Goal: Task Accomplishment & Management: Manage account settings

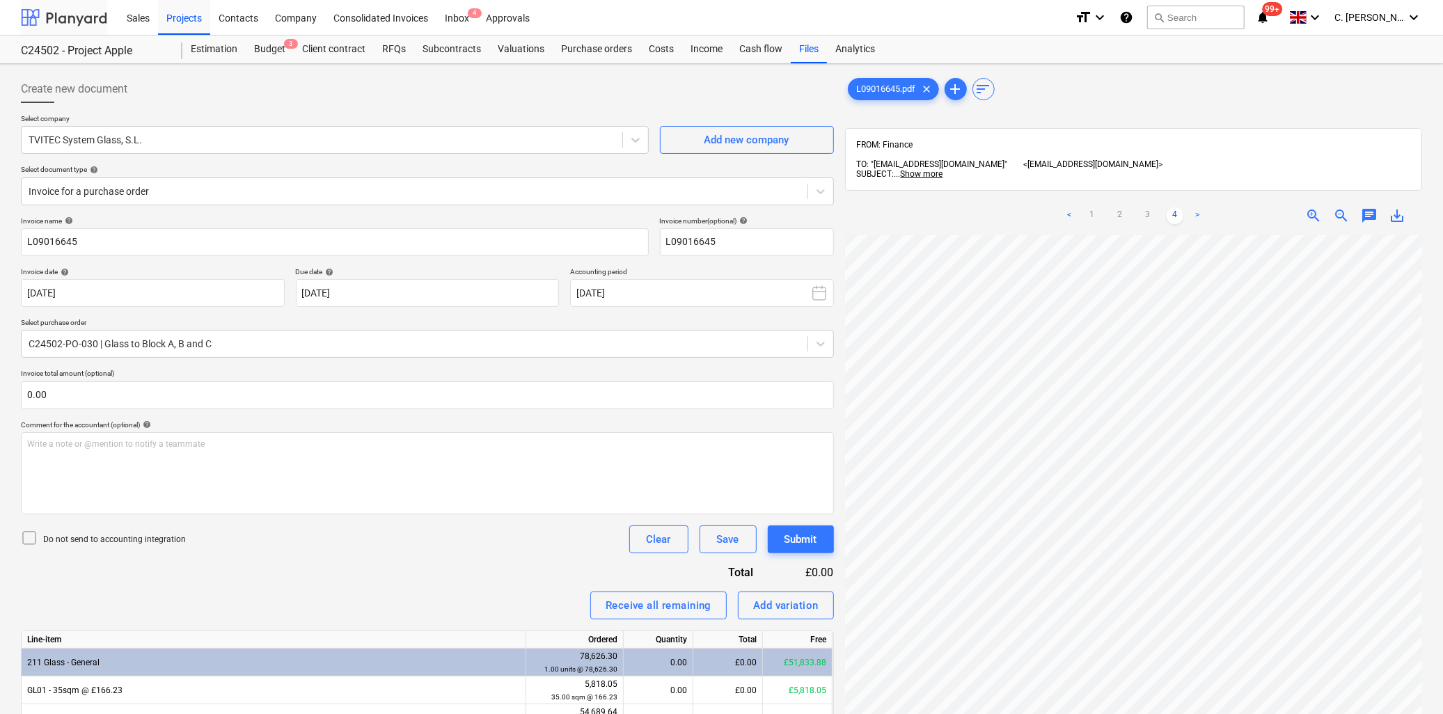
click at [49, 12] on div at bounding box center [64, 17] width 86 height 35
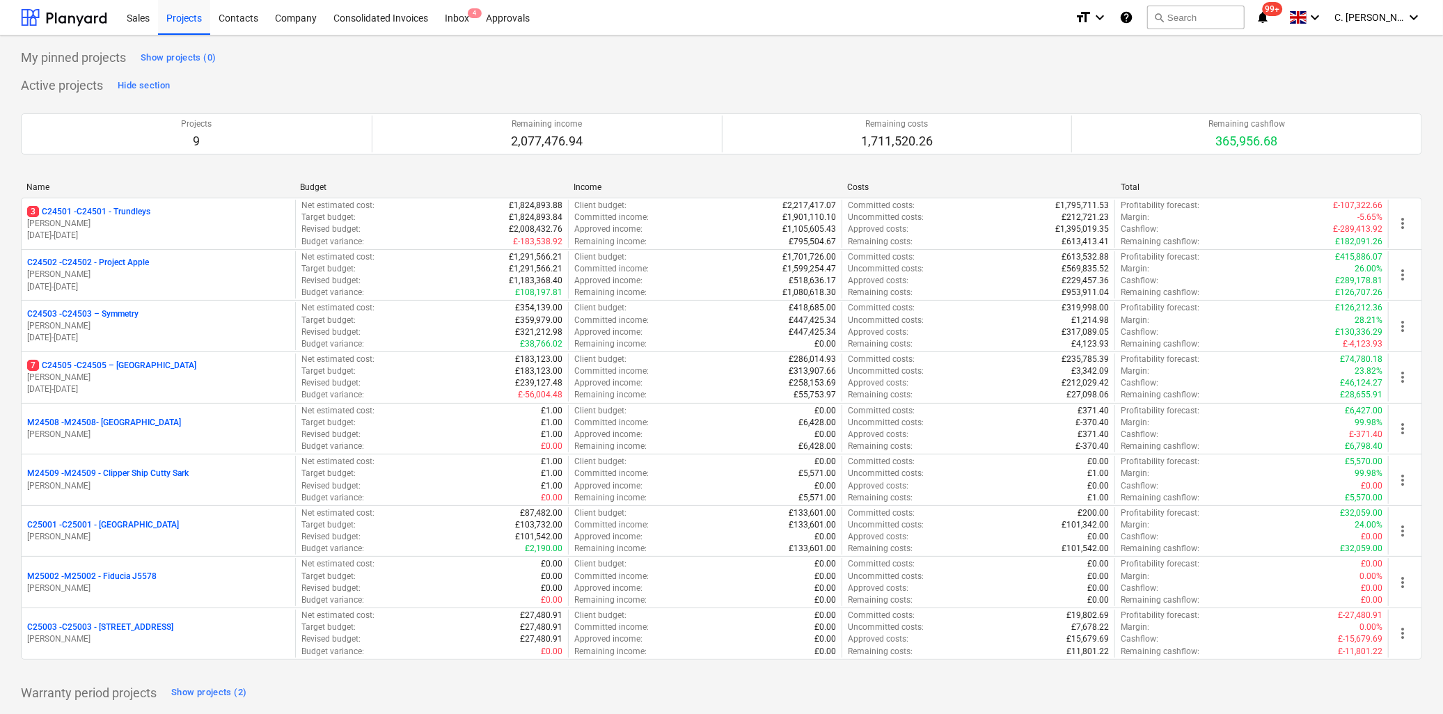
click at [117, 378] on p "[PERSON_NAME]" at bounding box center [158, 378] width 262 height 12
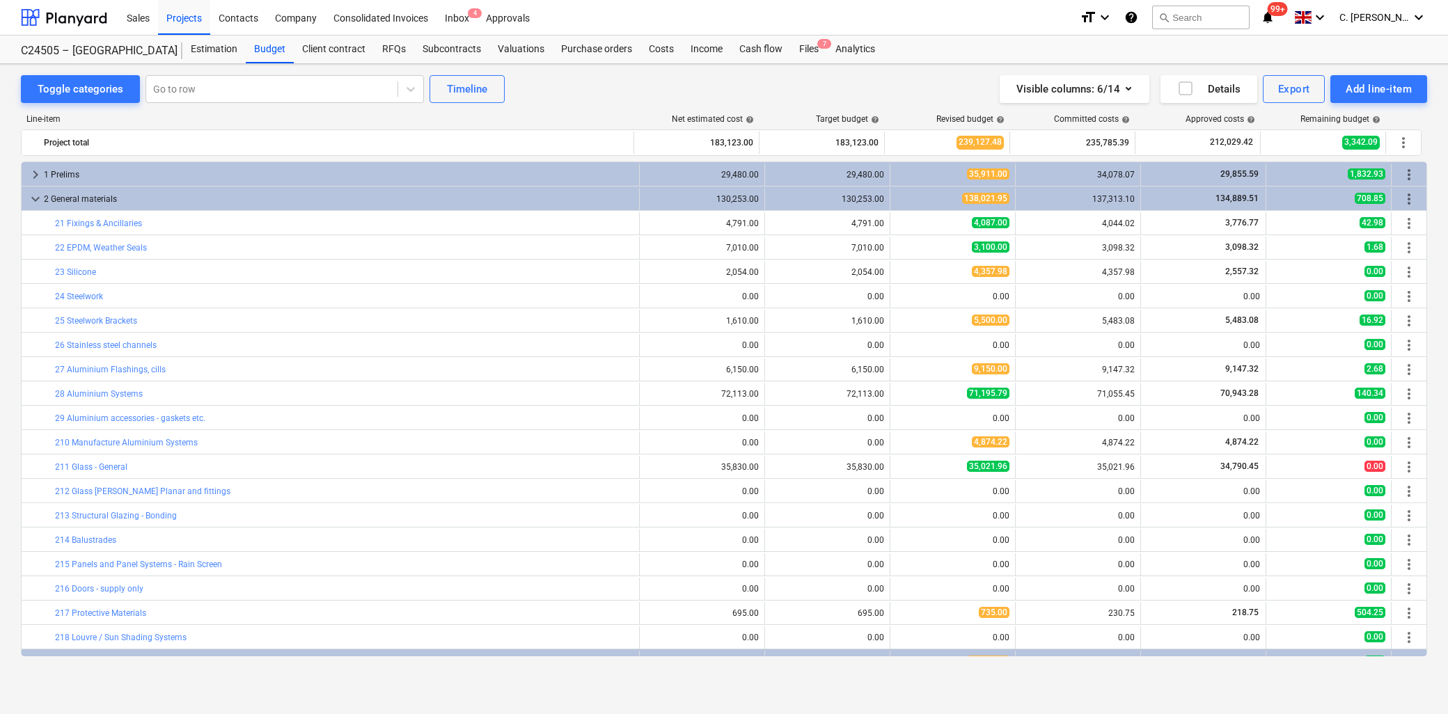
scroll to position [232, 0]
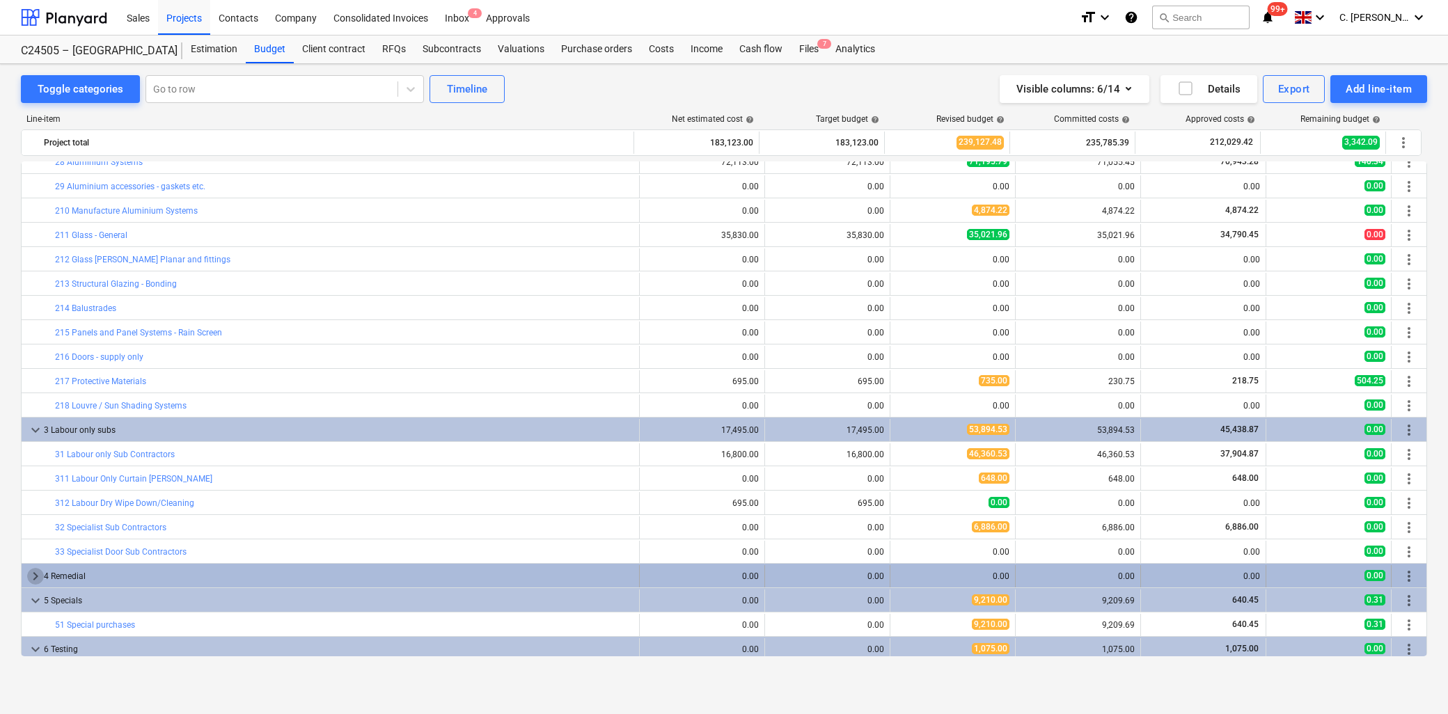
click at [39, 578] on span "keyboard_arrow_right" at bounding box center [35, 576] width 17 height 17
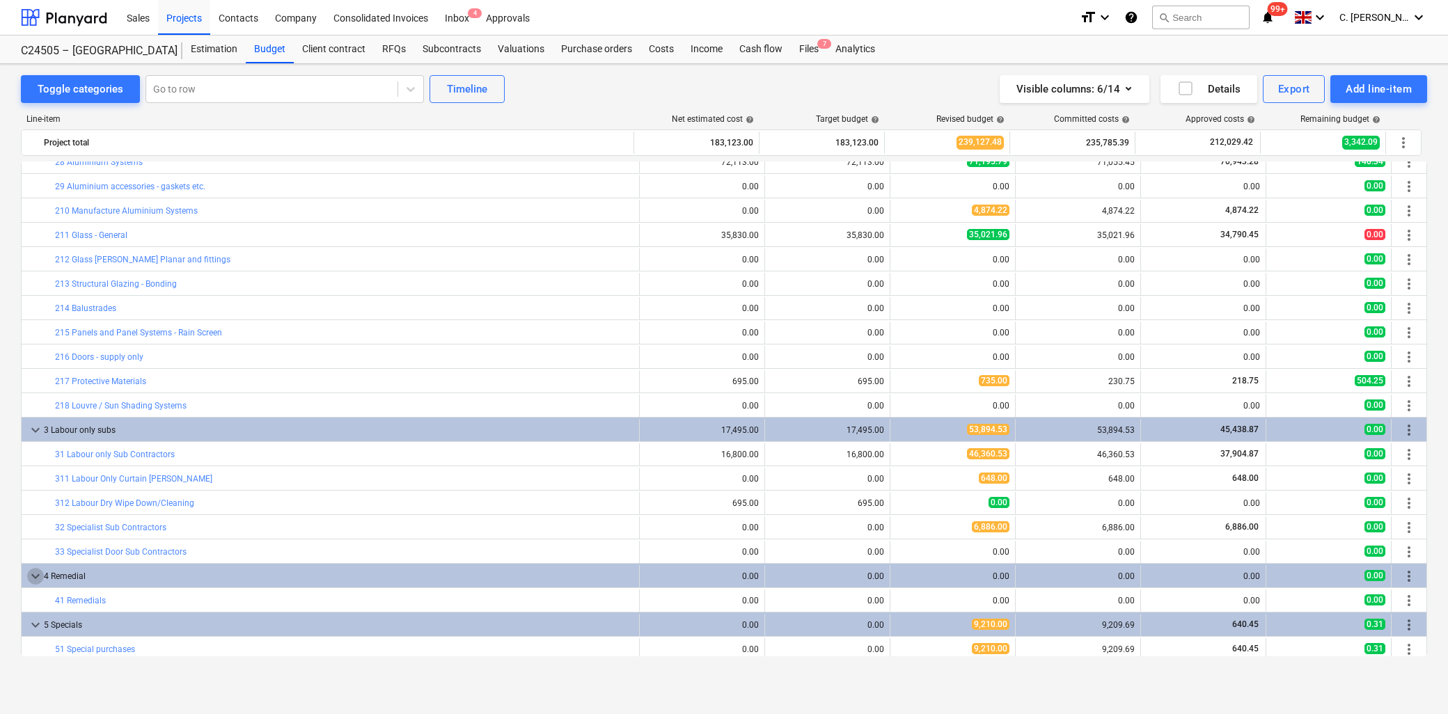
click at [39, 578] on span "keyboard_arrow_down" at bounding box center [35, 576] width 17 height 17
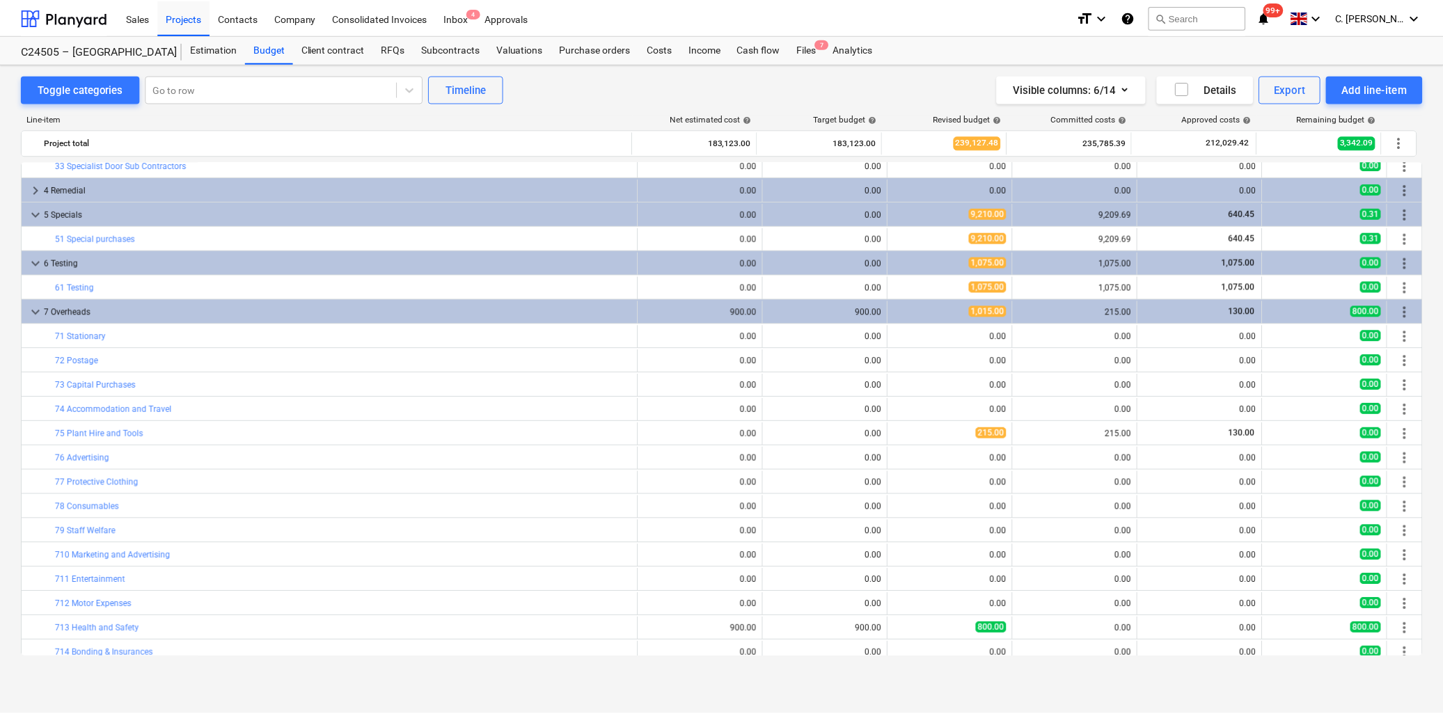
scroll to position [699, 0]
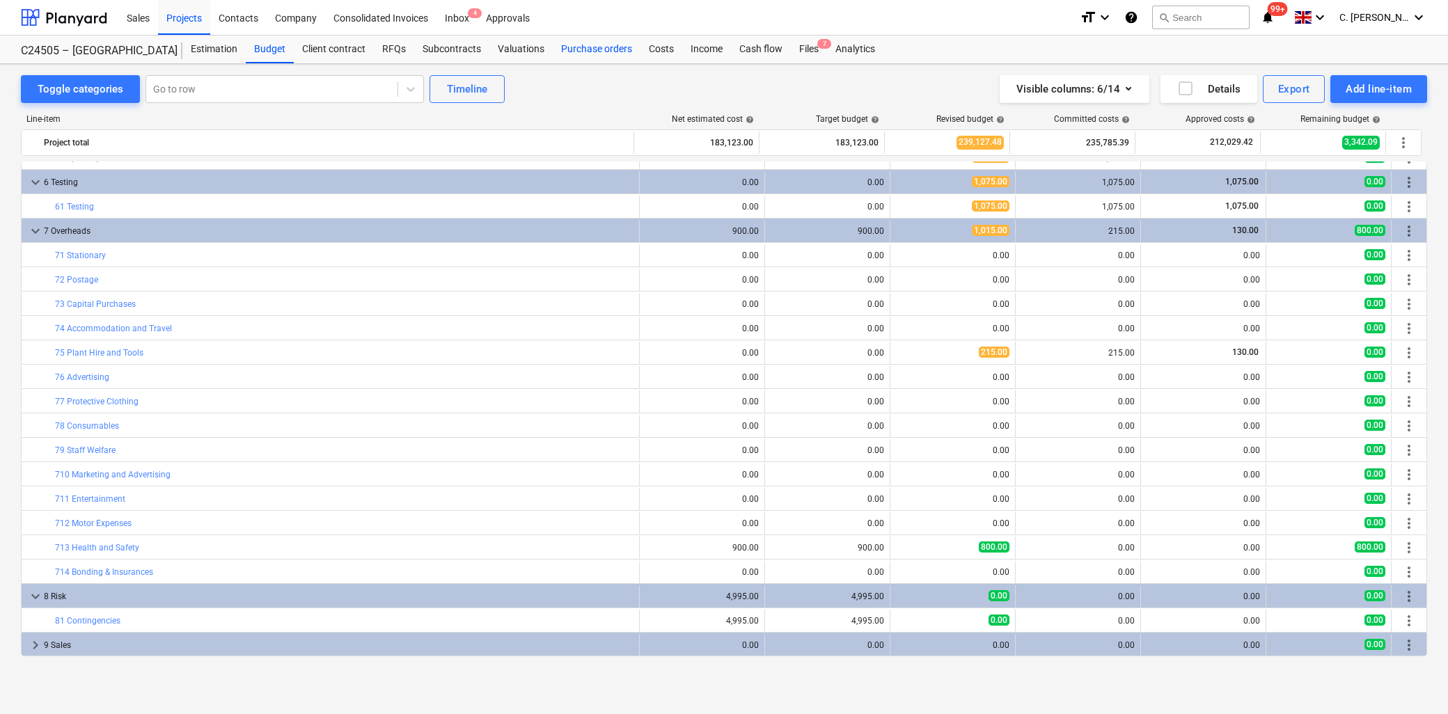
click at [590, 49] on div "Purchase orders" at bounding box center [597, 50] width 88 height 28
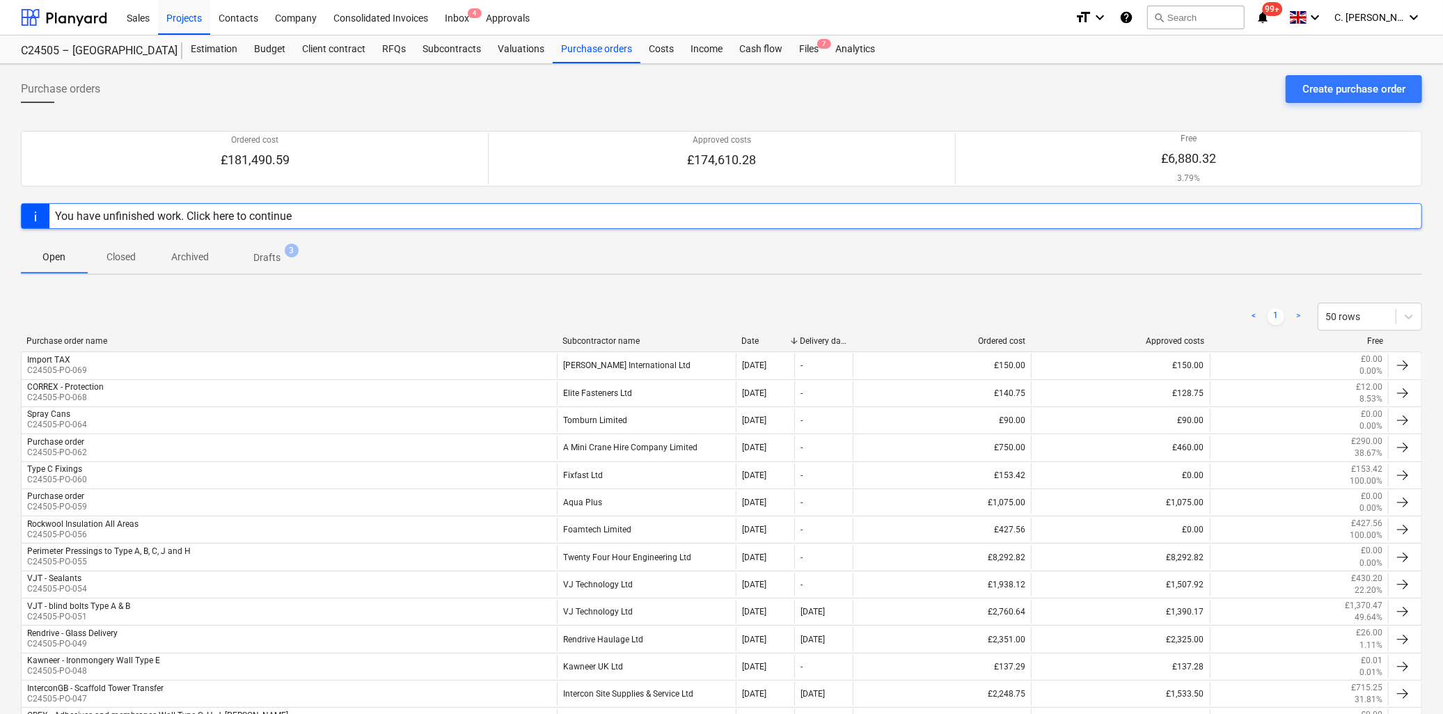
click at [583, 338] on div "Subcontractor name" at bounding box center [647, 341] width 168 height 10
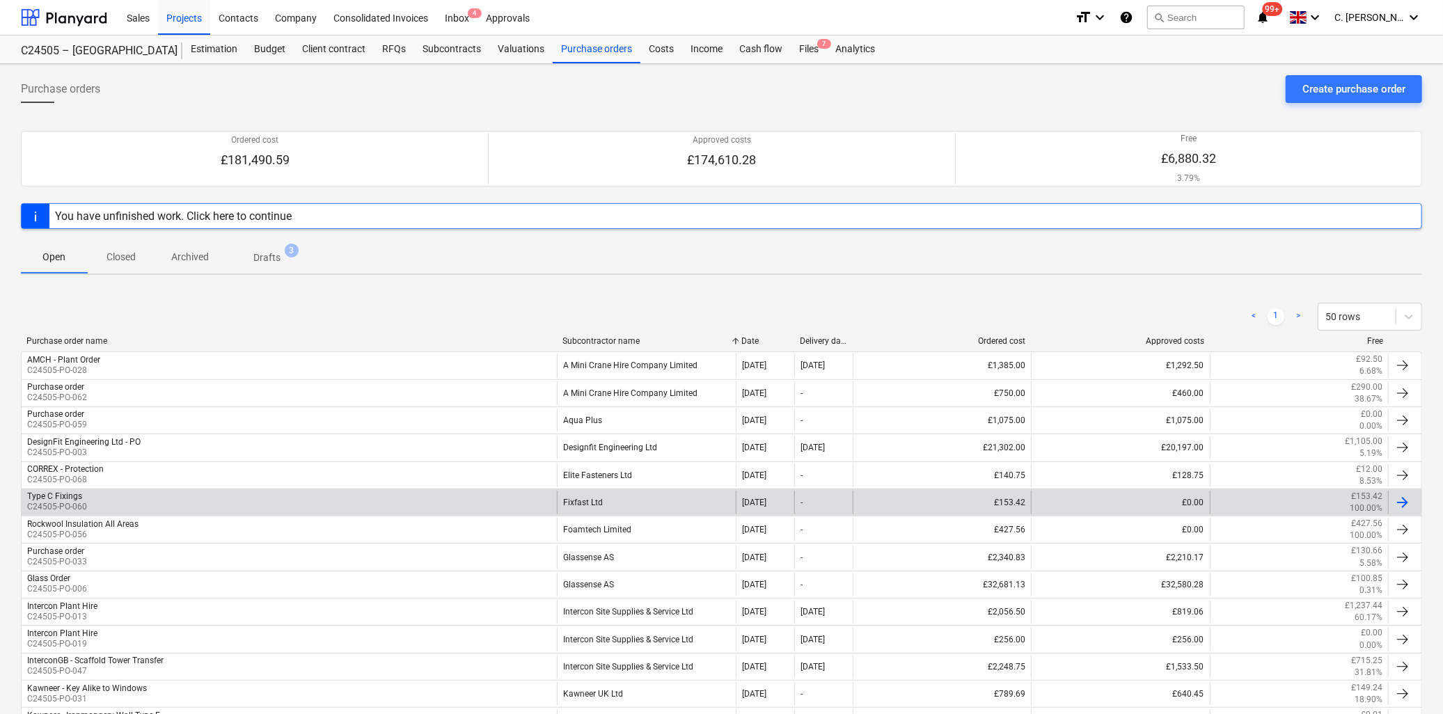
scroll to position [77, 0]
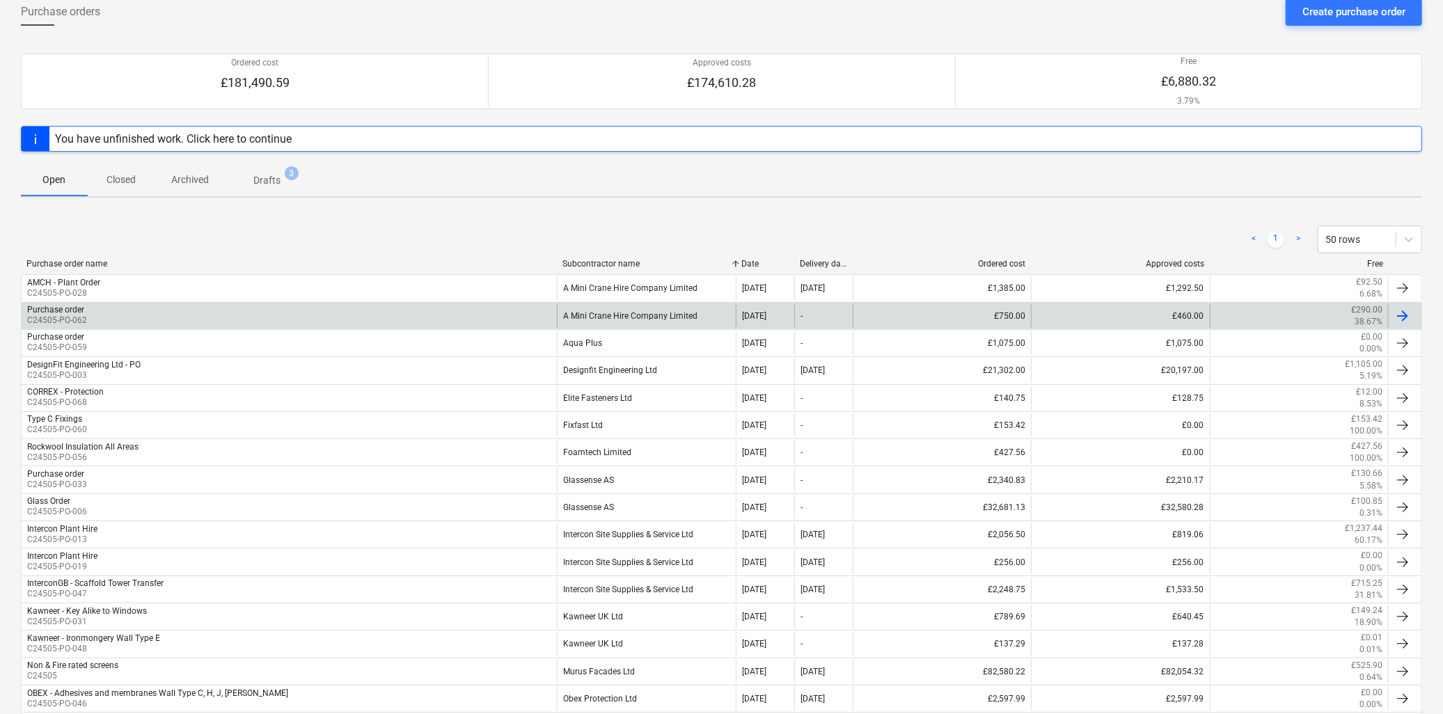
click at [645, 316] on div "A Mini Crane Hire Company Limited" at bounding box center [646, 316] width 178 height 24
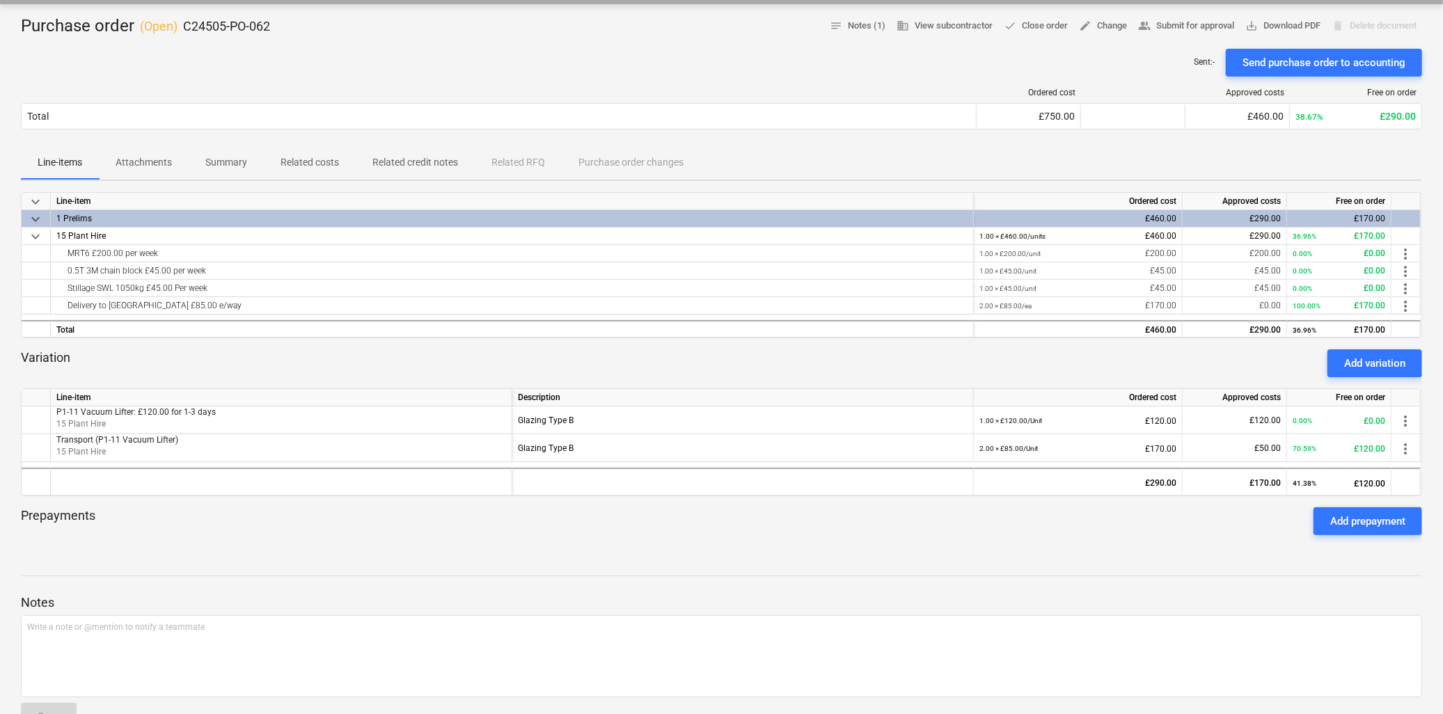
scroll to position [155, 0]
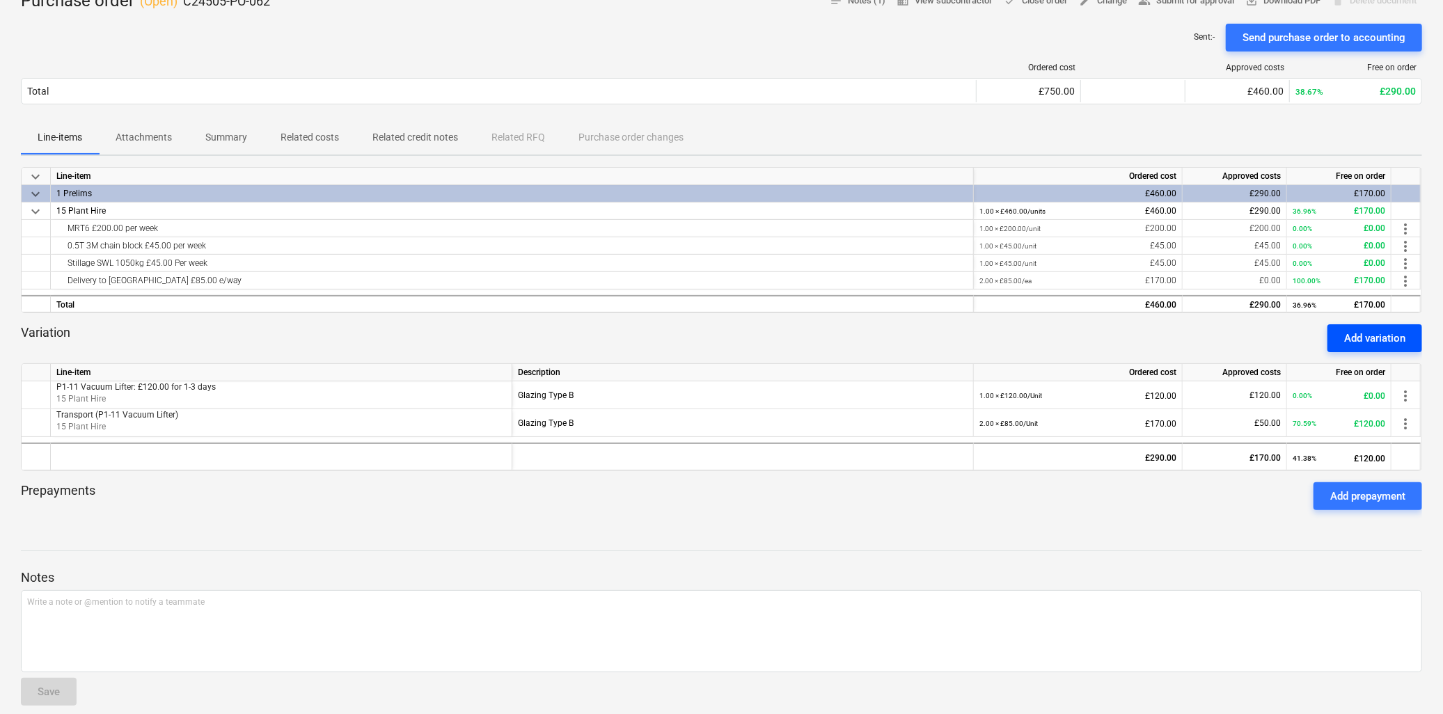
click at [1365, 336] on div "Add variation" at bounding box center [1374, 338] width 61 height 18
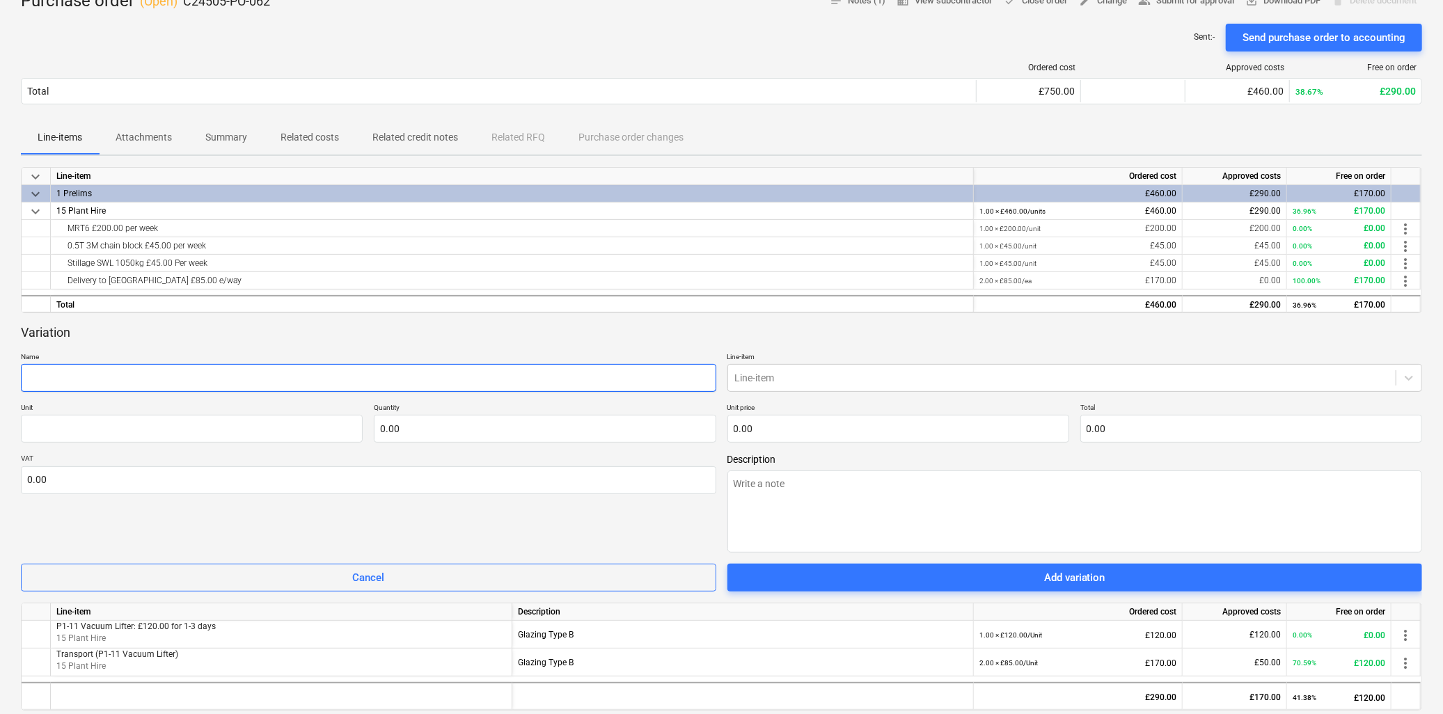
click at [52, 384] on input "text" at bounding box center [368, 378] width 695 height 28
type textarea "x"
type input "L"
type textarea "x"
type input "Lo"
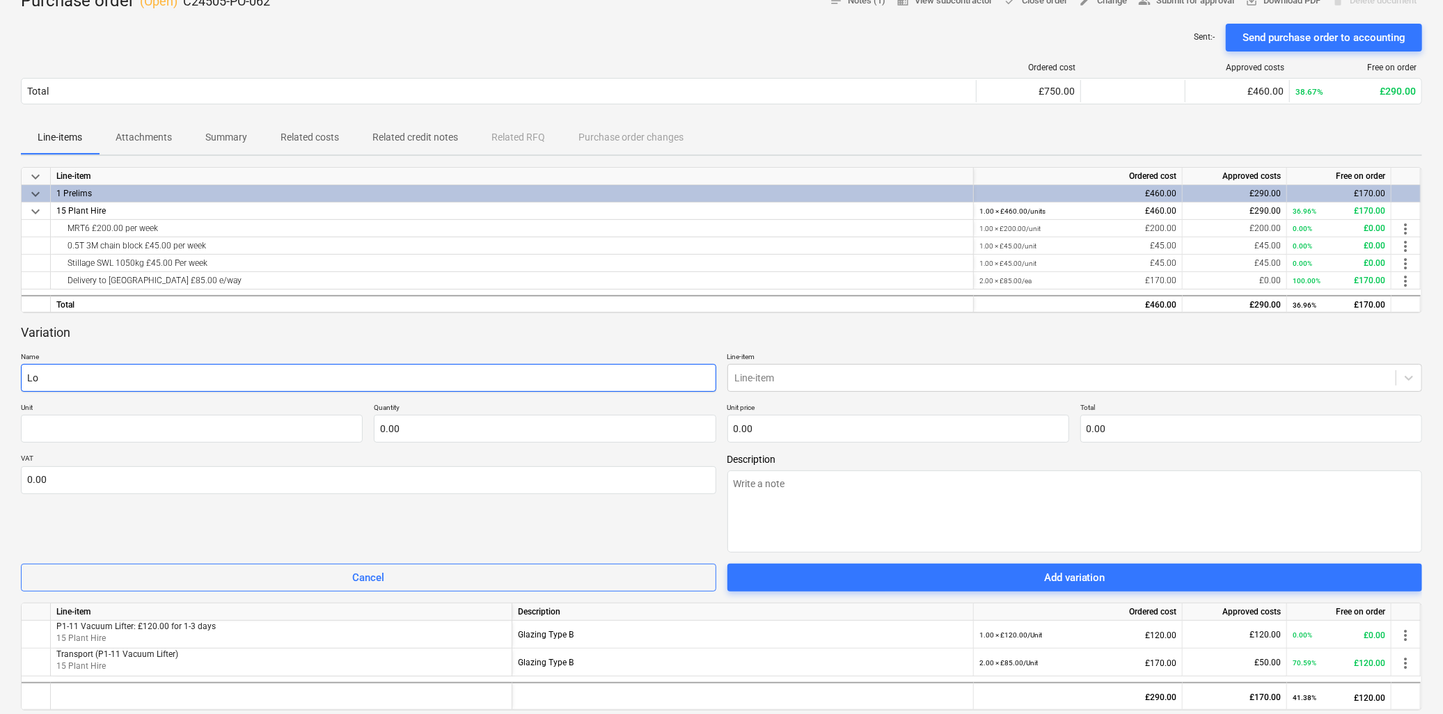
type textarea "x"
type input "Los"
type textarea "x"
type input "Lost"
type textarea "x"
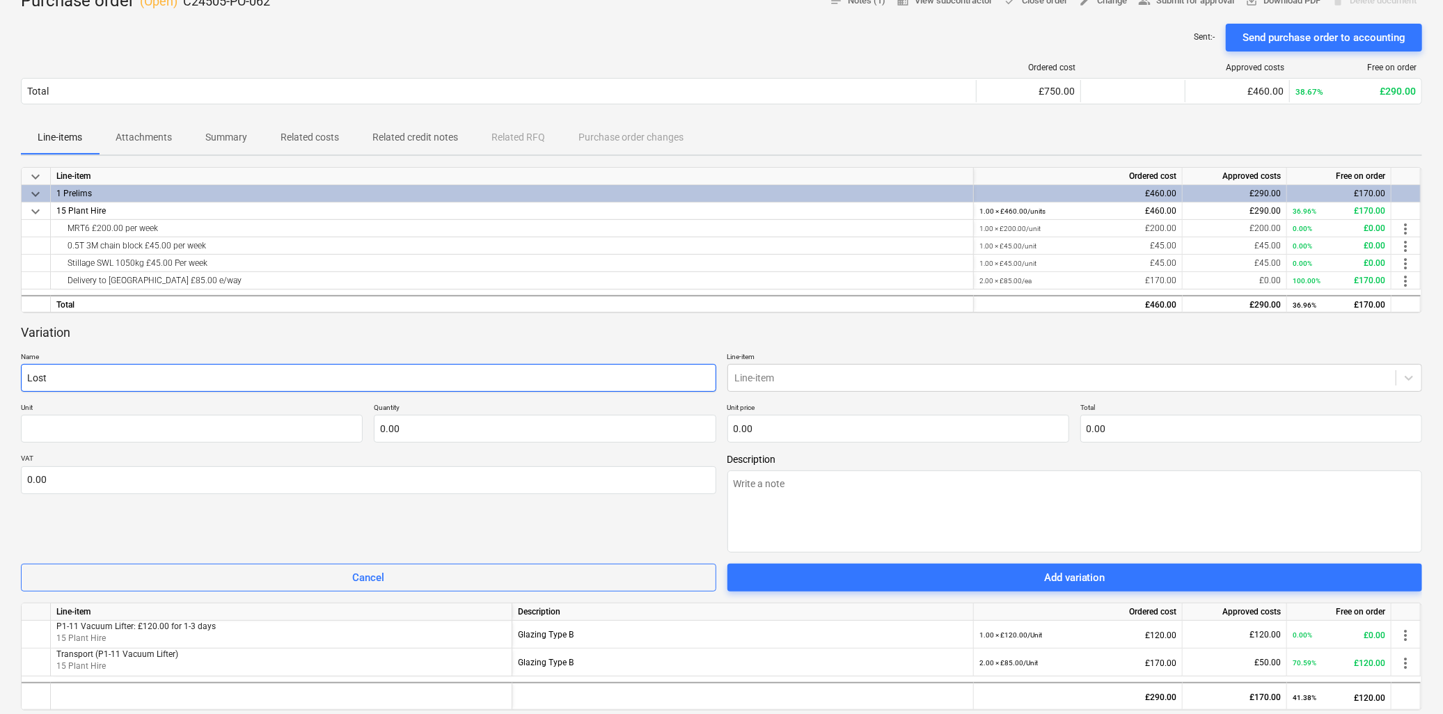
type input "Lost"
type textarea "x"
type input "Lost e"
type textarea "x"
type input "Lost eq"
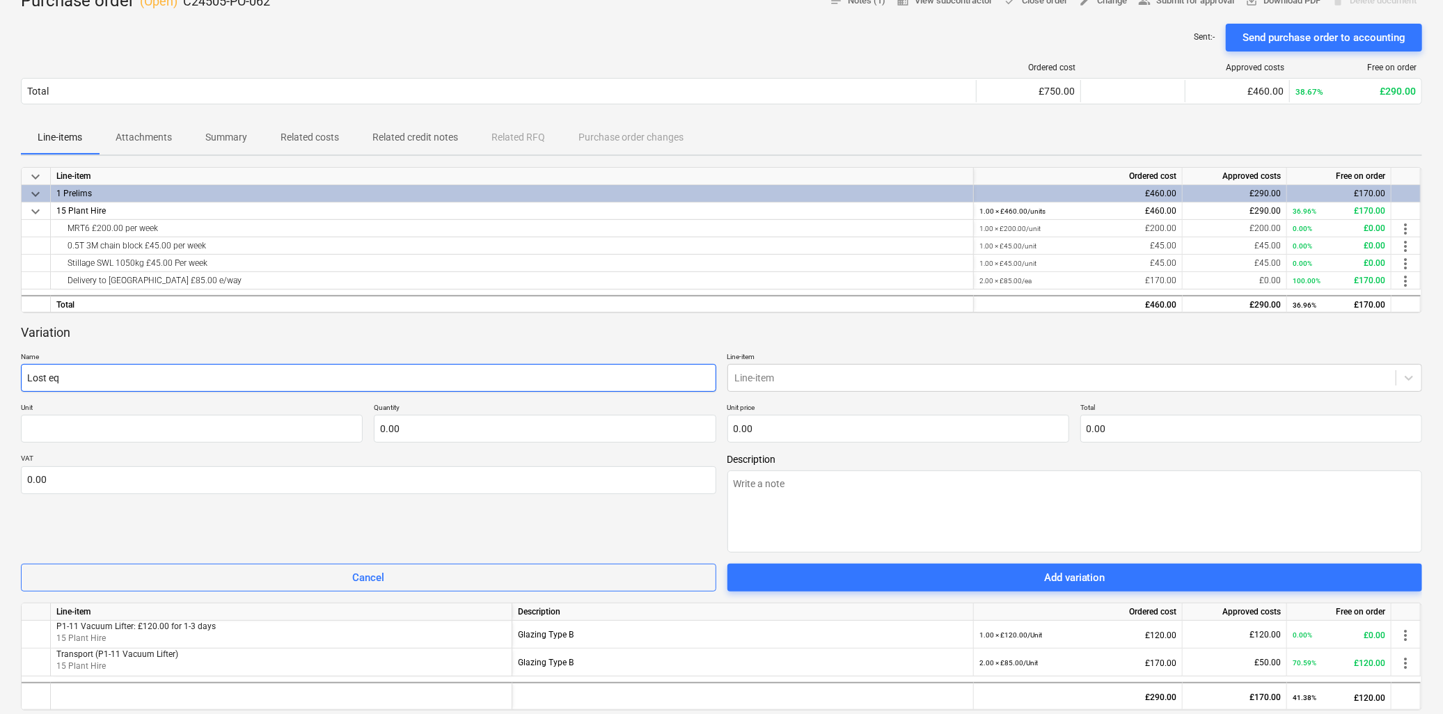
type textarea "x"
type input "Lost equ"
type textarea "x"
type input "Lost equi"
type textarea "x"
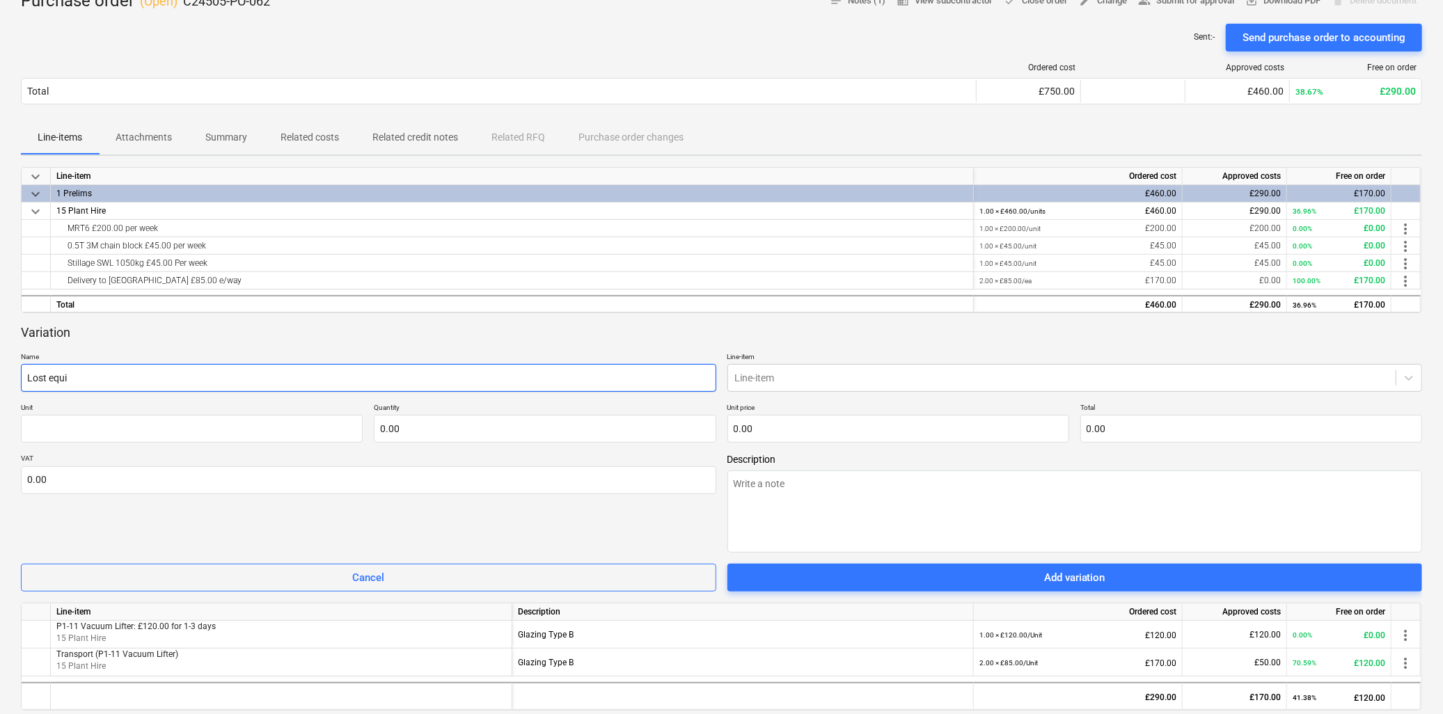
type input "Lost equip"
type textarea "x"
type input "Lost equipm"
type textarea "x"
type input "Lost equipme"
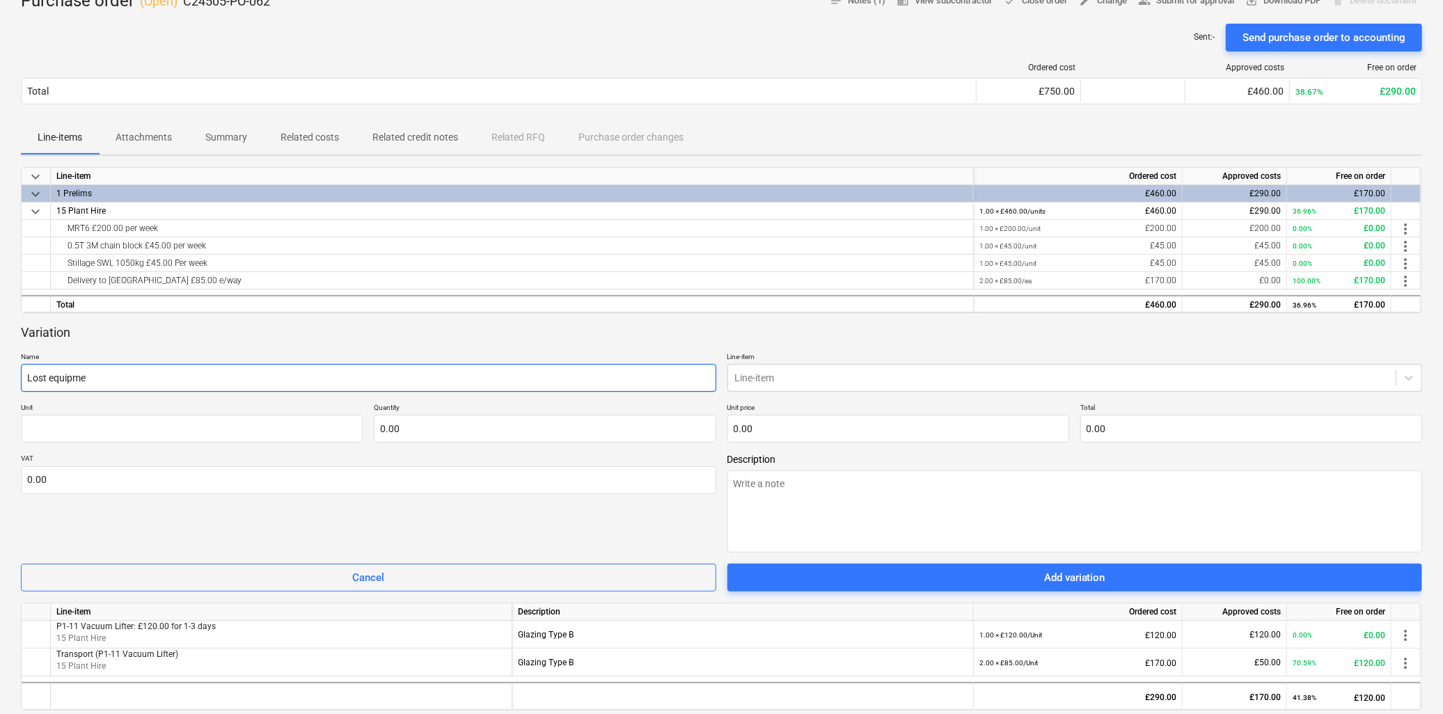
type textarea "x"
type input "Lost equipment"
type textarea "x"
type input "Lost equipment"
type textarea "x"
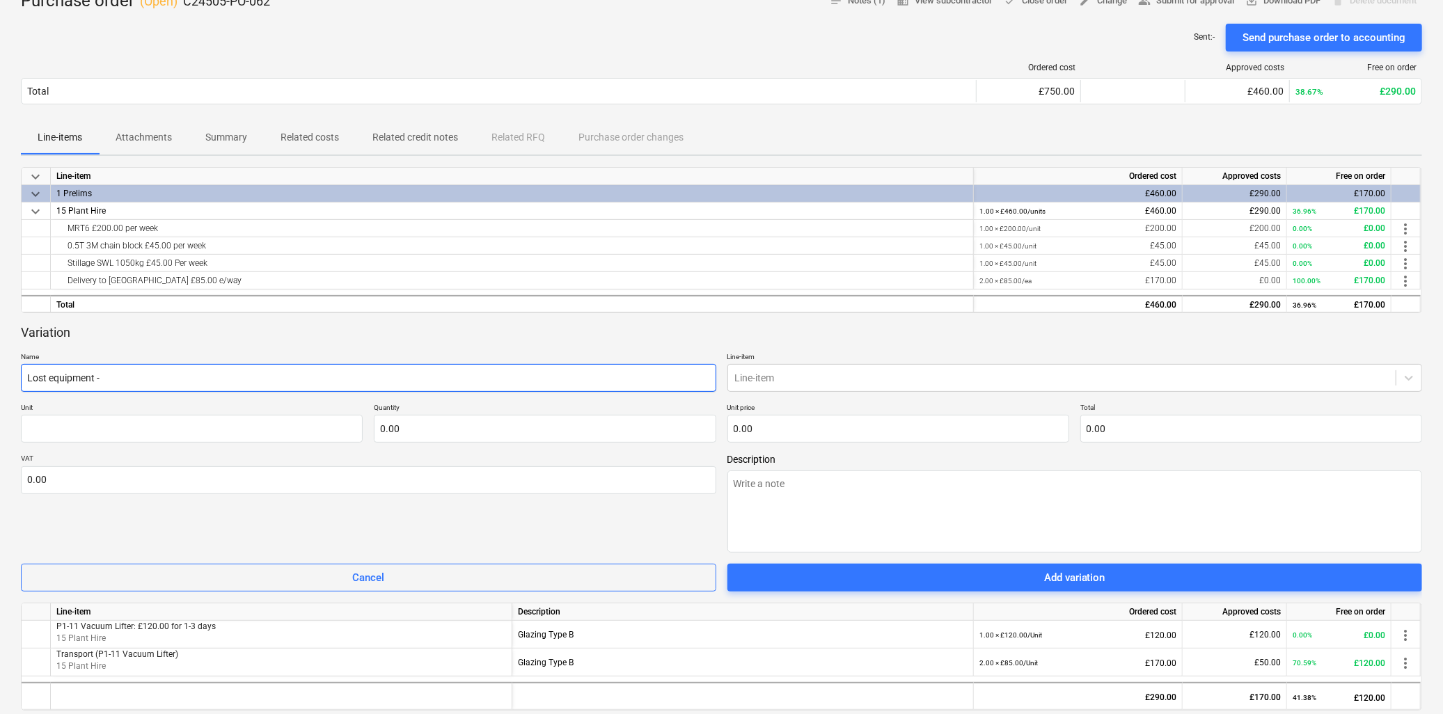
type input "Lost equipment -"
type textarea "x"
type input "Lost equipment - A"
type textarea "x"
type input "Lost equipment - A"
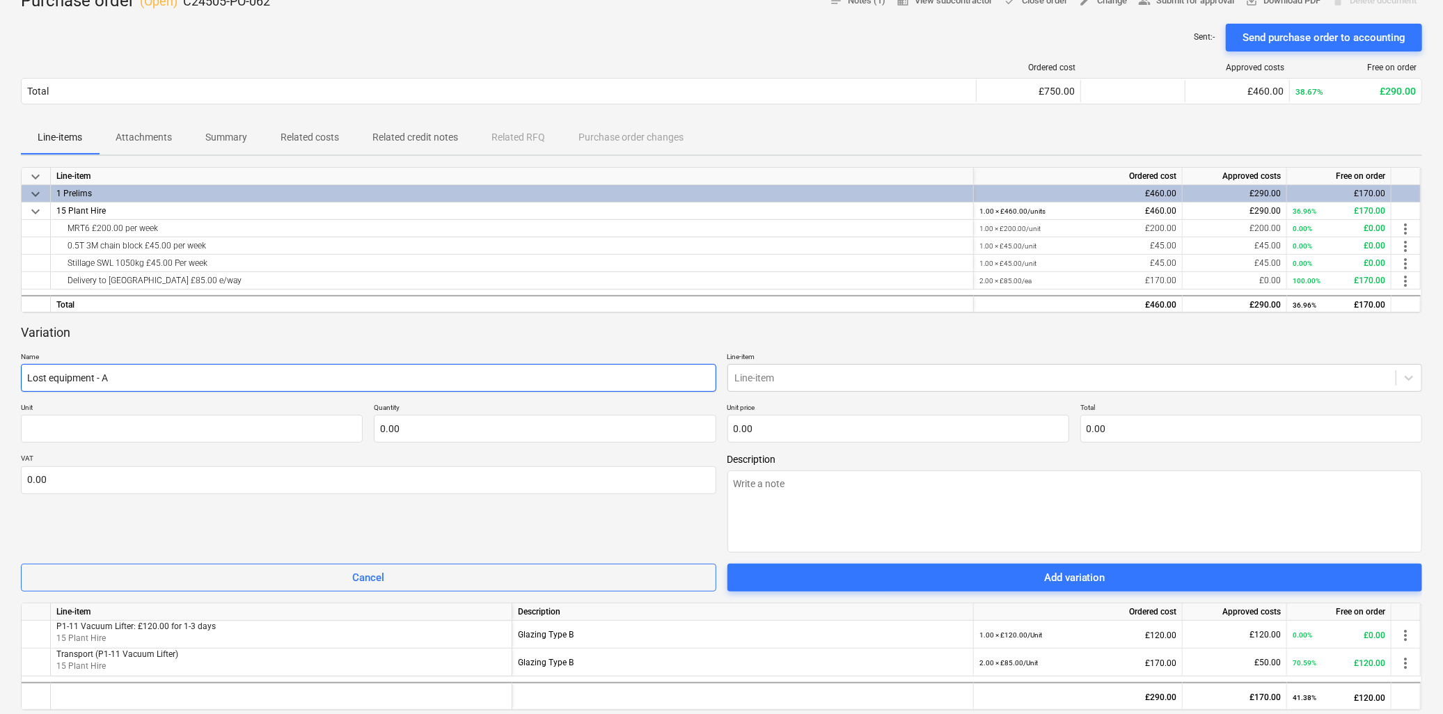
type textarea "x"
type input "Lost equipment - A F"
type textarea "x"
type input "Lost equipment - A Fr"
type textarea "x"
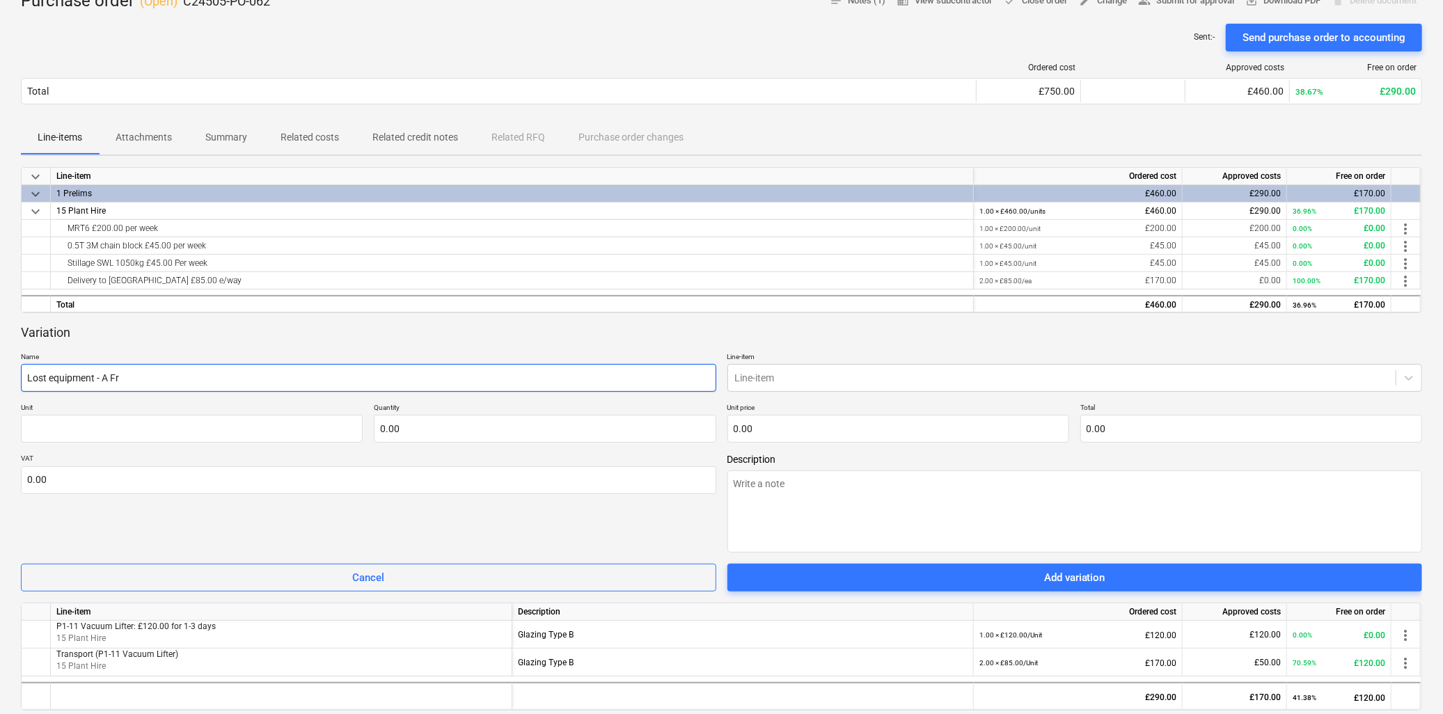
type input "Lost equipment - A Fra"
type textarea "x"
type input "Lost equipment - A Fram"
type textarea "x"
type input "Lost equipment - A Frame"
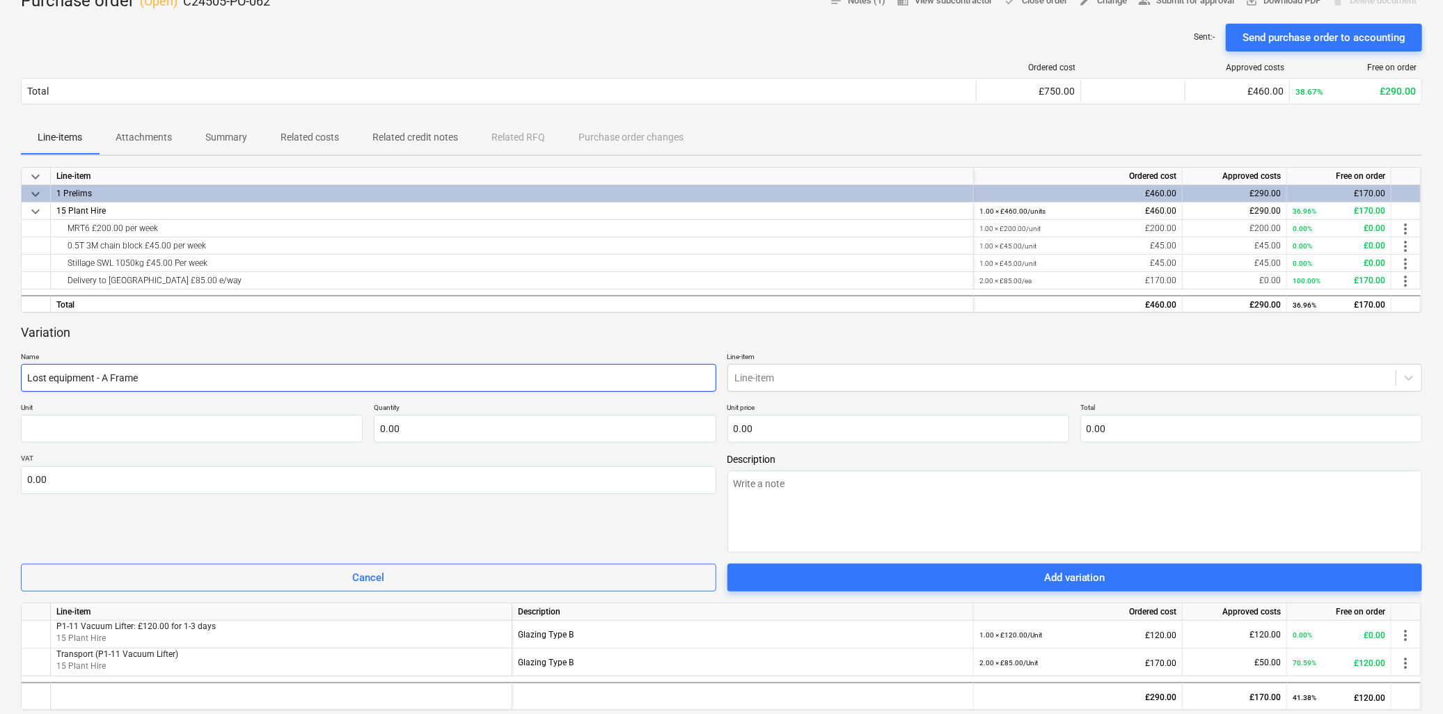
type textarea "x"
type input "Lost equipment - A Frame"
type textarea "x"
type input "Lost equipment - A Frame ("
type textarea "x"
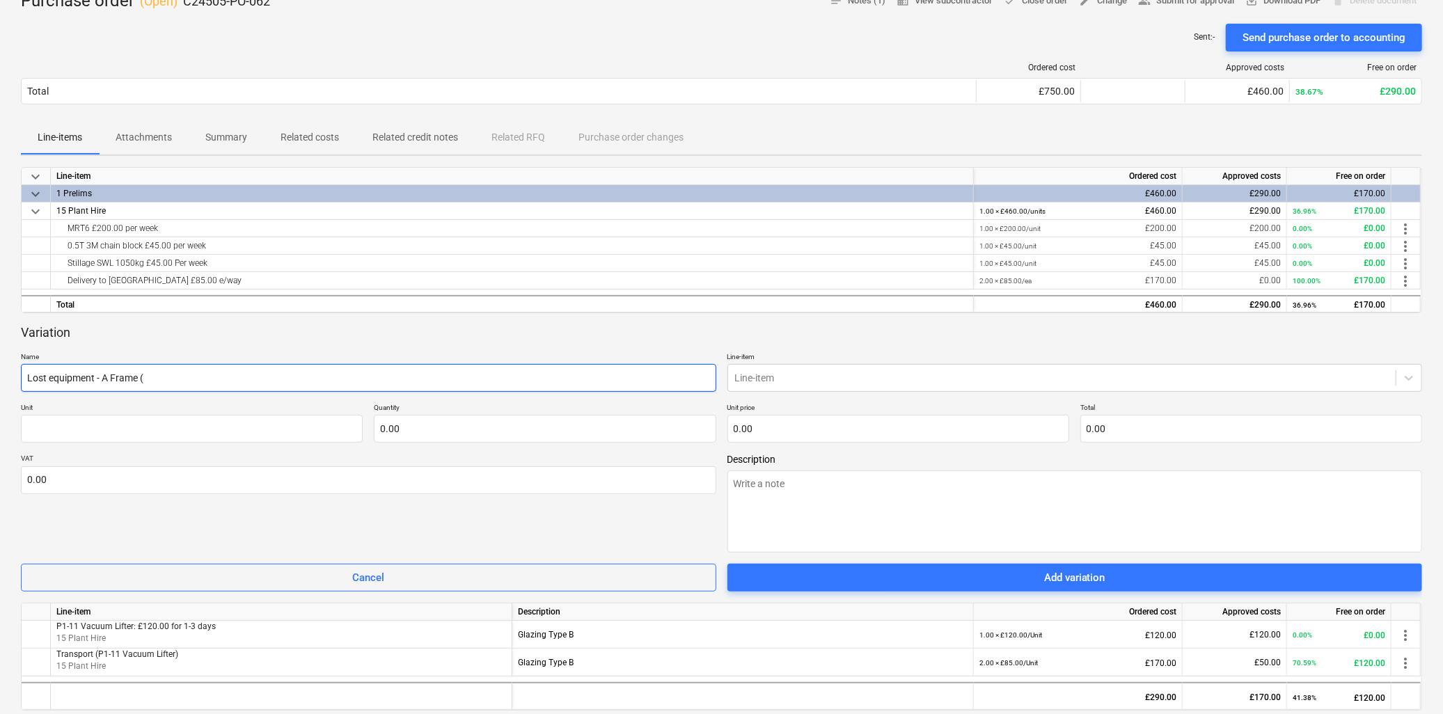
type input "Lost equipment - A Frame"
type textarea "x"
type input "Lost equipment - A Frame"
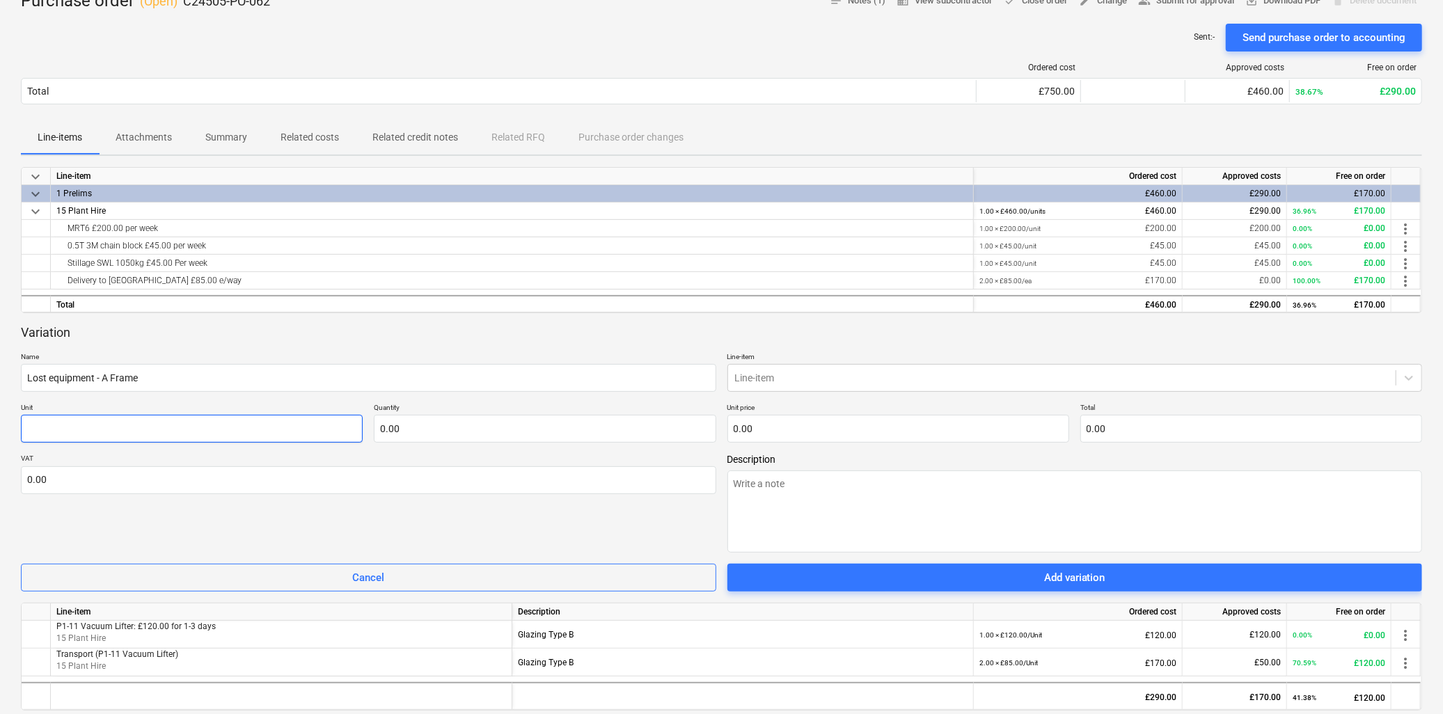
click at [147, 427] on input "text" at bounding box center [192, 429] width 342 height 28
type textarea "x"
type input "Un"
type textarea "x"
type input "Unm"
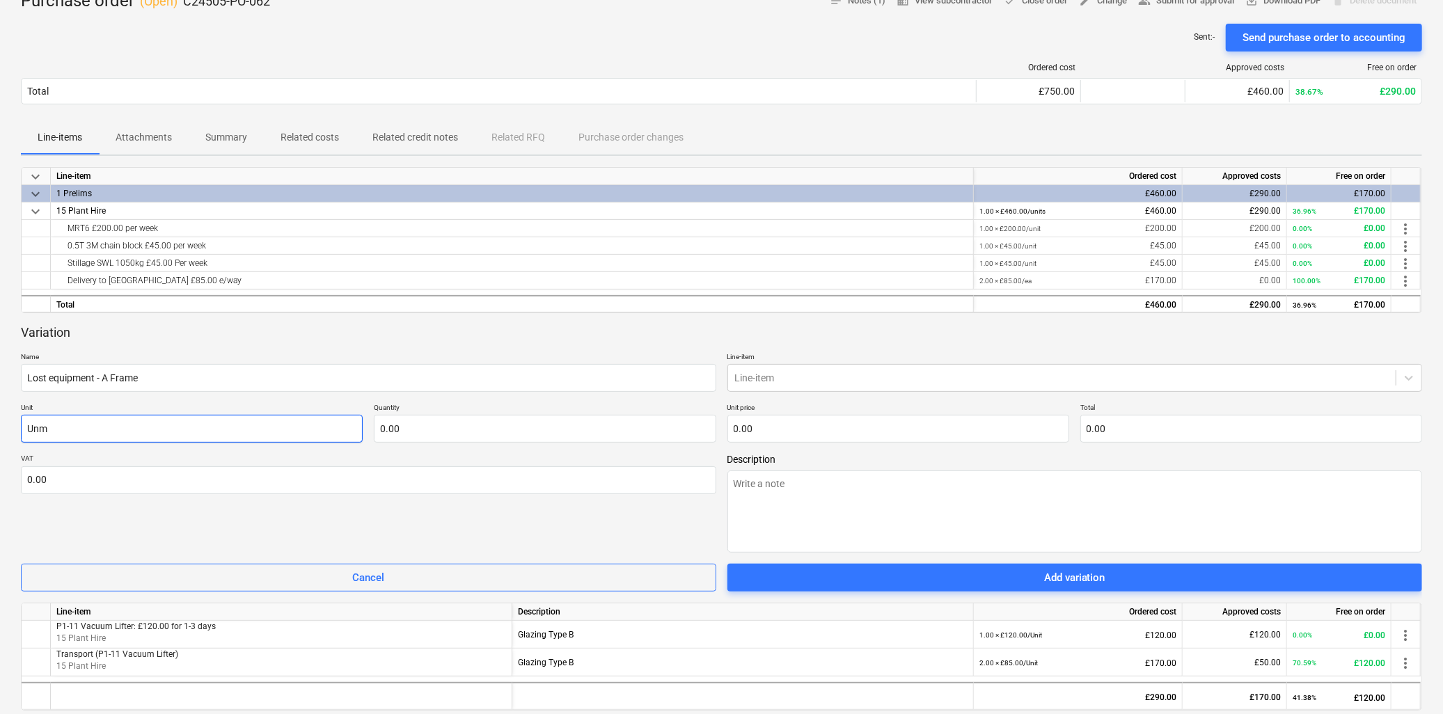
type textarea "x"
type input "Unmi"
type textarea "x"
type input "Unmit"
type textarea "x"
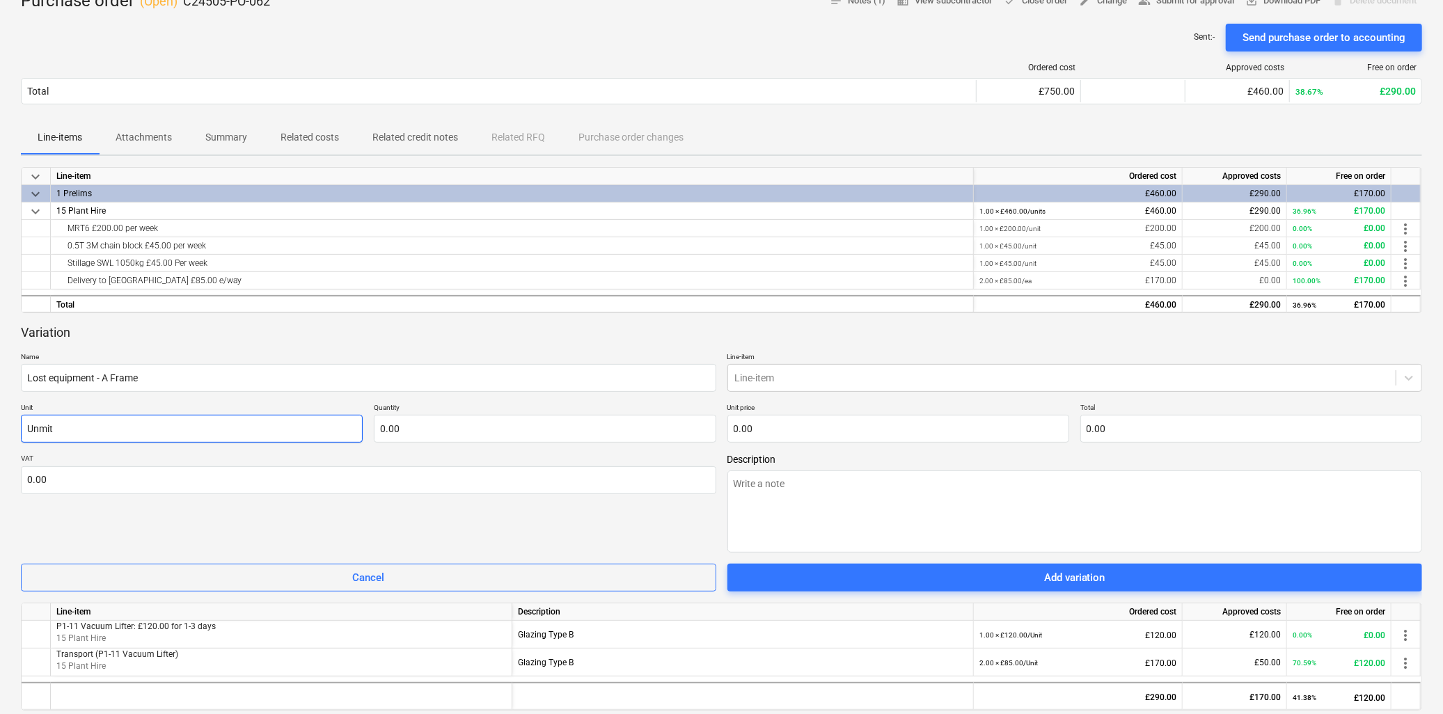
type input "Unmi"
type textarea "x"
type input "Unm"
type textarea "x"
type input "Un"
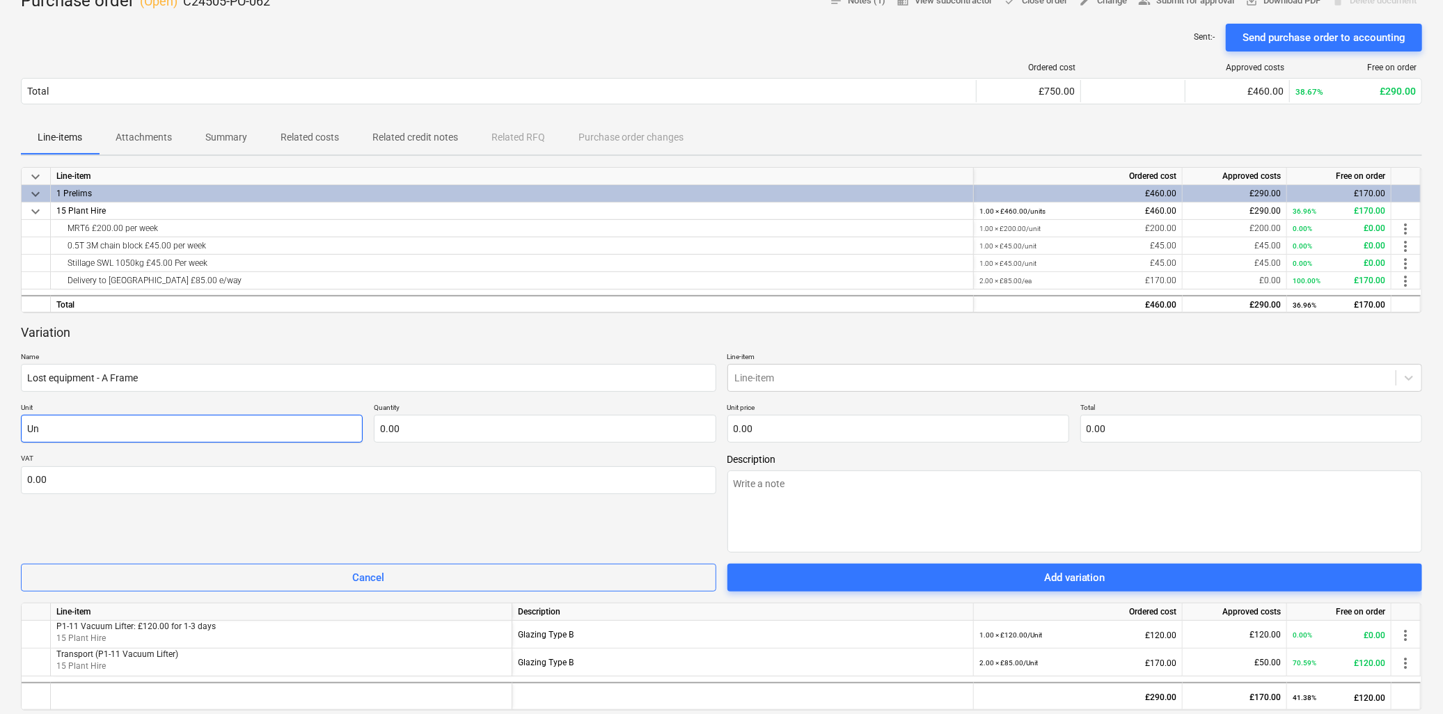
type textarea "x"
type input "Uni"
type textarea "x"
type input "Unit"
click at [537, 427] on input "text" at bounding box center [545, 429] width 342 height 28
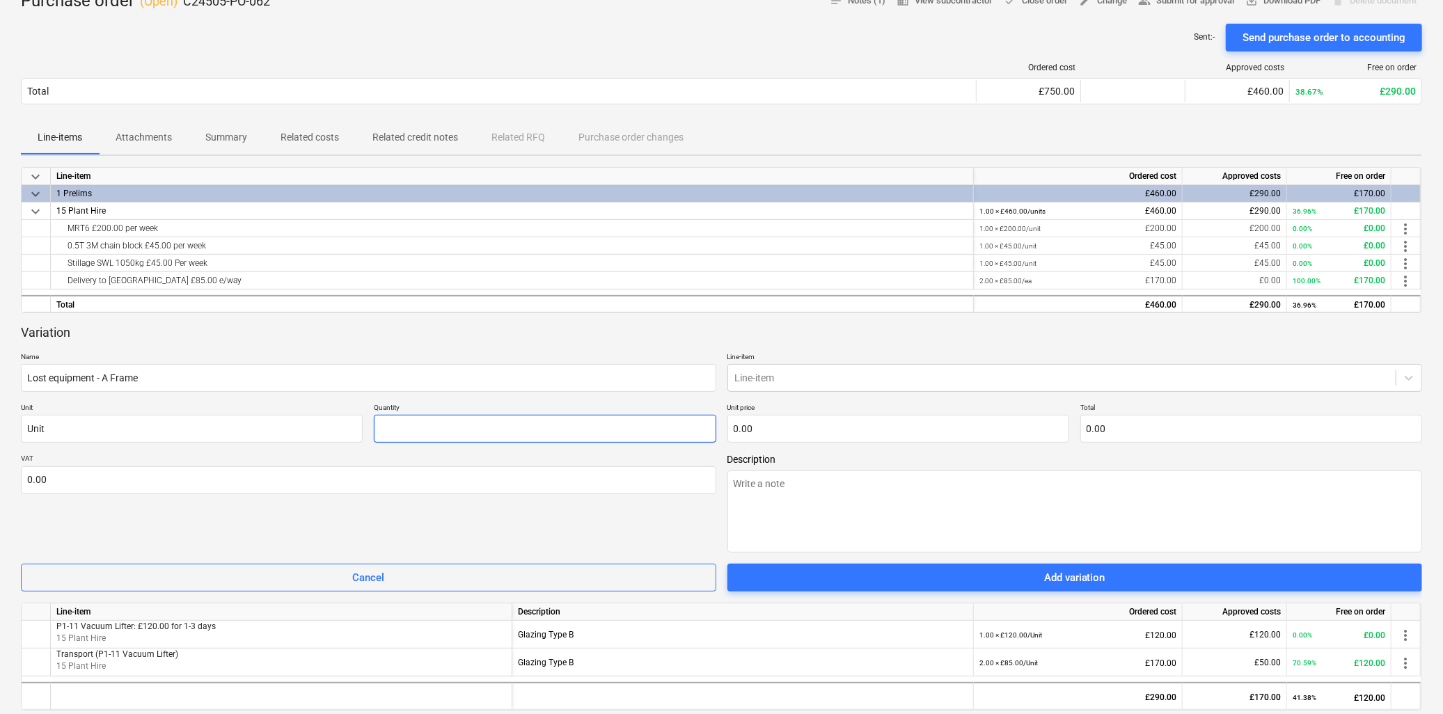
type textarea "x"
type input "1.00"
click at [848, 434] on input "text" at bounding box center [899, 429] width 342 height 28
click at [812, 423] on input "text" at bounding box center [899, 429] width 342 height 28
type textarea "x"
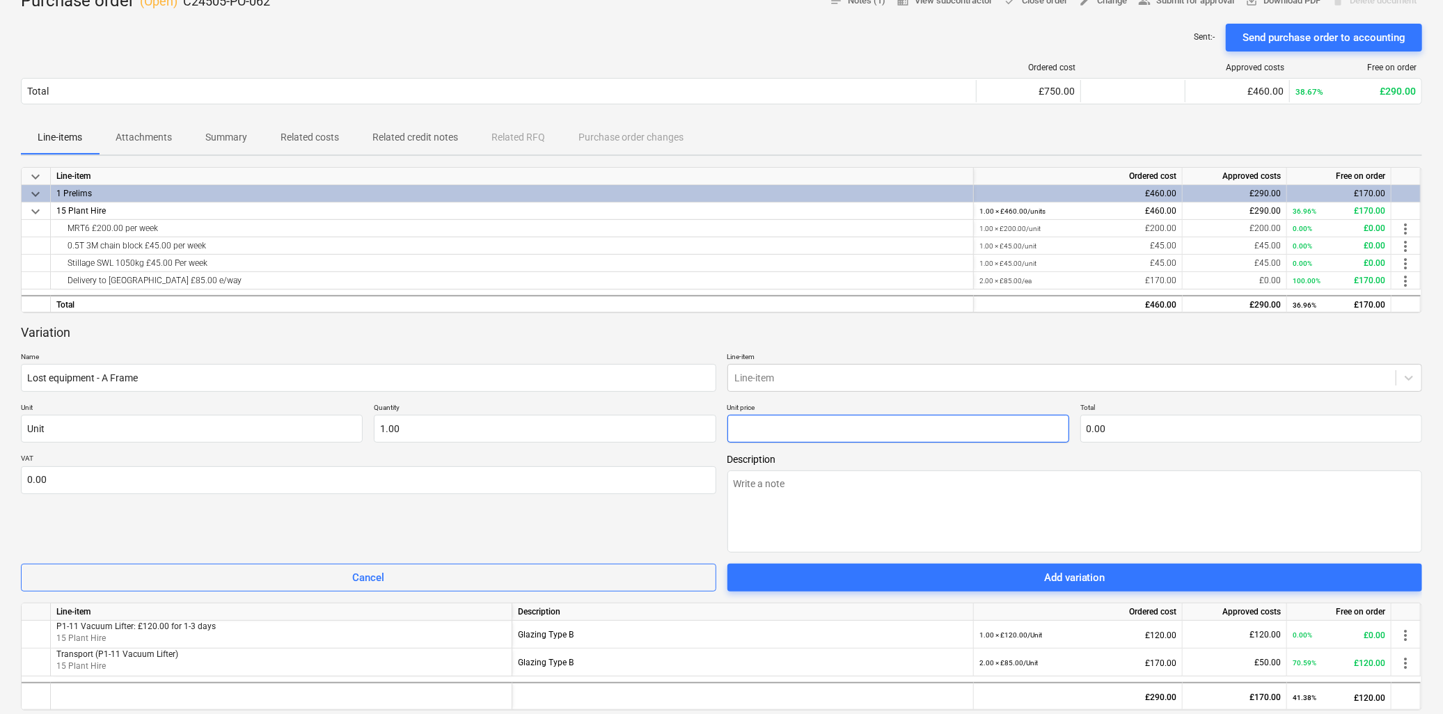
type input "8"
type input "8.00"
type textarea "x"
type input "86"
type input "86.00"
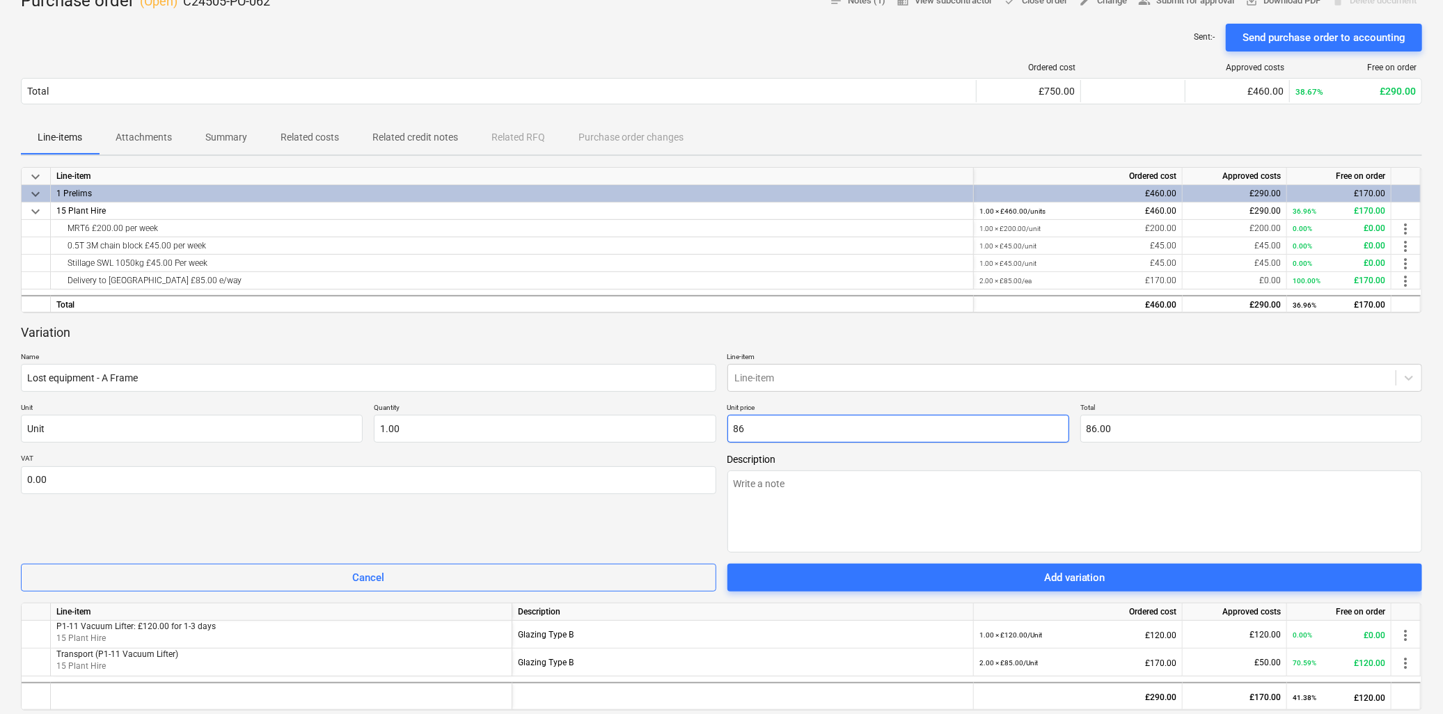
type textarea "x"
type input "860"
type input "860.00"
click at [809, 492] on textarea at bounding box center [1075, 512] width 695 height 82
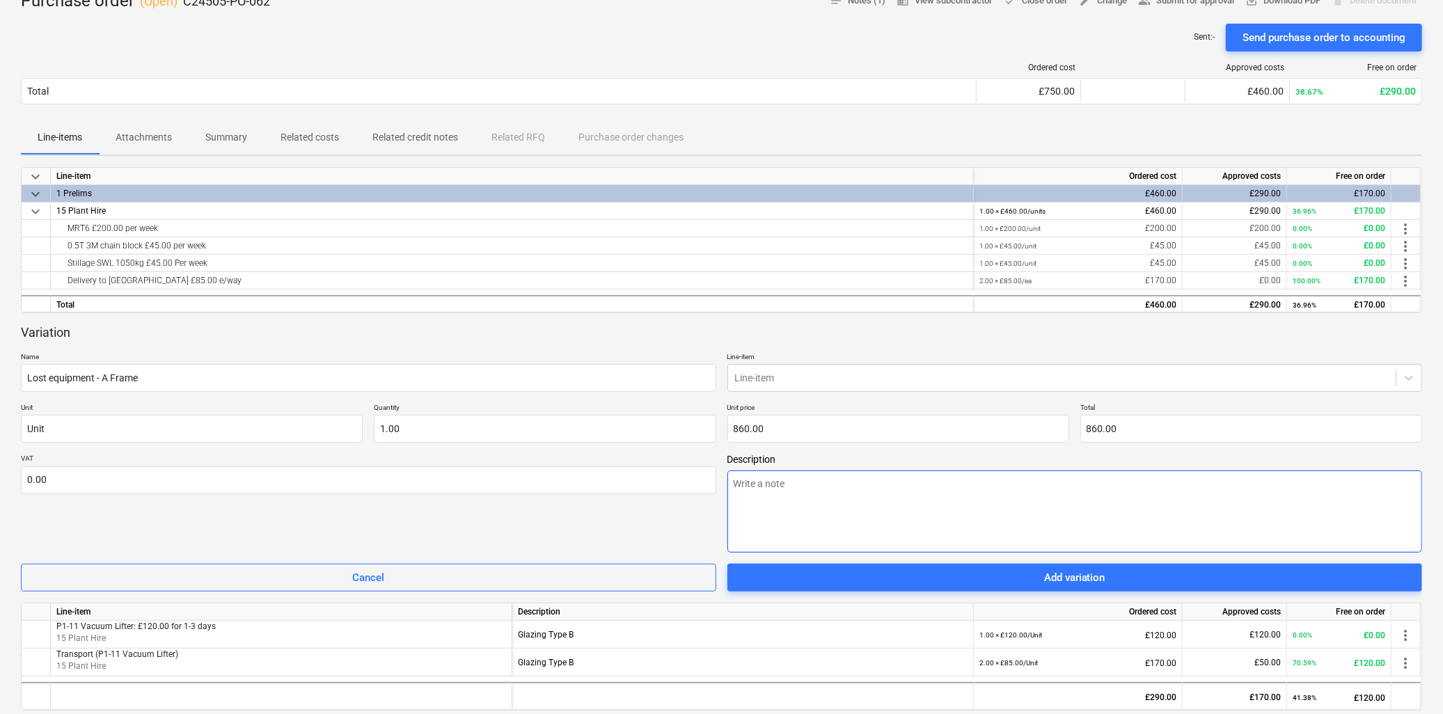
type textarea "x"
type textarea "T"
type textarea "x"
type textarea "Th"
type textarea "x"
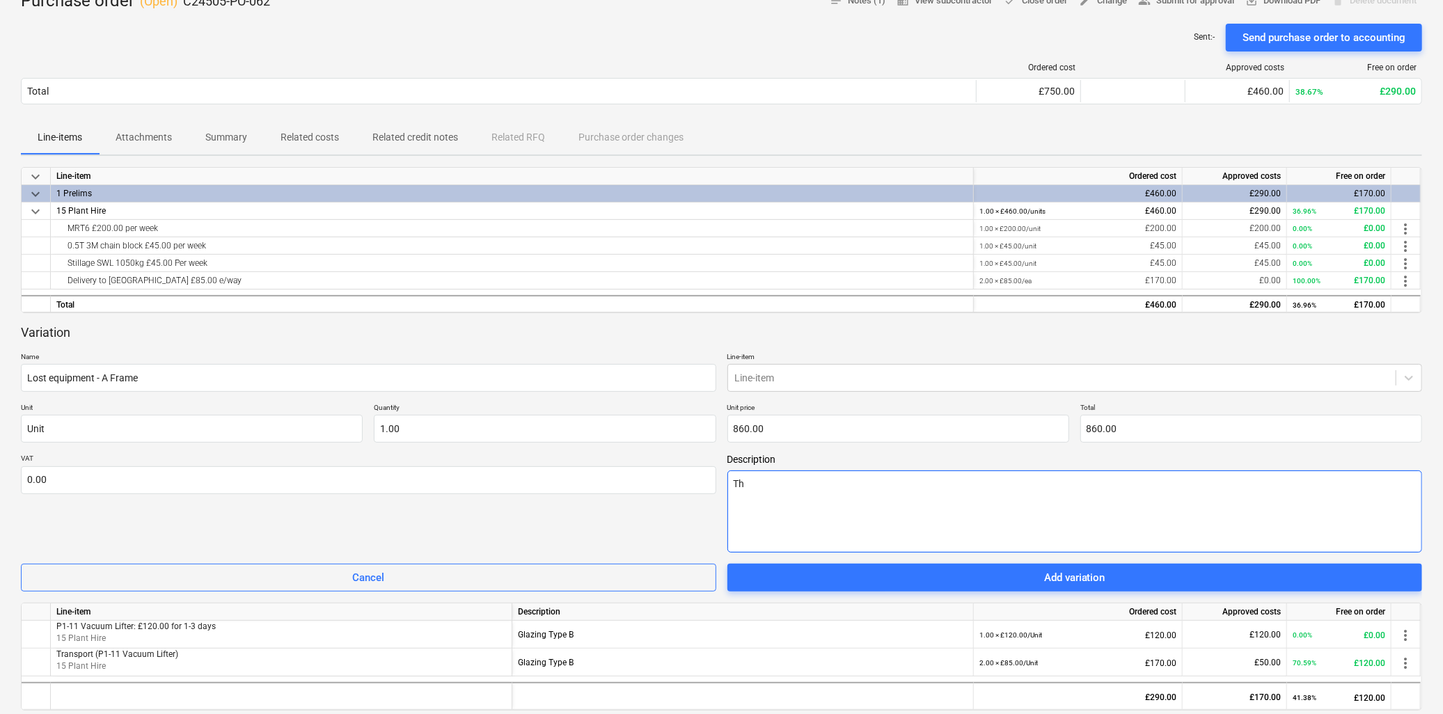
type textarea "The"
type textarea "x"
type textarea "The"
type textarea "x"
type textarea "The A"
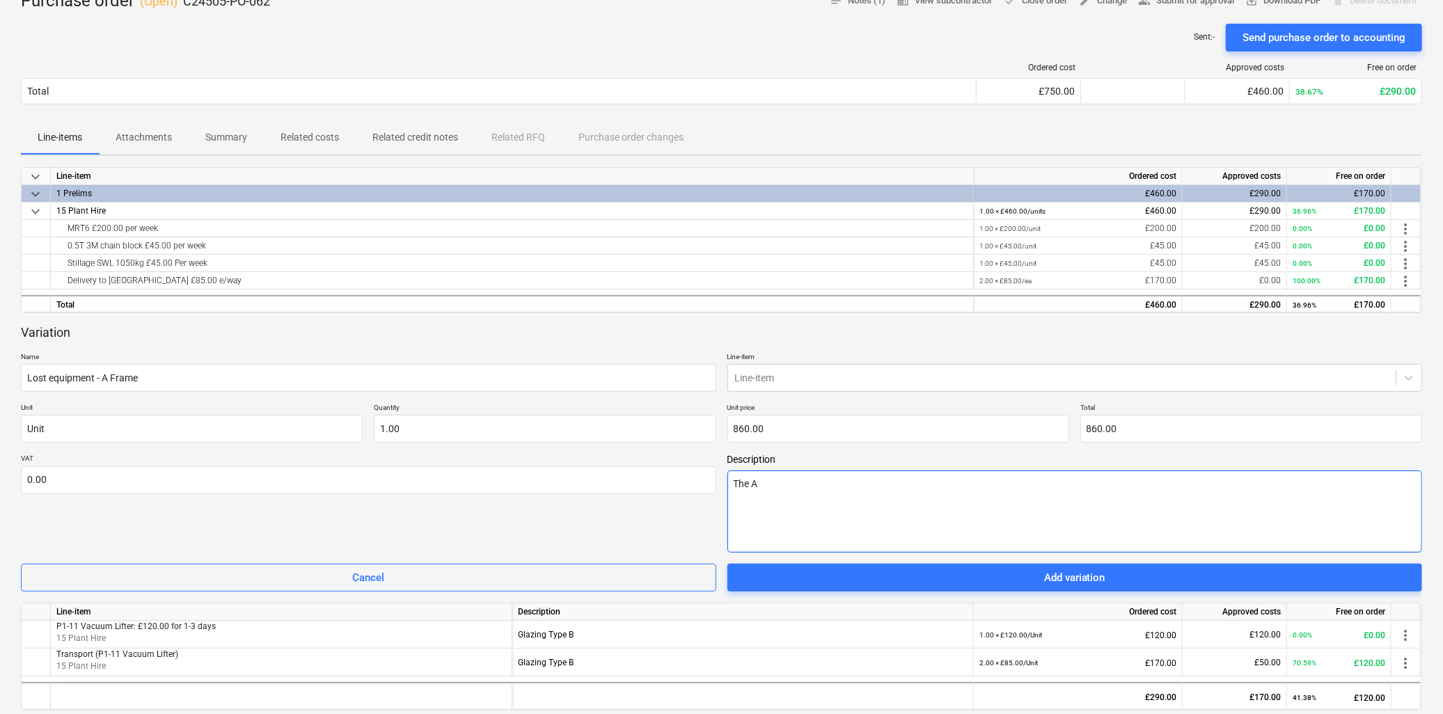
type textarea "x"
type textarea "The A-"
type textarea "x"
type textarea "The A-F"
type textarea "x"
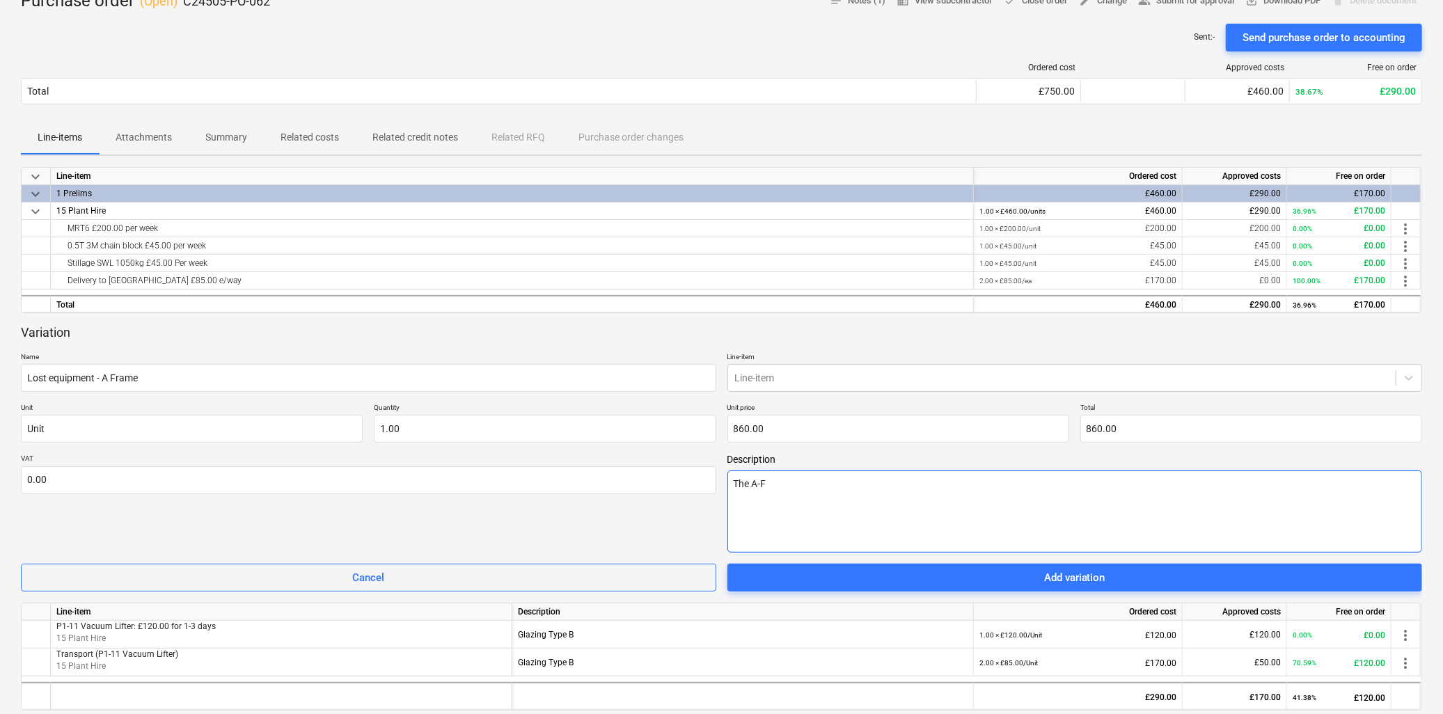
type textarea "The A-Fr"
type textarea "x"
type textarea "The A-Fra"
type textarea "x"
type textarea "The A-Fram"
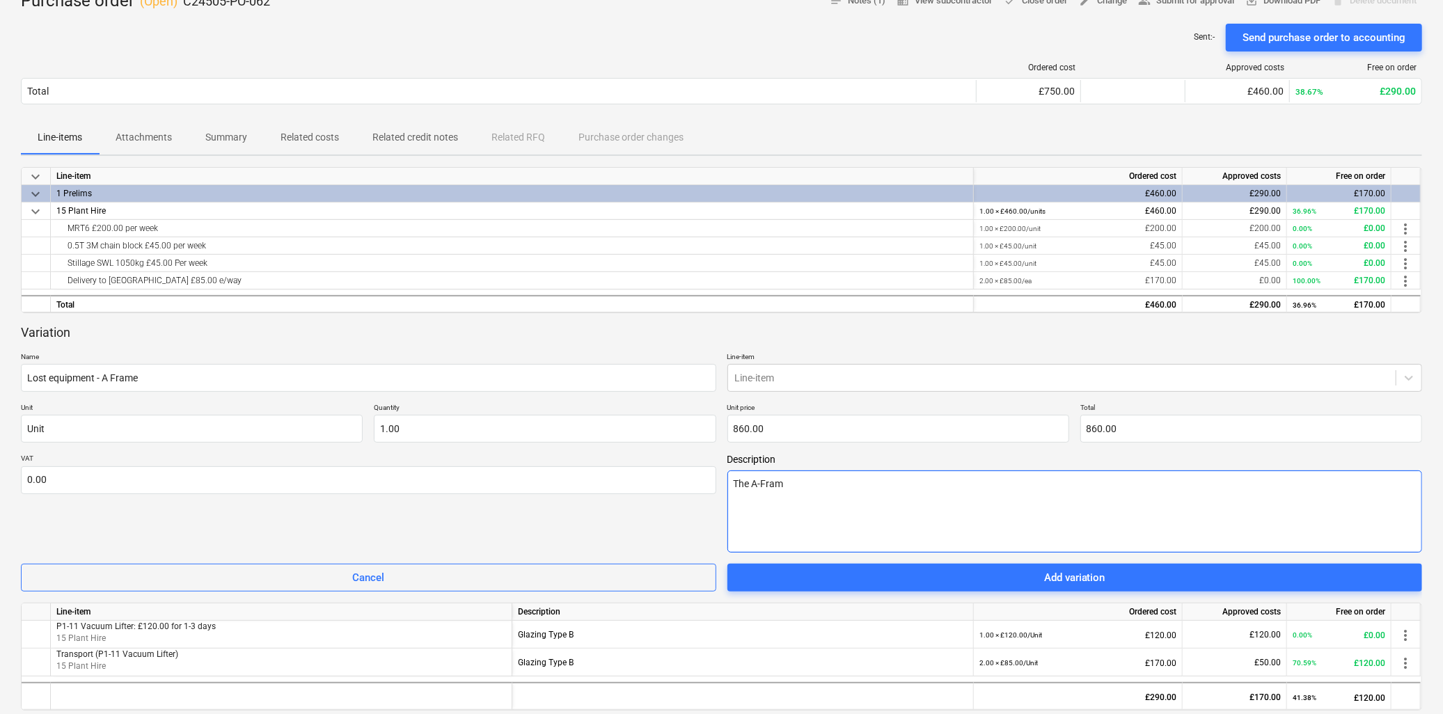
type textarea "x"
type textarea "The A-Frame"
type textarea "x"
type textarea "The A-Frame w"
type textarea "x"
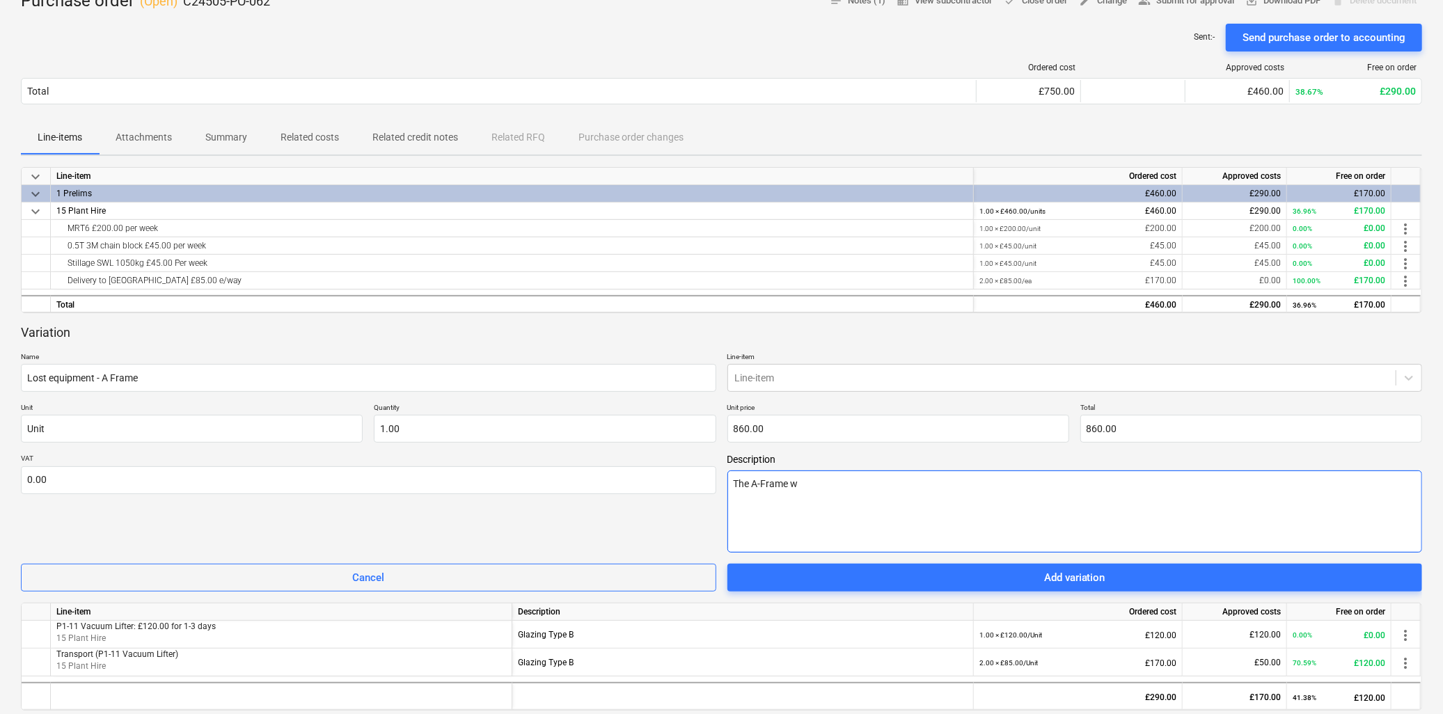
type textarea "The A-Frame wa"
type textarea "x"
type textarea "The A-Frame was"
type textarea "x"
type textarea "The A-Frame was"
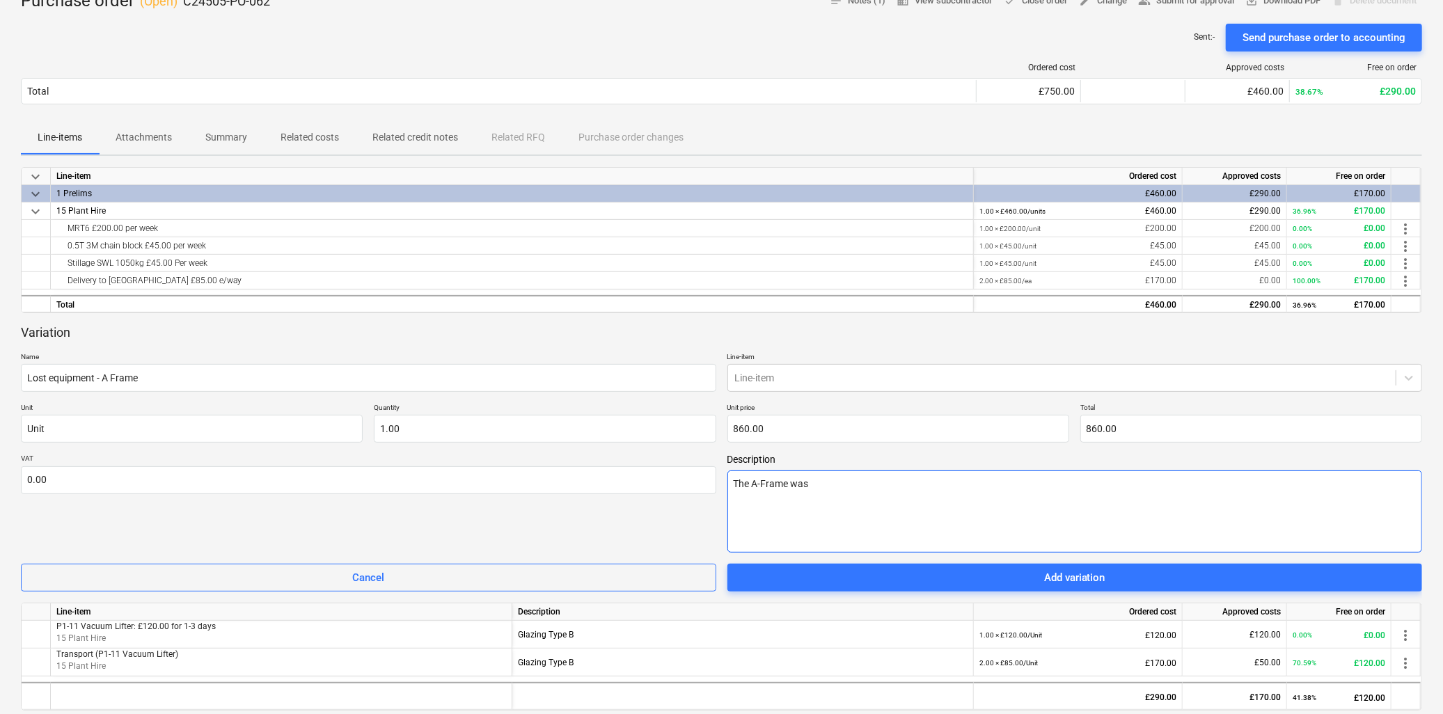
type textarea "x"
type textarea "The A-Frame was l"
type textarea "x"
type textarea "The A-Frame was lo"
type textarea "x"
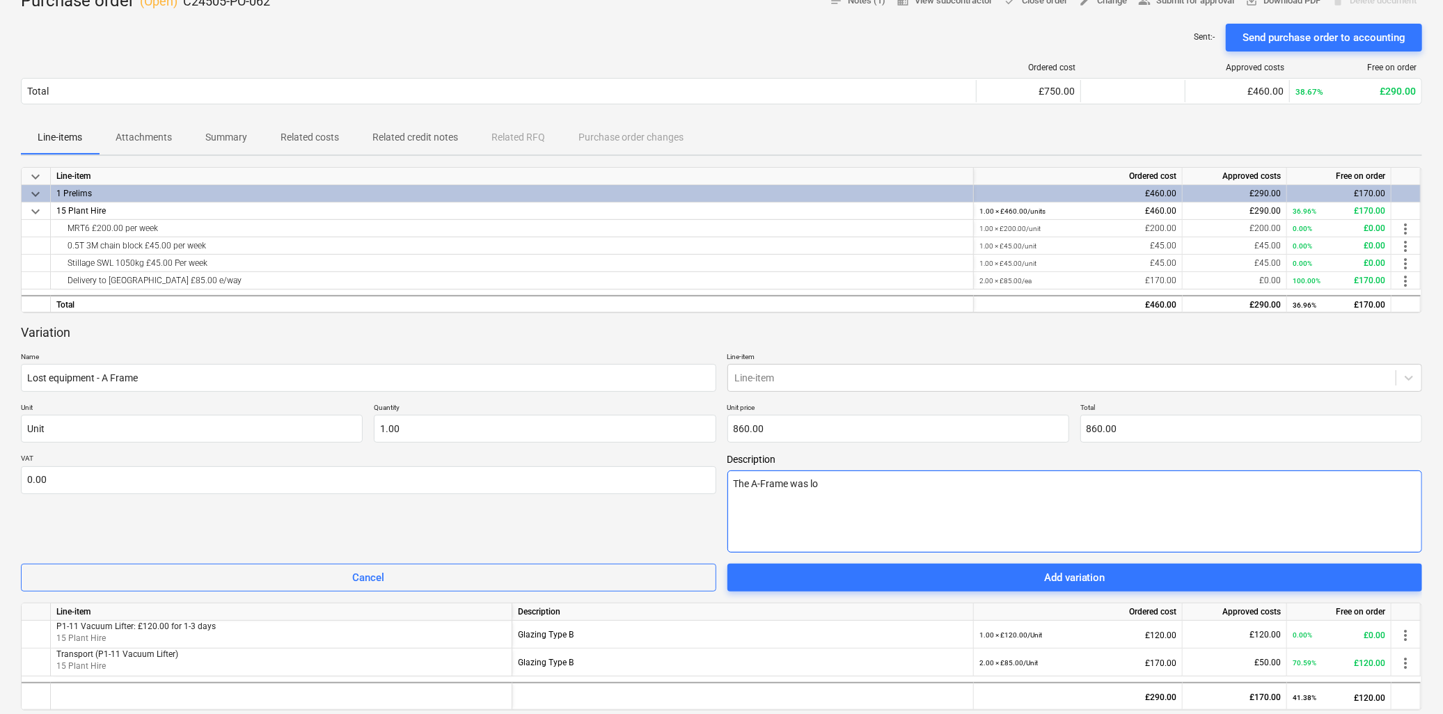
type textarea "The A-Frame was los"
type textarea "x"
type textarea "The A-Frame was lost"
type textarea "x"
type textarea "The A-Frame was lost"
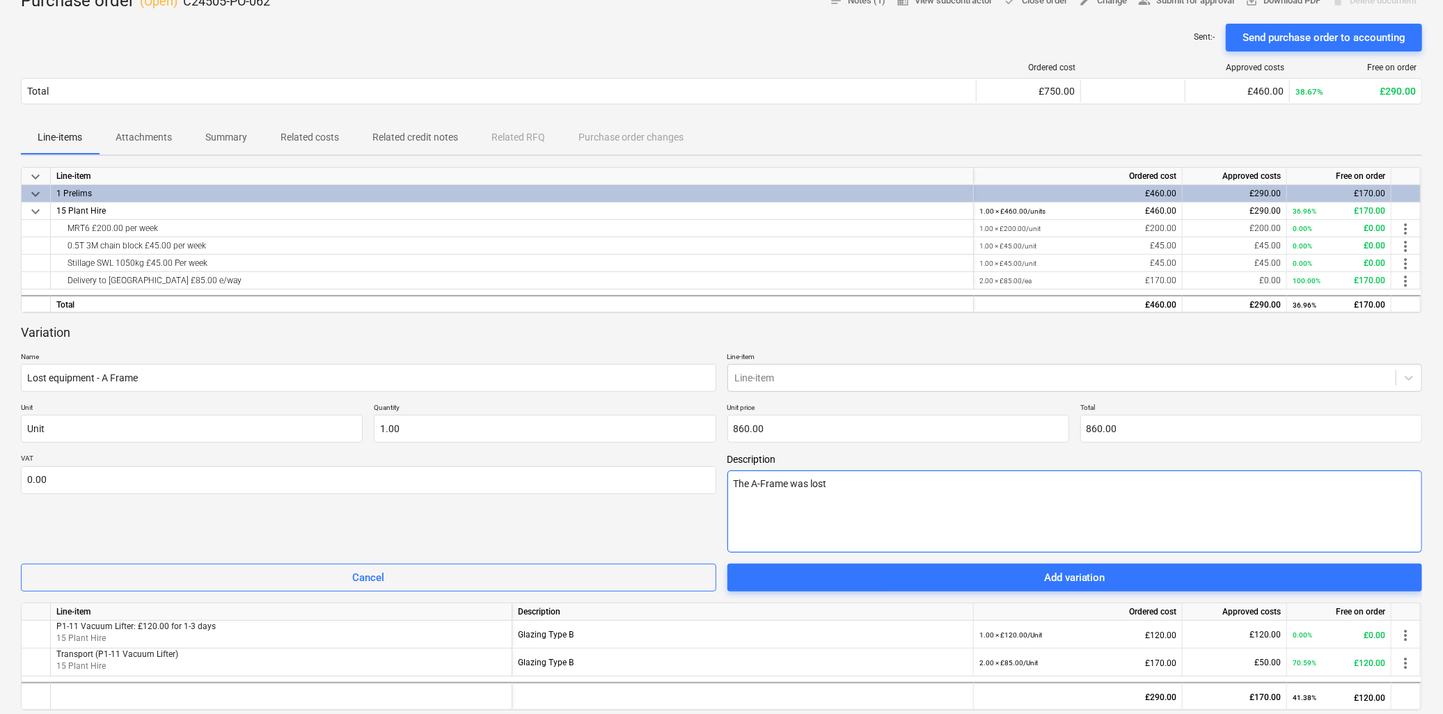
type textarea "x"
type textarea "The A-Frame was lost o"
type textarea "x"
type textarea "The A-Frame was lost on"
type textarea "x"
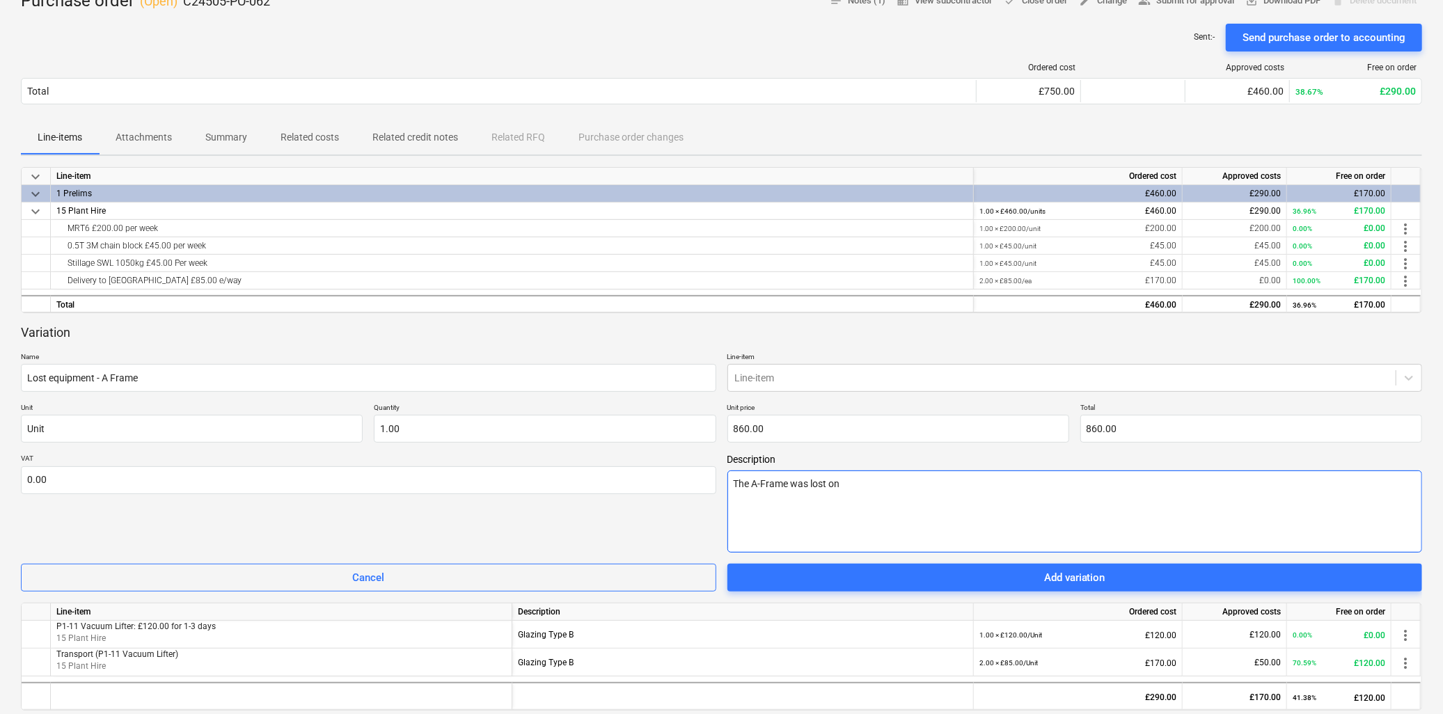
type textarea "The A-Frame was lost on"
type textarea "x"
type textarea "The A-Frame was lost on s"
type textarea "x"
type textarea "The A-Frame was lost on si"
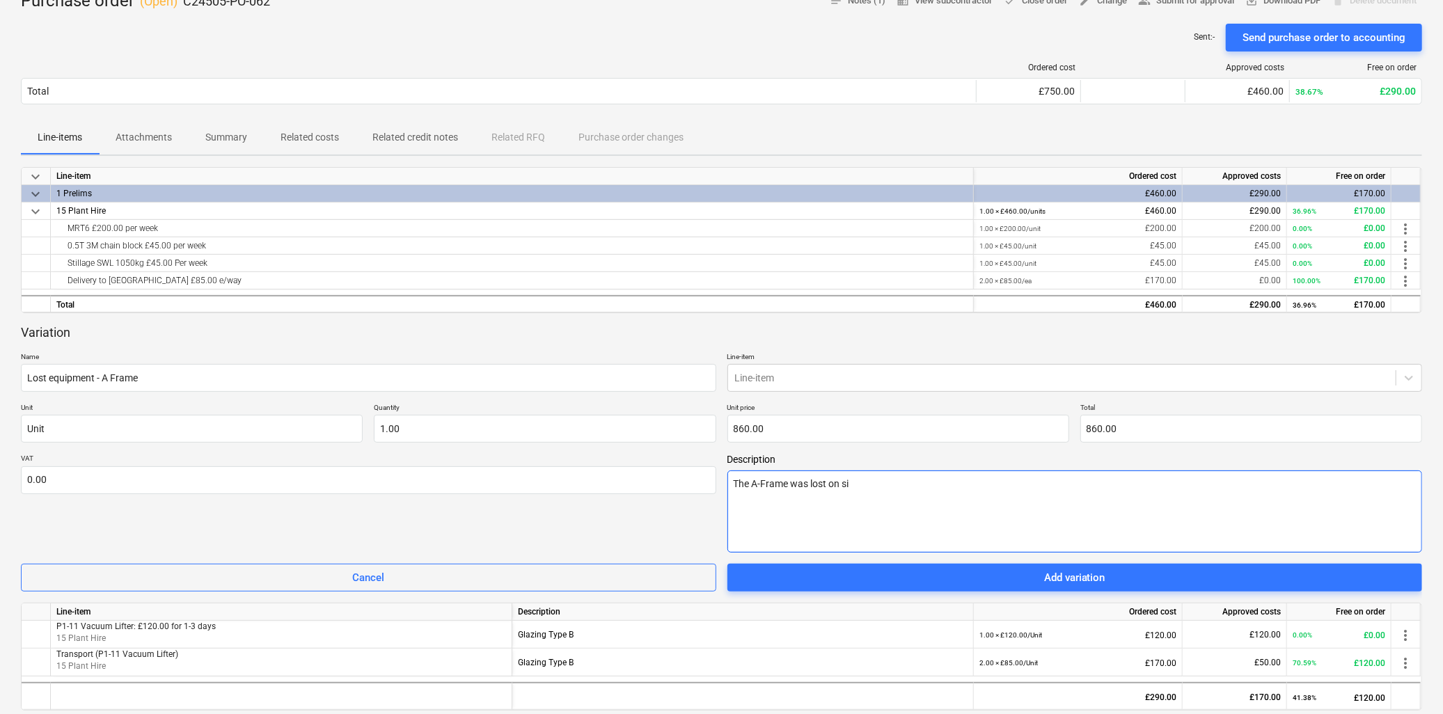
type textarea "x"
type textarea "The A-Frame was lost on sit"
type textarea "x"
type textarea "The A-Frame was lost on site"
type textarea "x"
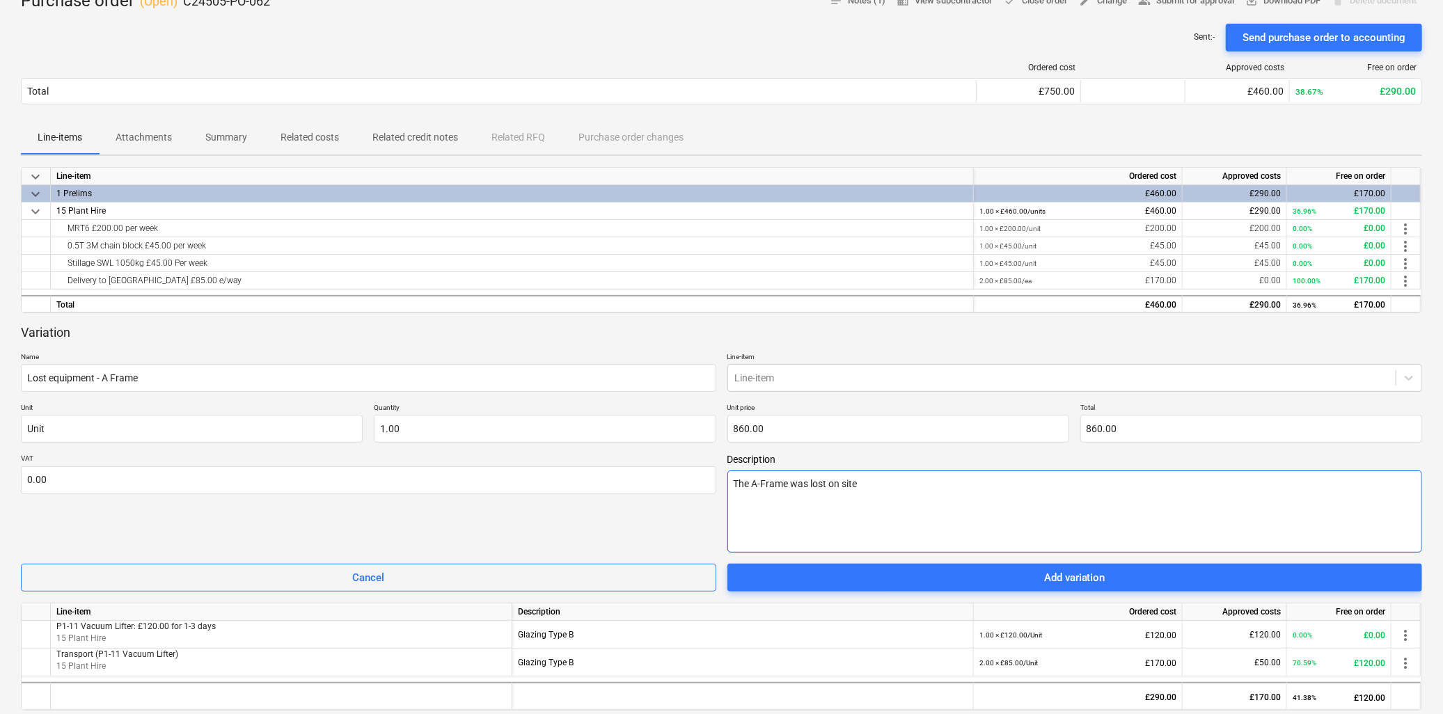
type textarea "The A-Frame was lost on site"
type textarea "x"
type textarea "The A-Frame was lost on site wh"
type textarea "x"
type textarea "The A-Frame was lost on site whi"
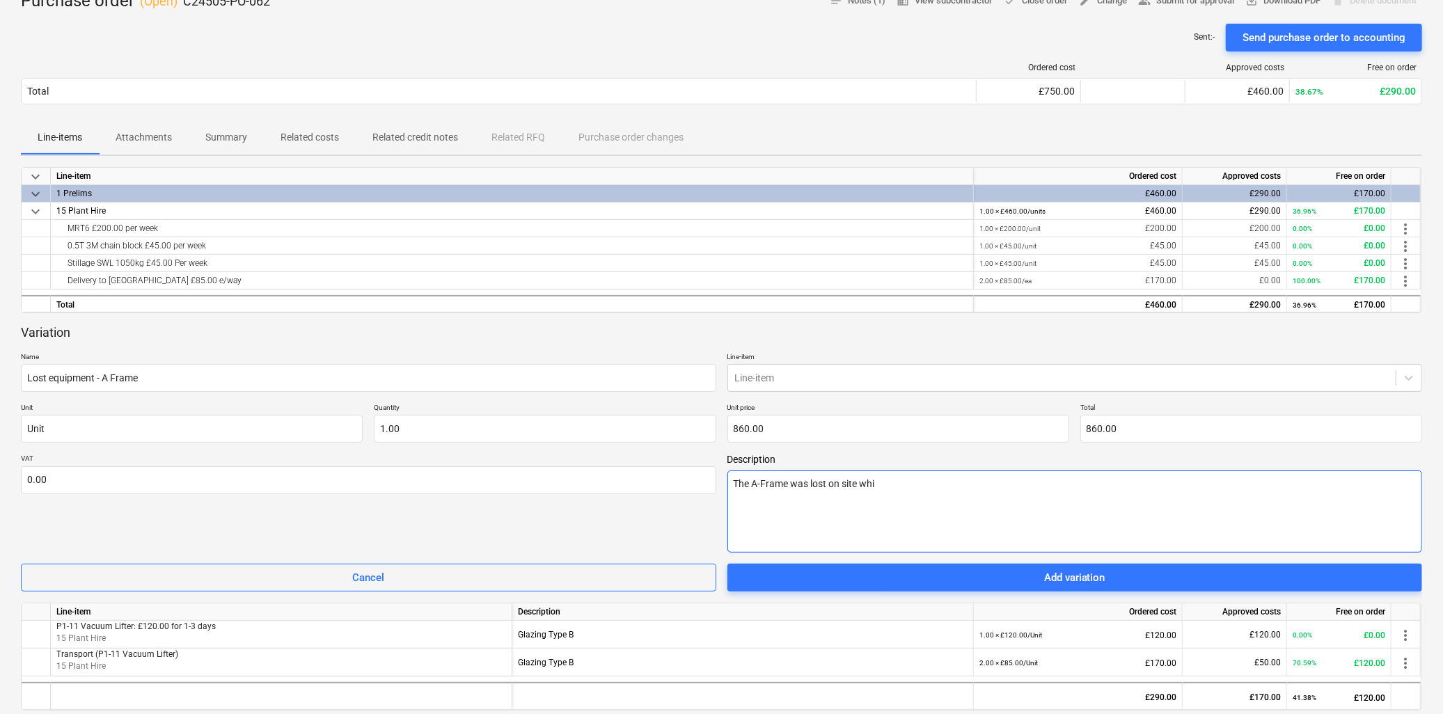
type textarea "x"
type textarea "The A-Frame was lost on site whil"
type textarea "x"
type textarea "The A-Frame was lost on site whils"
type textarea "x"
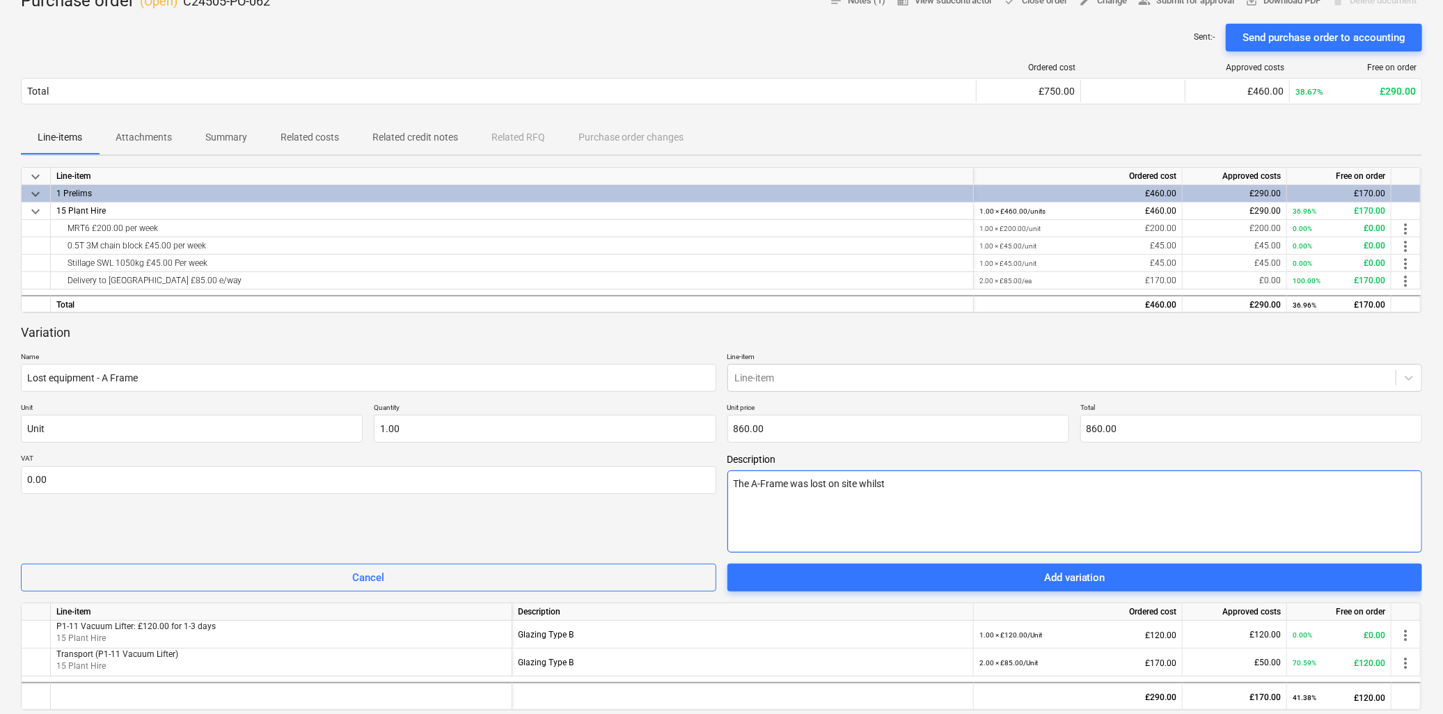
type textarea "The A-Frame was lost on site whilst"
type textarea "x"
type textarea "The A-Frame was lost on site whilst V"
type textarea "x"
type textarea "The A-Frame was lost on site whilst VG"
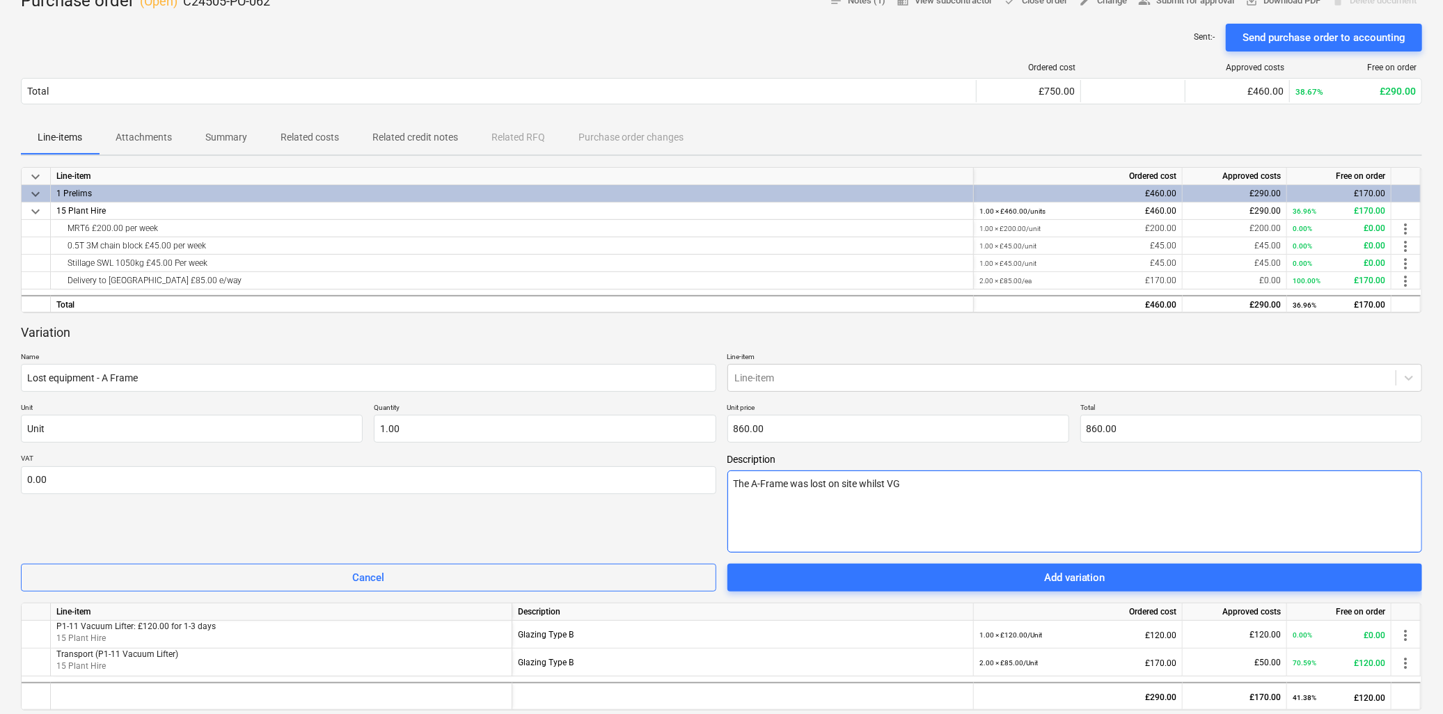
type textarea "x"
type textarea "The A-Frame was lost on site whilst VG"
type textarea "x"
type textarea "The A-Frame was lost on site whilst VG h"
type textarea "x"
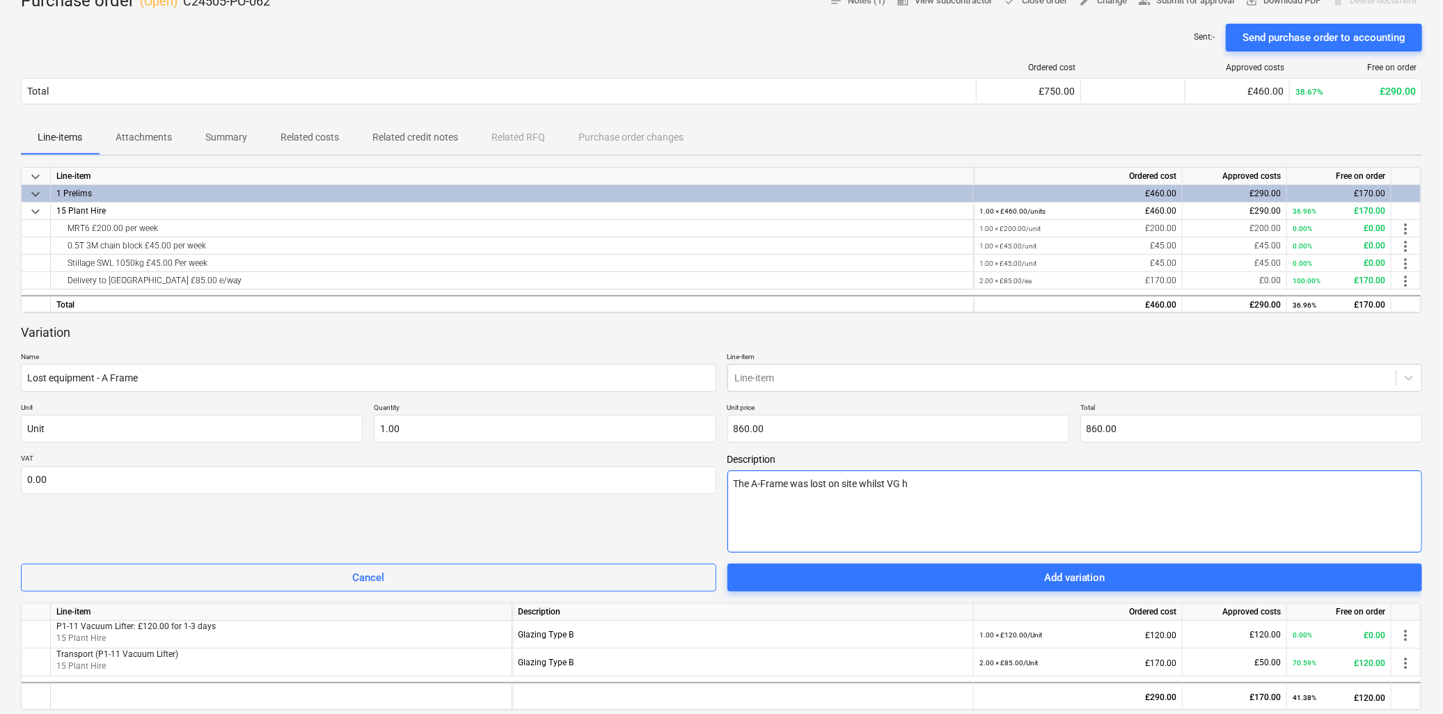
type textarea "The A-Frame was lost on site whilst VG"
type textarea "x"
type textarea "The A-Frame was lost on site whilst VG w"
type textarea "x"
type textarea "The A-Frame was lost on site whilst VG wh"
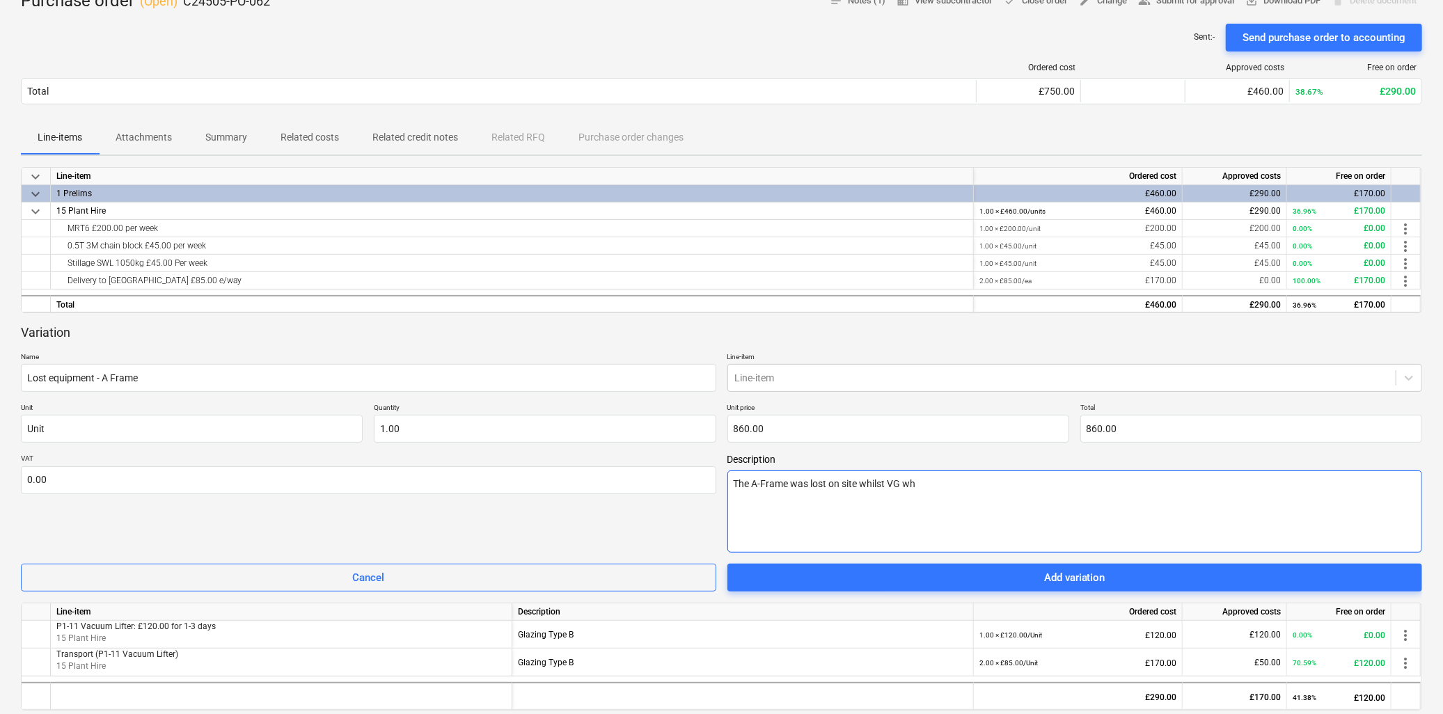
type textarea "x"
type textarea "The A-Frame was lost on site whilst VG whe"
type textarea "x"
type textarea "The A-Frame was lost on site whilst VG wher"
type textarea "x"
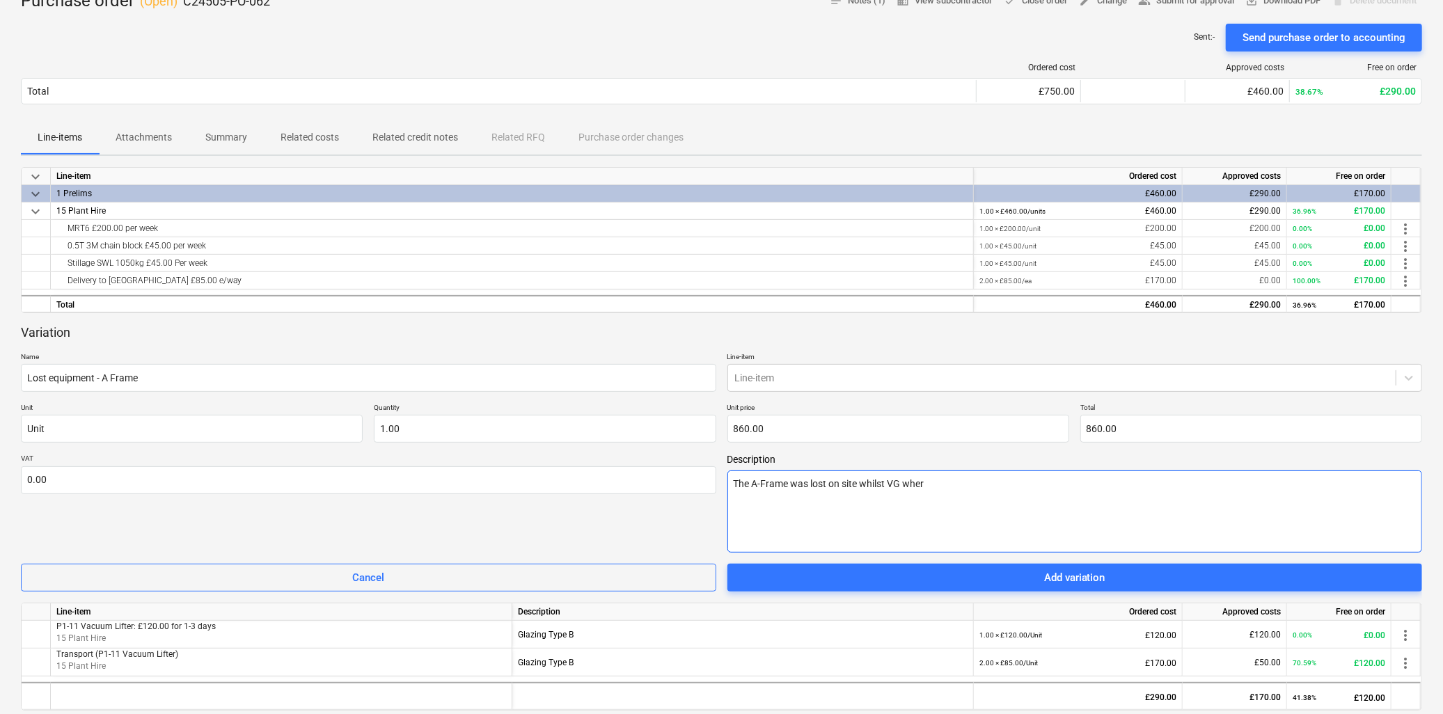
type textarea "The A-Frame was lost on site whilst VG whe"
type textarea "x"
type textarea "The A-Frame was lost on site whilst VG wh"
type textarea "x"
type textarea "The A-Frame was lost on site whilst VG w"
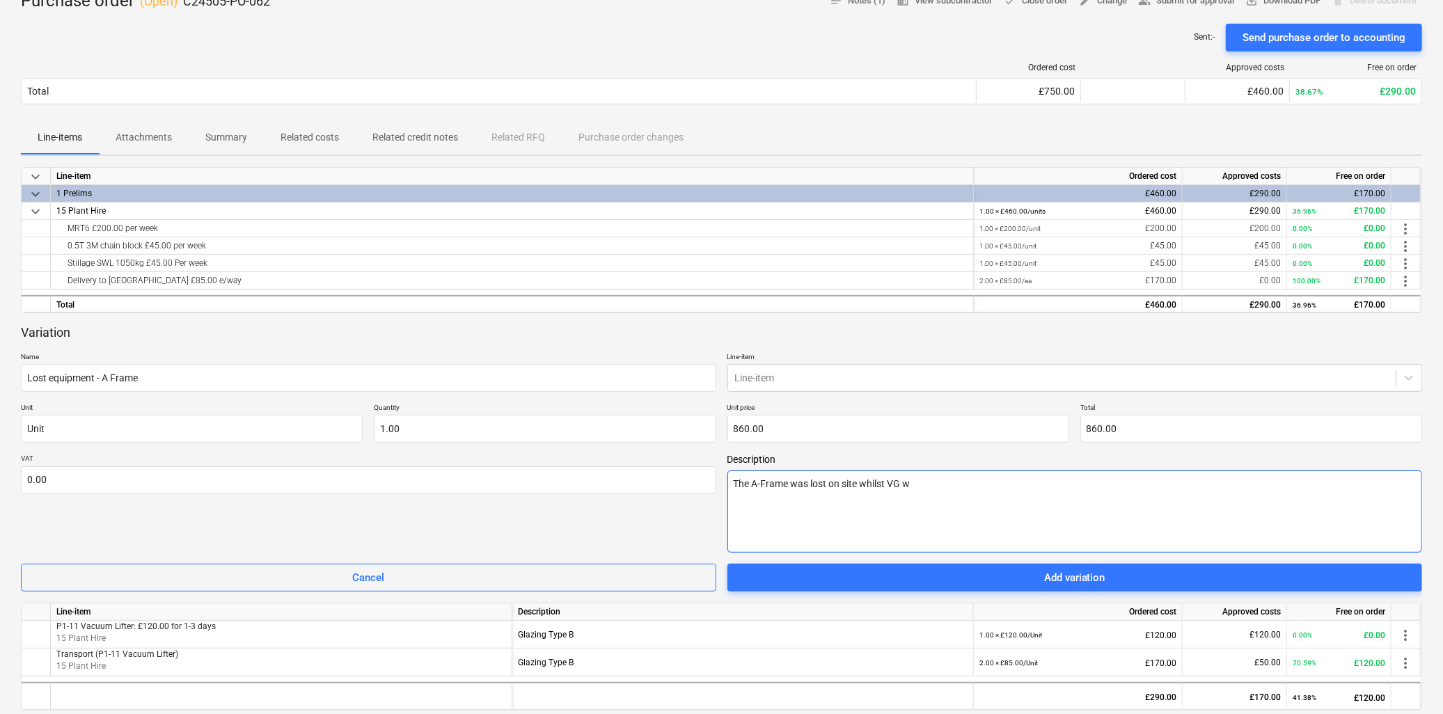
type textarea "x"
type textarea "The A-Frame was lost on site whilst VG we"
type textarea "x"
type textarea "The A-Frame was lost on site whilst VG wer"
type textarea "x"
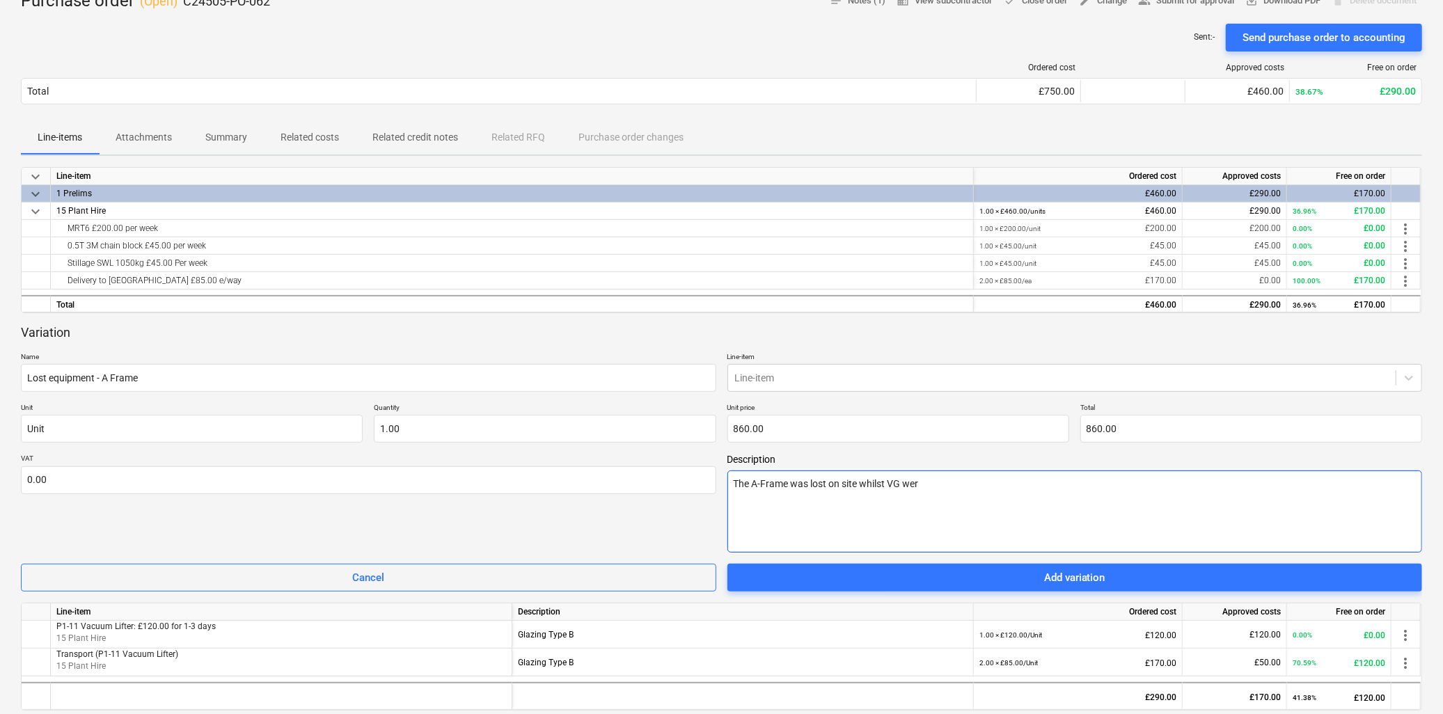
type textarea "The A-Frame was lost on site whilst VG were"
type textarea "x"
type textarea "The A-Frame was lost on site whilst VG were"
type textarea "x"
type textarea "The A-Frame was lost on site whilst VG were o"
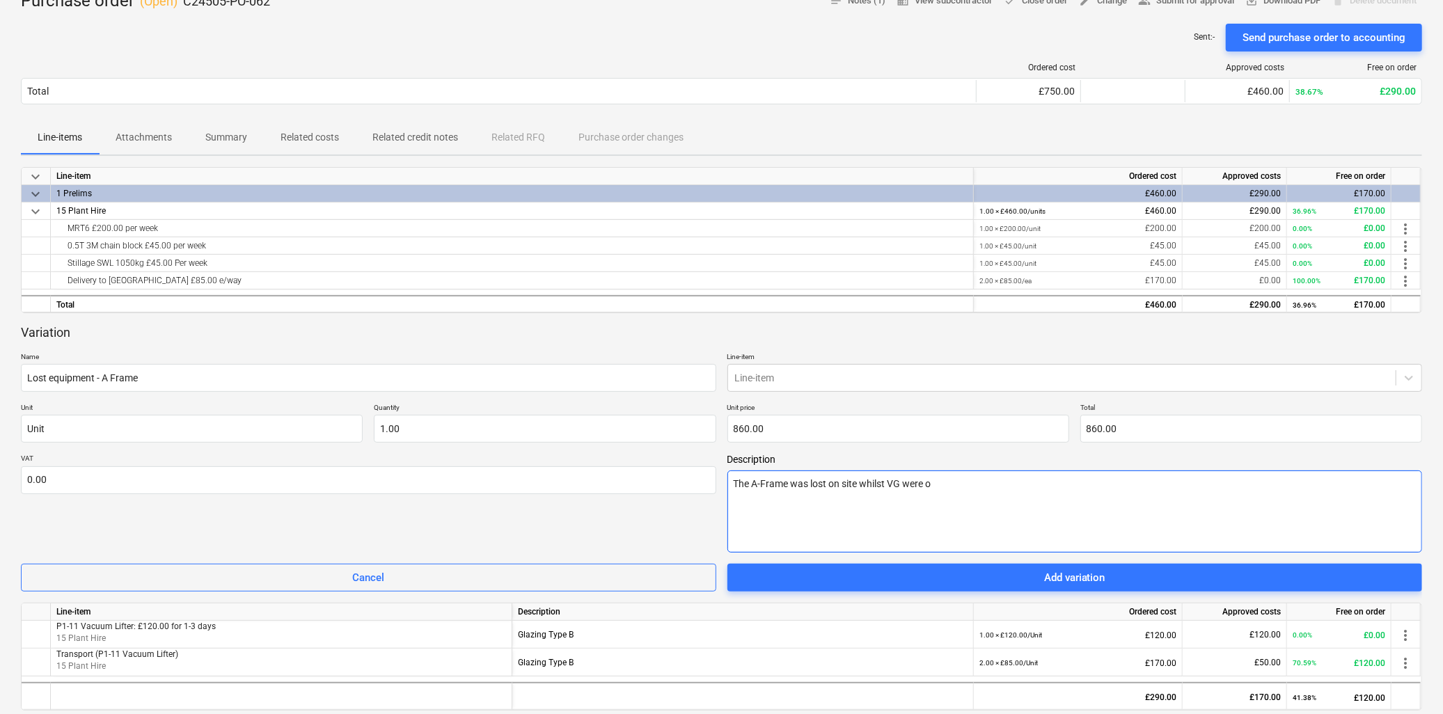
type textarea "x"
type textarea "The A-Frame was lost on site whilst VG were of"
type textarea "x"
type textarea "The A-Frame was lost on site whilst VG were off"
type textarea "x"
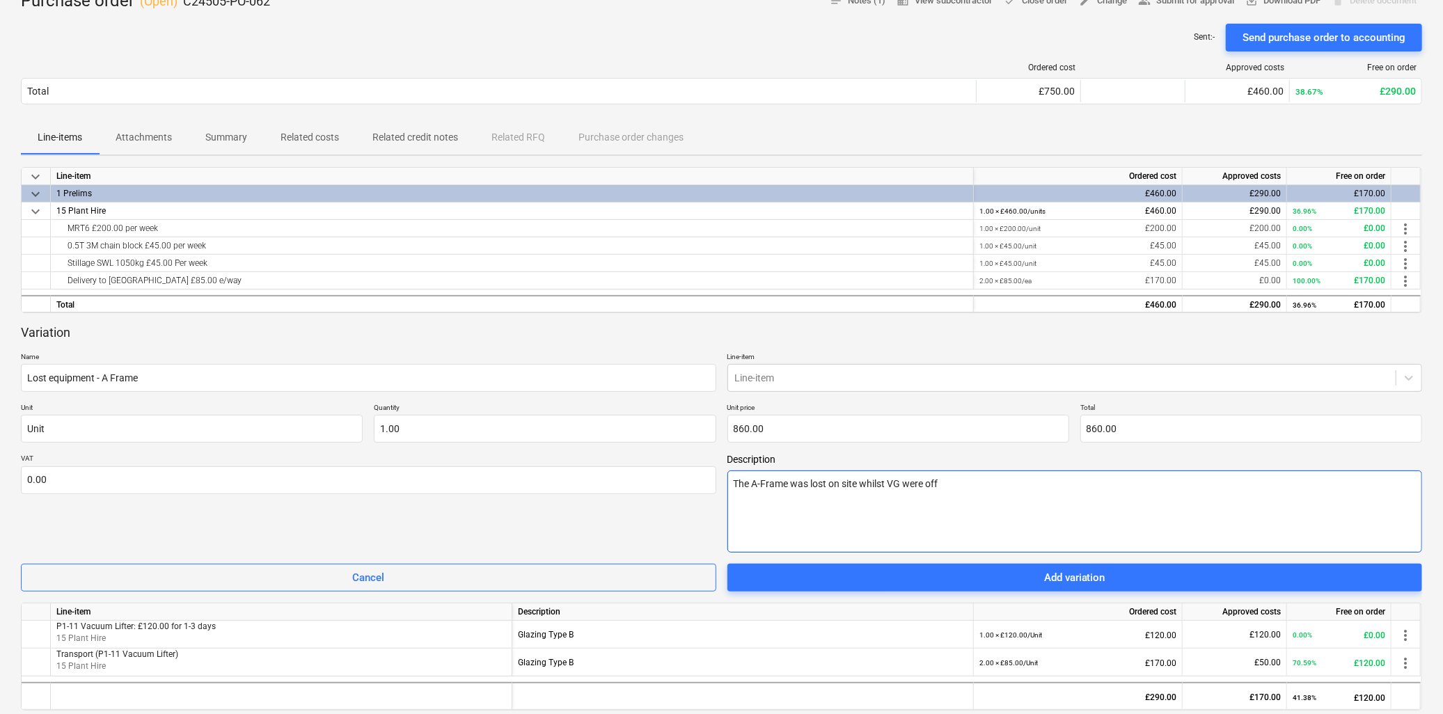
type textarea "The A-Frame was lost on site whilst VG were offs"
type textarea "x"
type textarea "The A-Frame was lost on site whilst VG were offsi"
type textarea "x"
type textarea "The A-Frame was lost on site whilst VG were offsit"
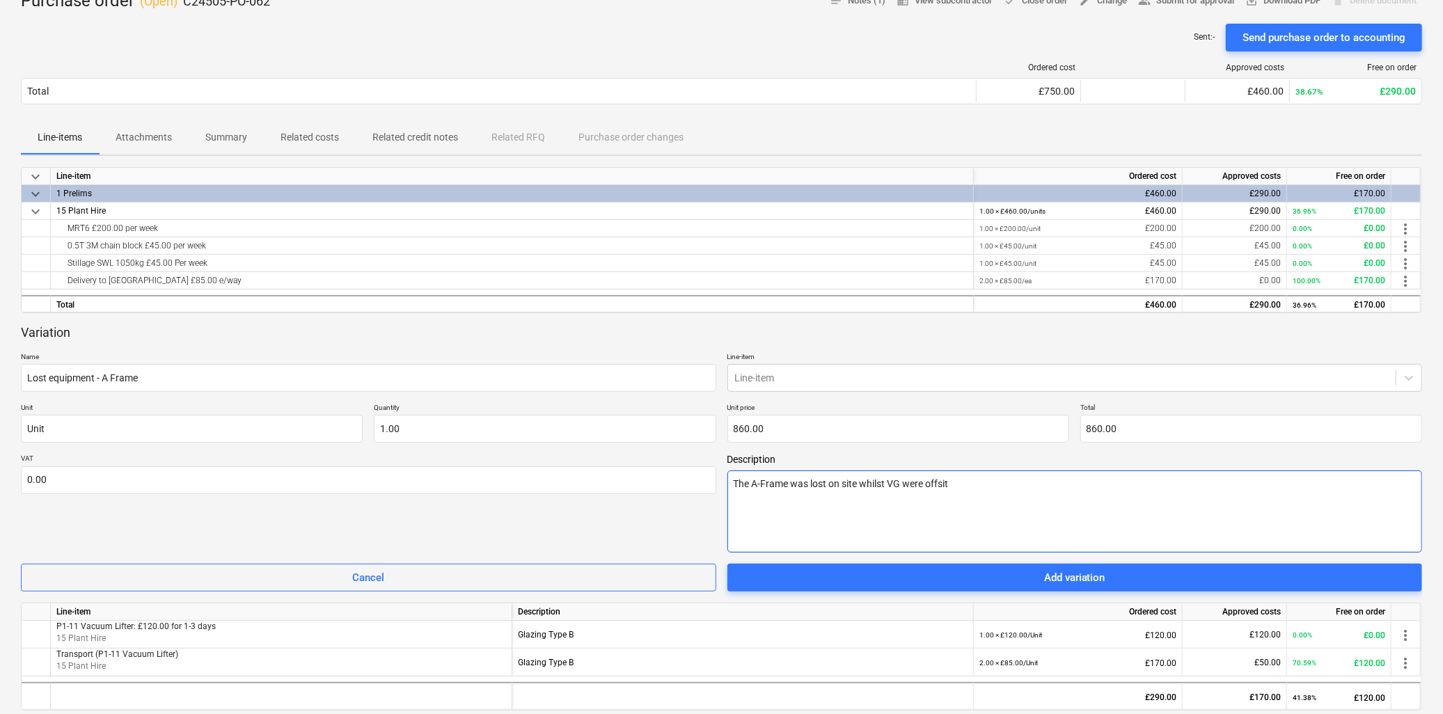
type textarea "x"
type textarea "The A-Frame was lost on site whilst VG were offsite"
type textarea "x"
type textarea "The A-Frame was lost on site whilst VG were offsite"
type textarea "x"
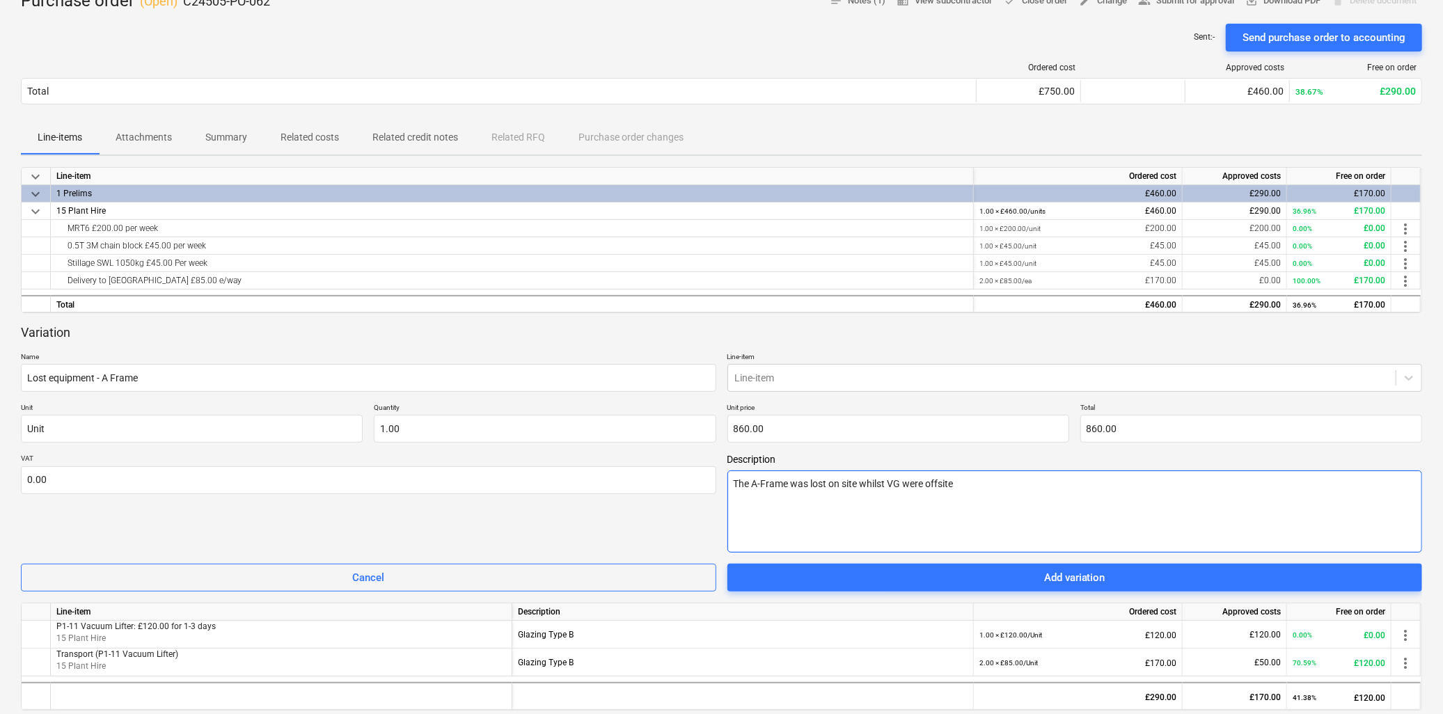
type textarea "The A-Frame was lost on site whilst VG were offsite"
click at [791, 373] on div at bounding box center [1062, 378] width 654 height 14
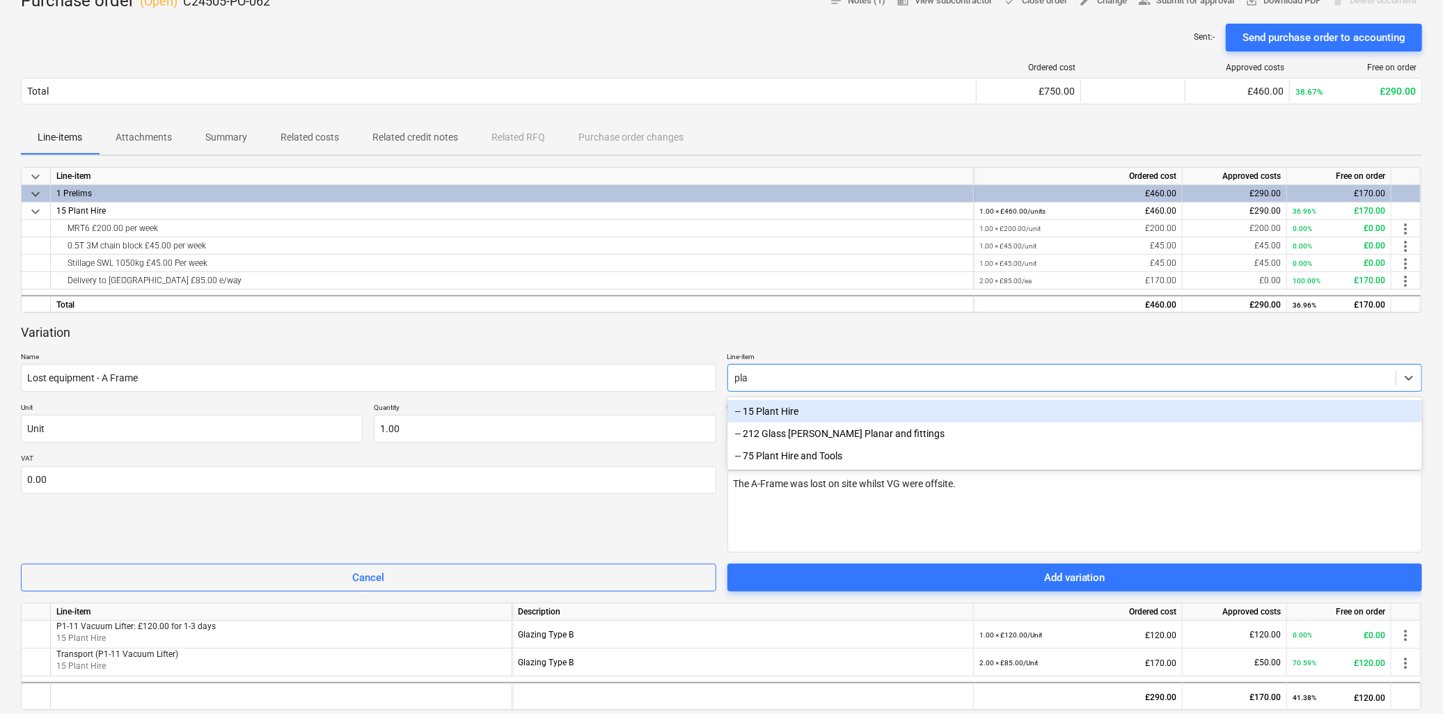
click at [778, 411] on div "-- 15 Plant Hire" at bounding box center [1075, 411] width 695 height 22
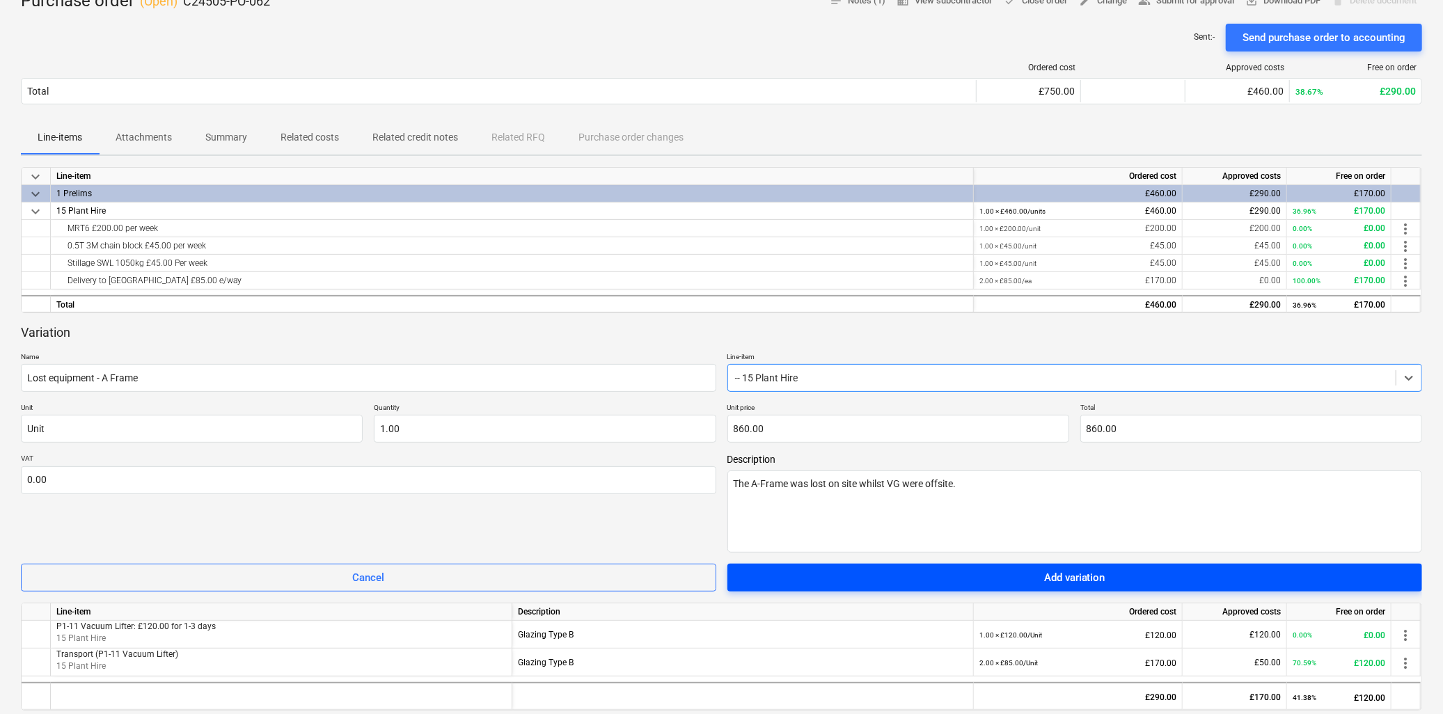
click at [977, 574] on span "Add variation" at bounding box center [1075, 578] width 662 height 18
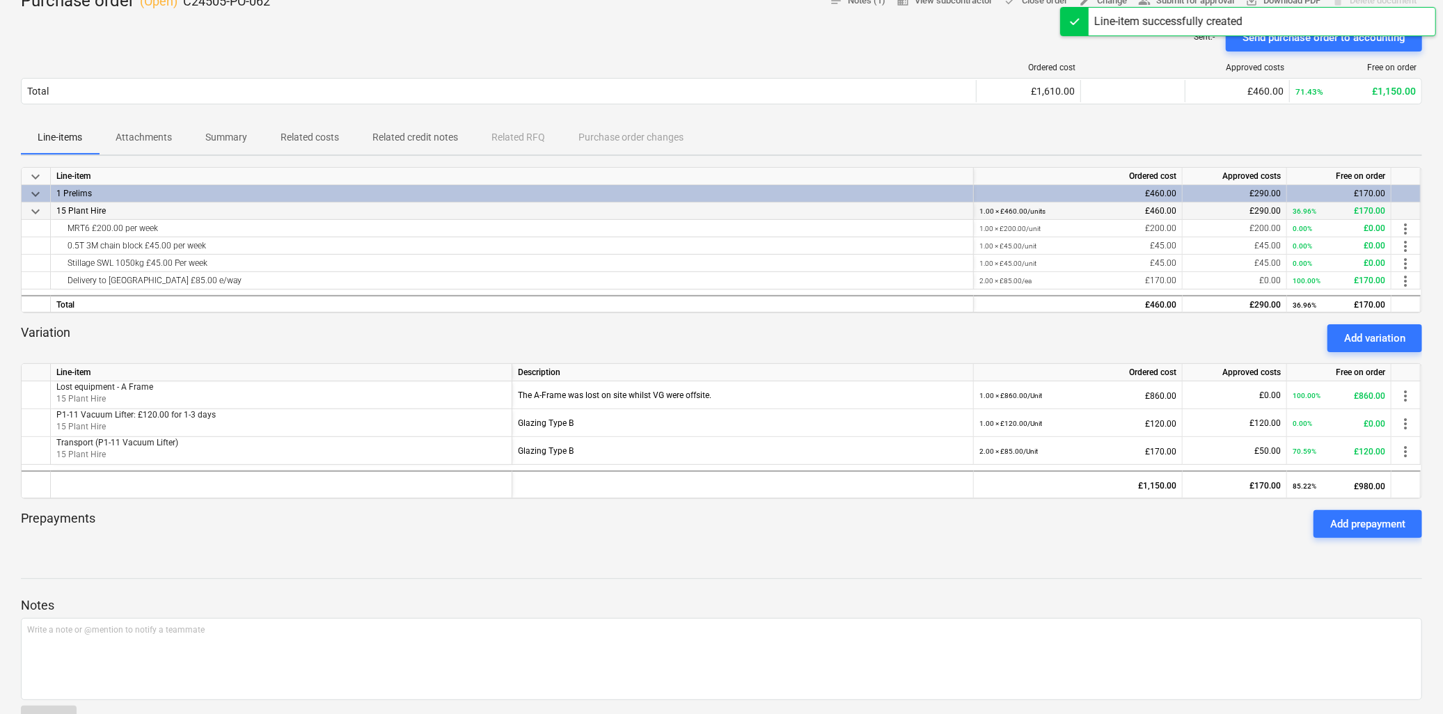
scroll to position [0, 0]
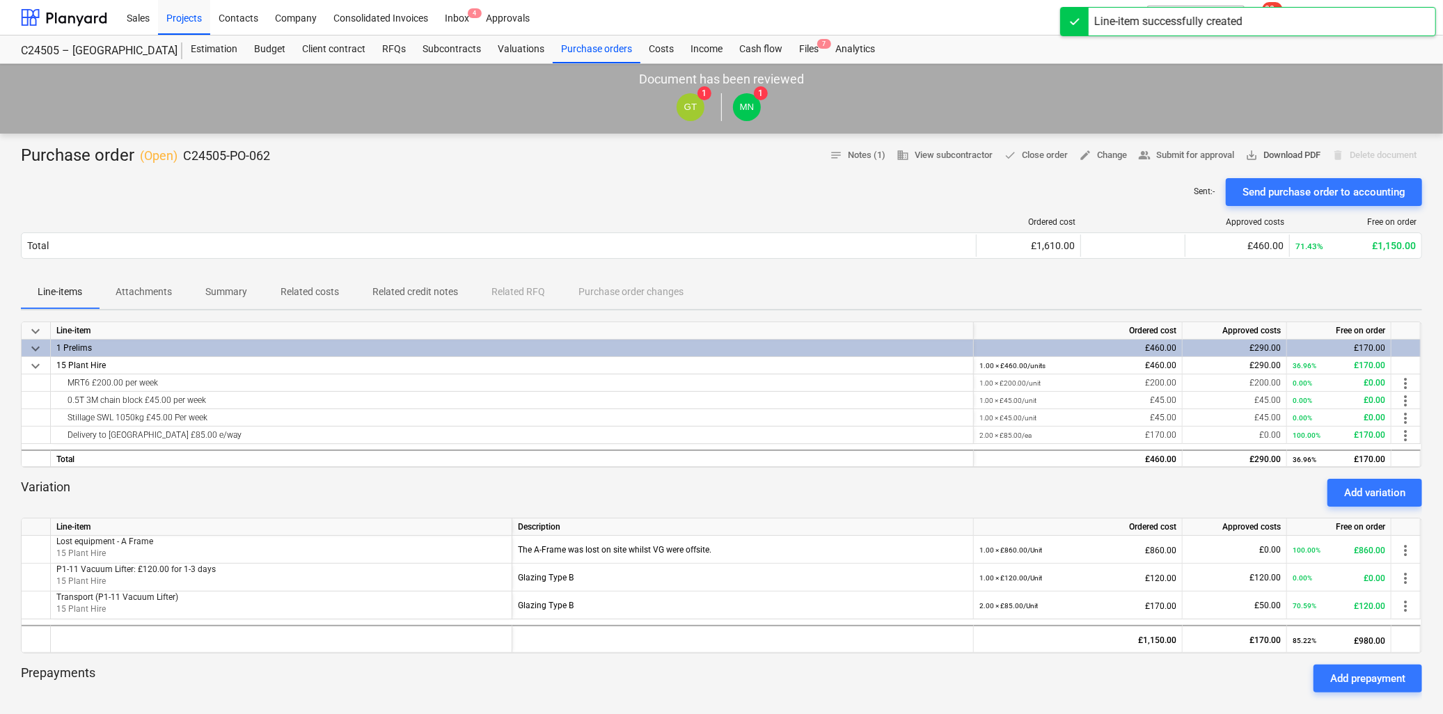
click at [1277, 154] on span "save_alt Download PDF" at bounding box center [1282, 156] width 75 height 16
click at [79, 10] on div at bounding box center [64, 17] width 86 height 35
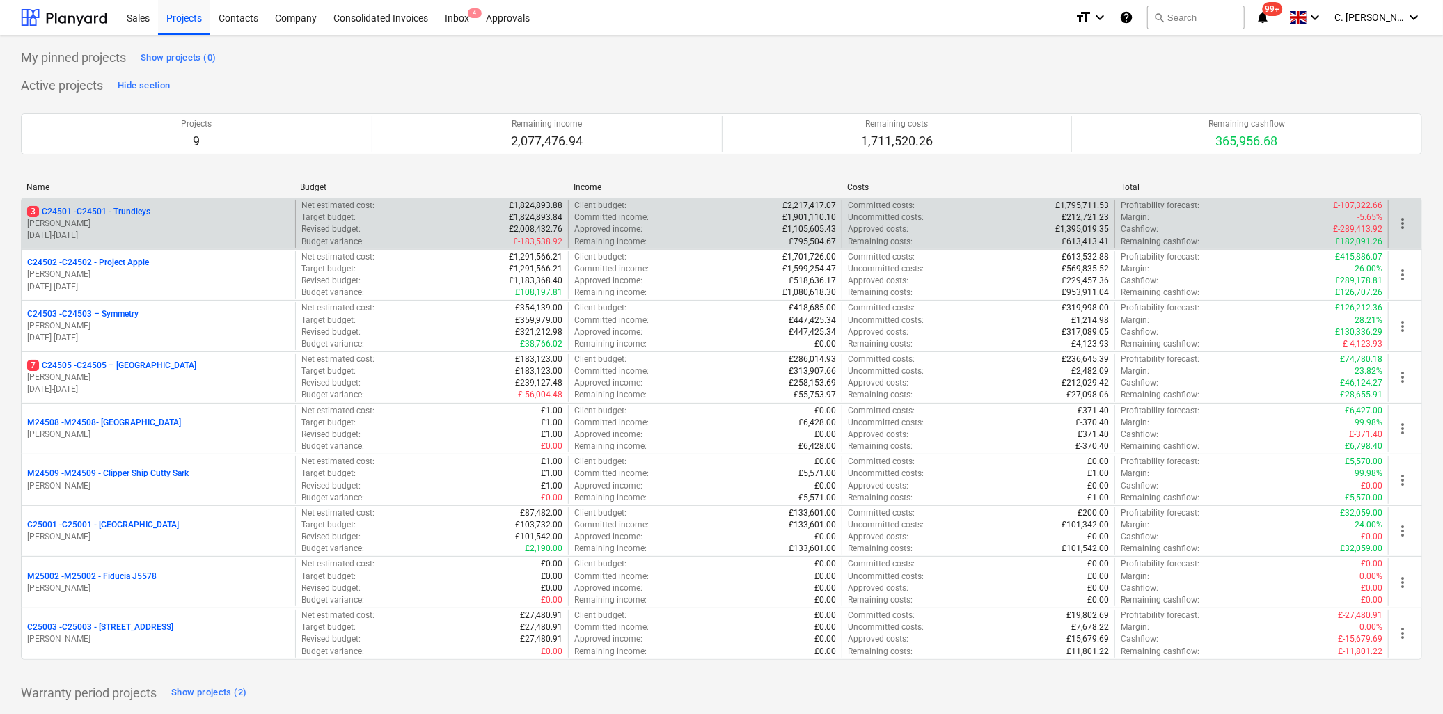
click at [121, 221] on p "[PERSON_NAME]" at bounding box center [158, 224] width 262 height 12
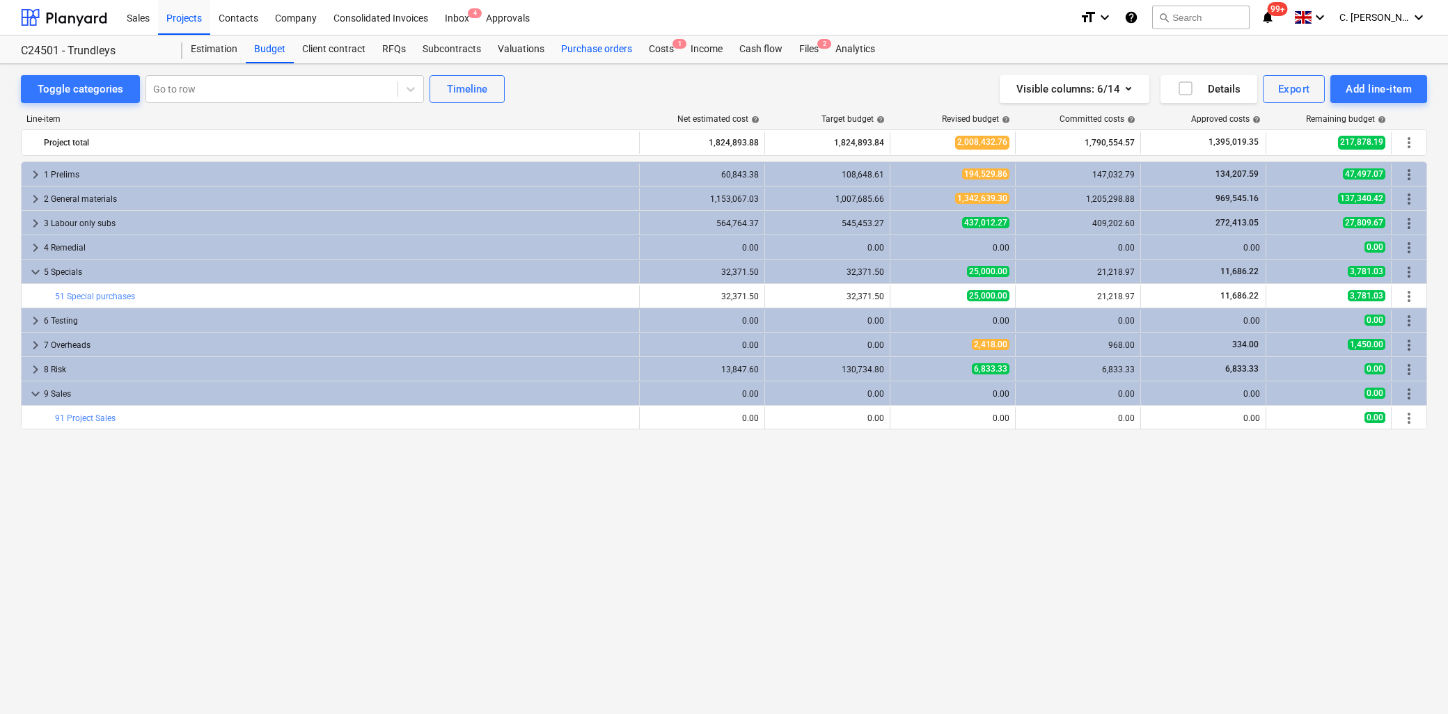
click at [595, 49] on div "Purchase orders" at bounding box center [597, 50] width 88 height 28
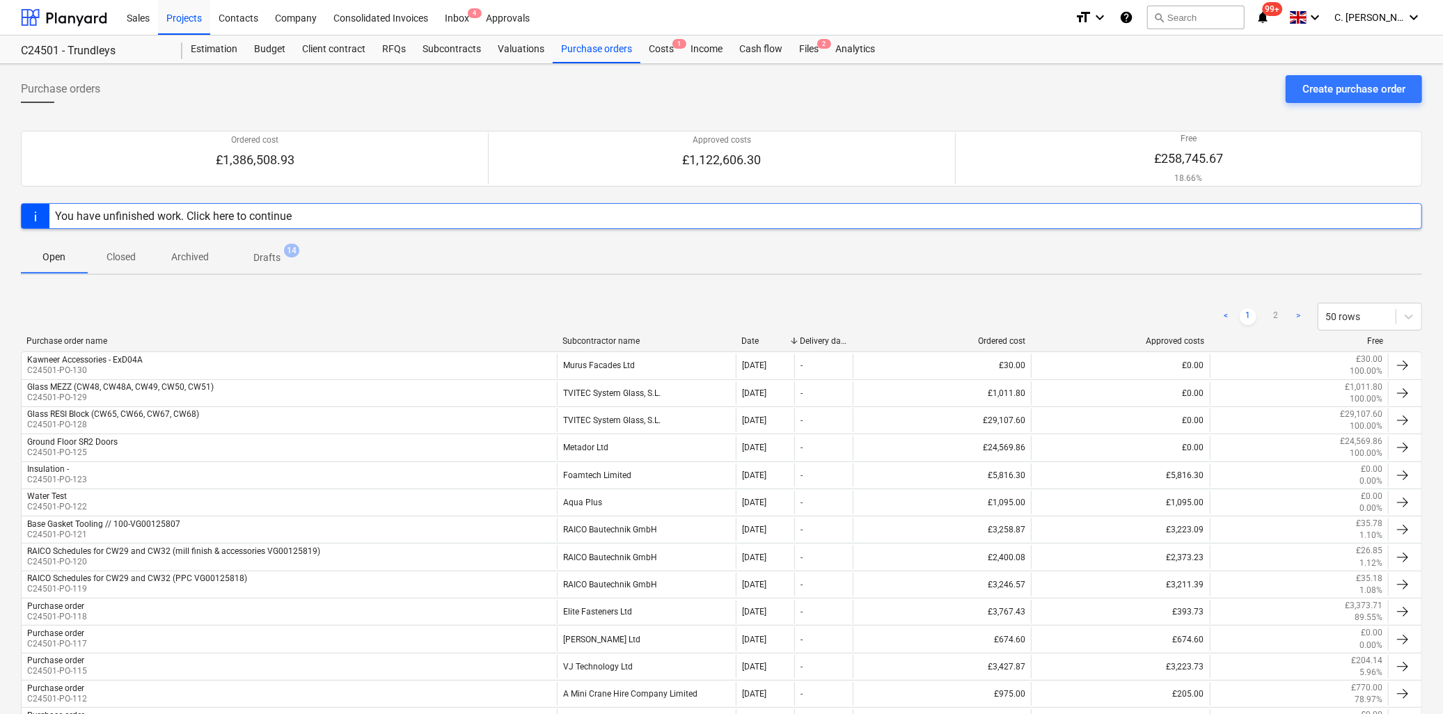
click at [601, 338] on div "Subcontractor name" at bounding box center [647, 341] width 168 height 10
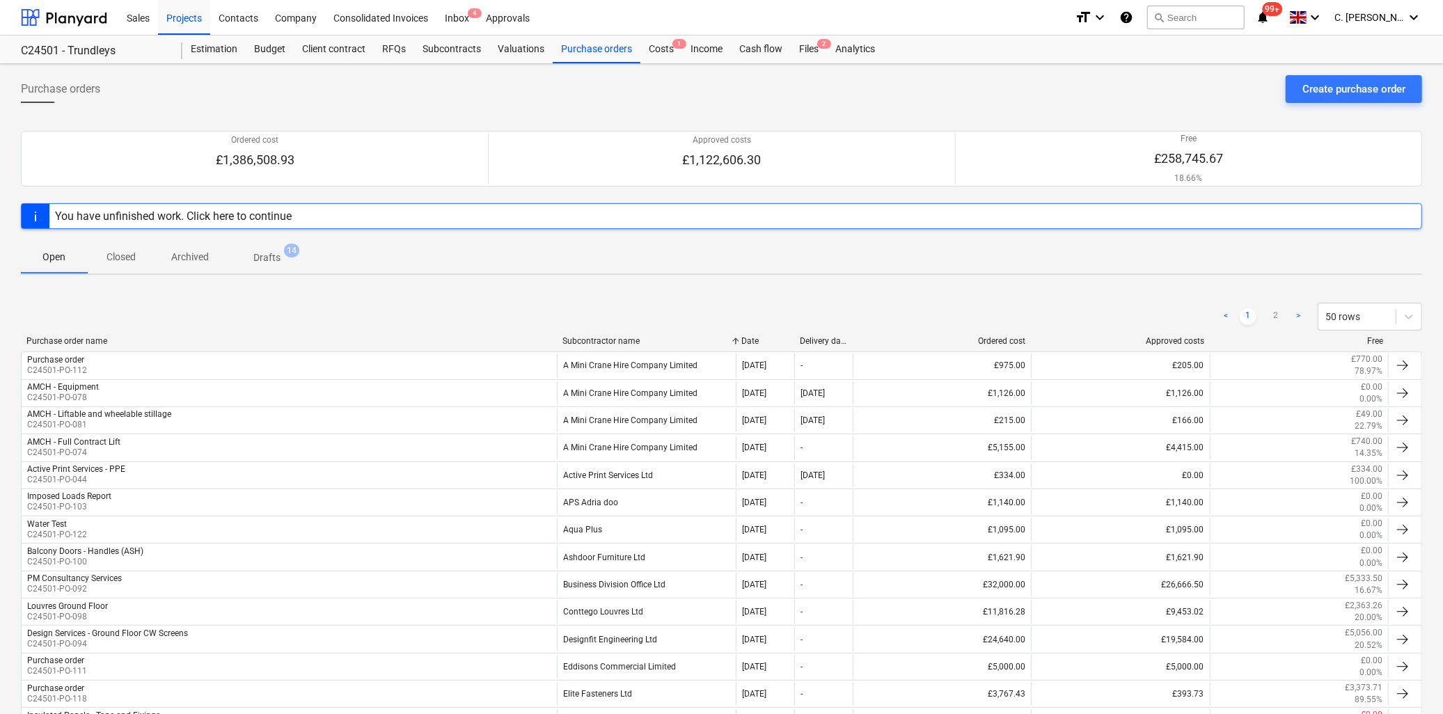
click at [111, 254] on p "Closed" at bounding box center [120, 257] width 33 height 15
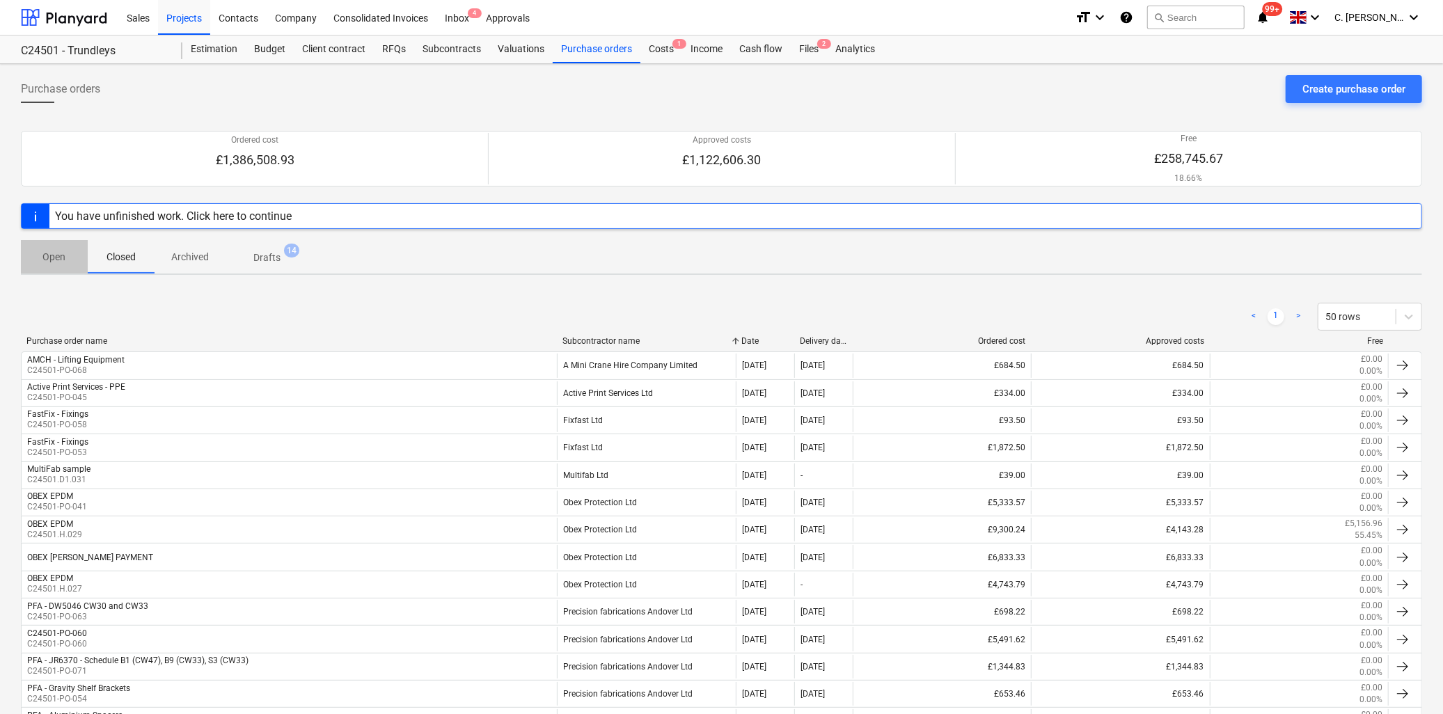
click at [73, 263] on span "Open" at bounding box center [54, 257] width 67 height 23
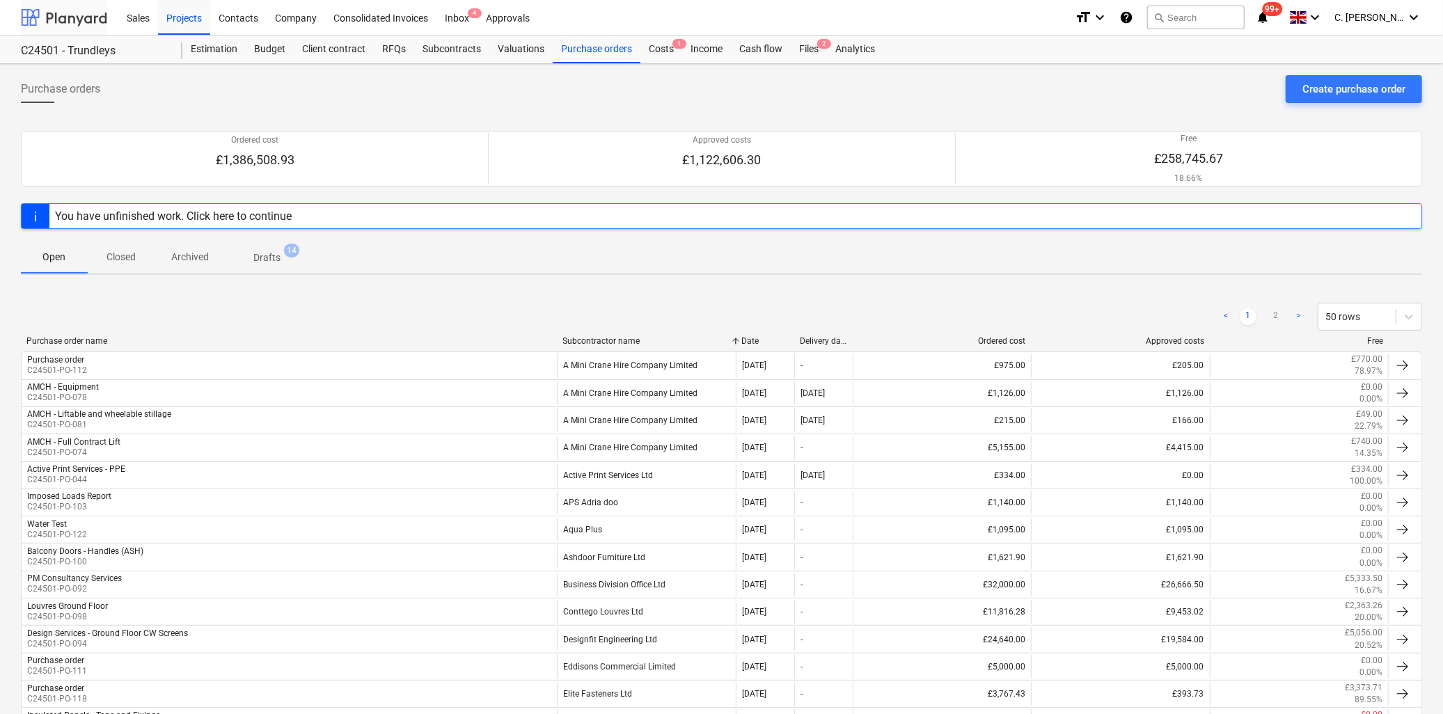
click at [93, 10] on div at bounding box center [64, 17] width 86 height 35
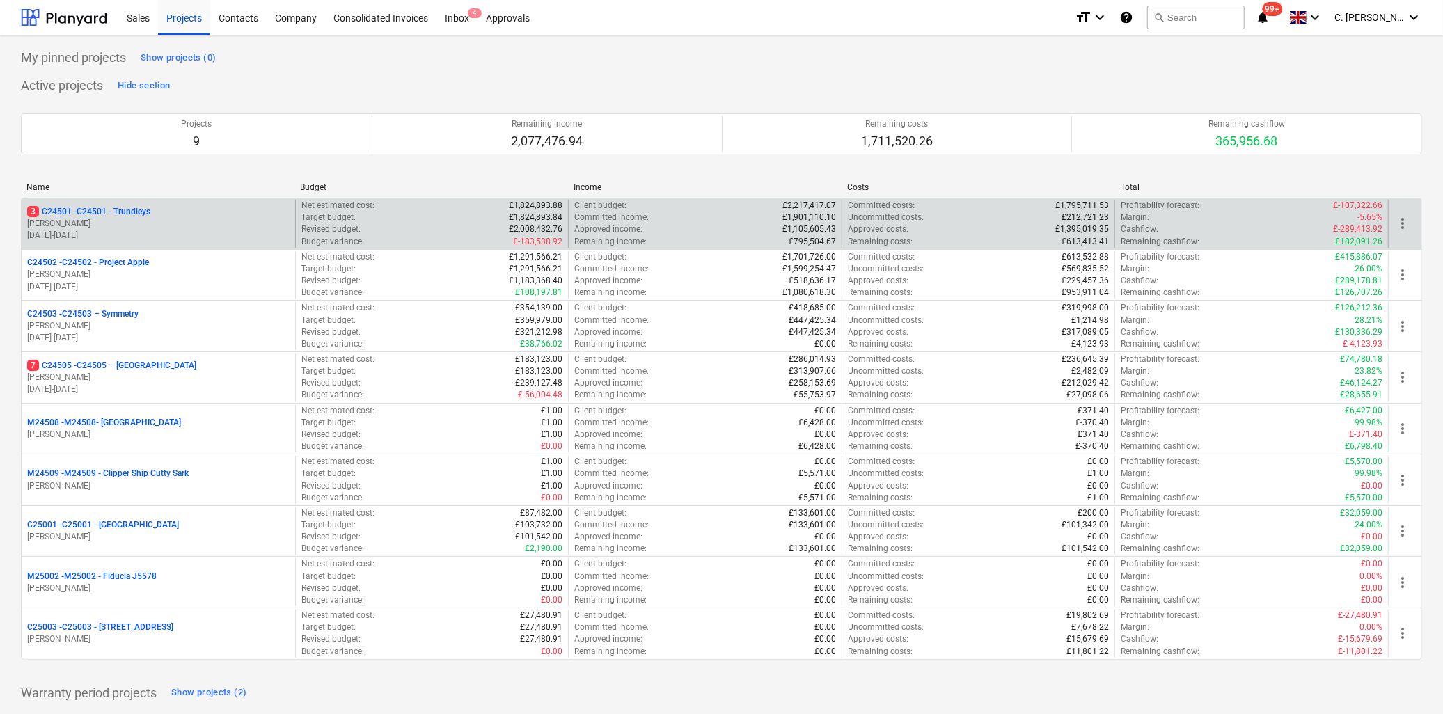
click at [65, 230] on p "[DATE] - [DATE]" at bounding box center [158, 236] width 262 height 12
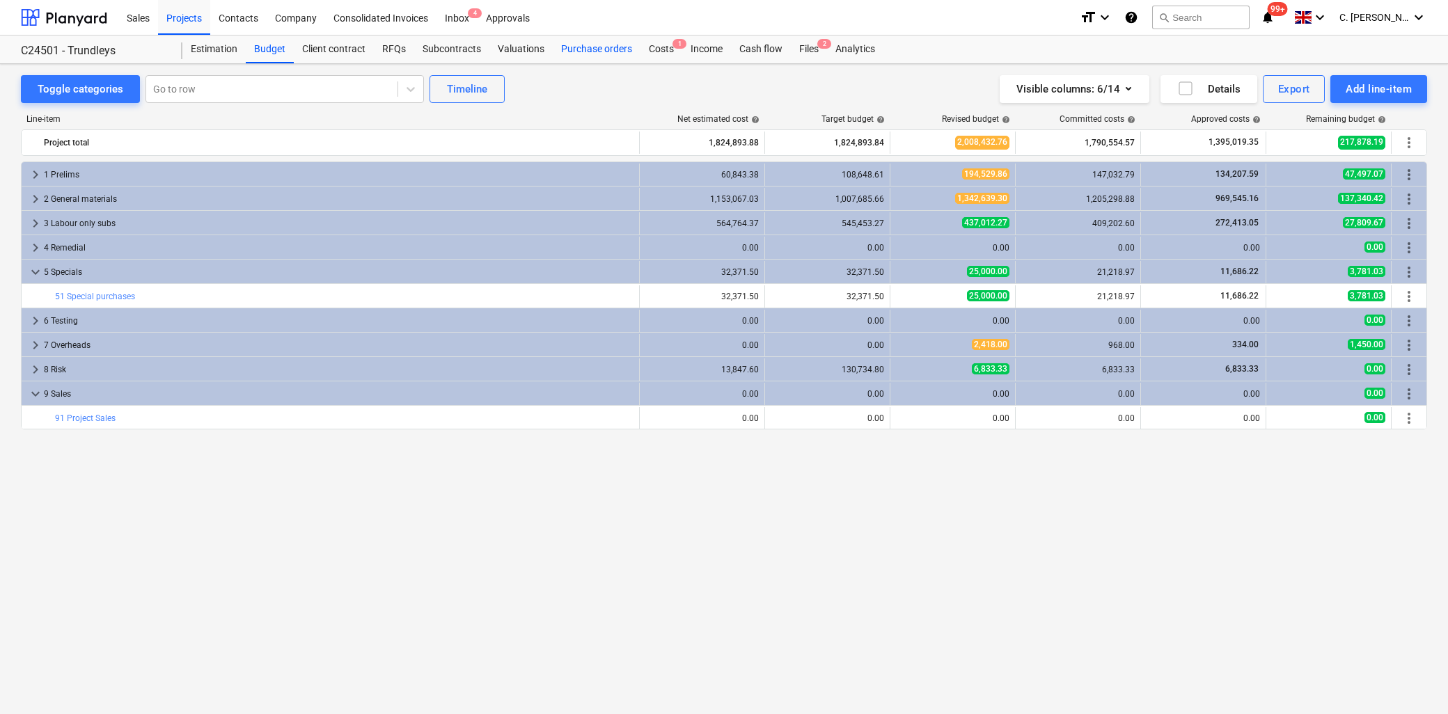
click at [579, 51] on div "Purchase orders" at bounding box center [597, 50] width 88 height 28
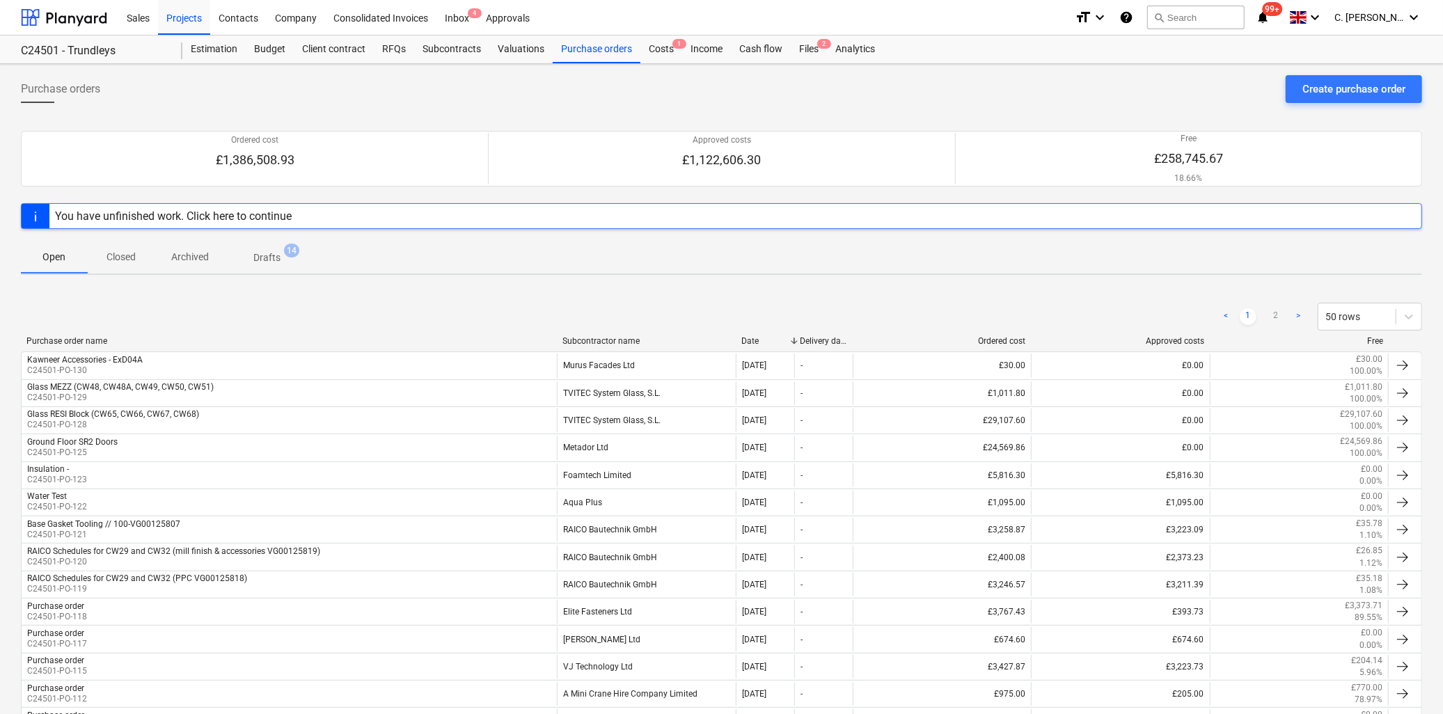
click at [583, 341] on div "Subcontractor name" at bounding box center [647, 341] width 168 height 10
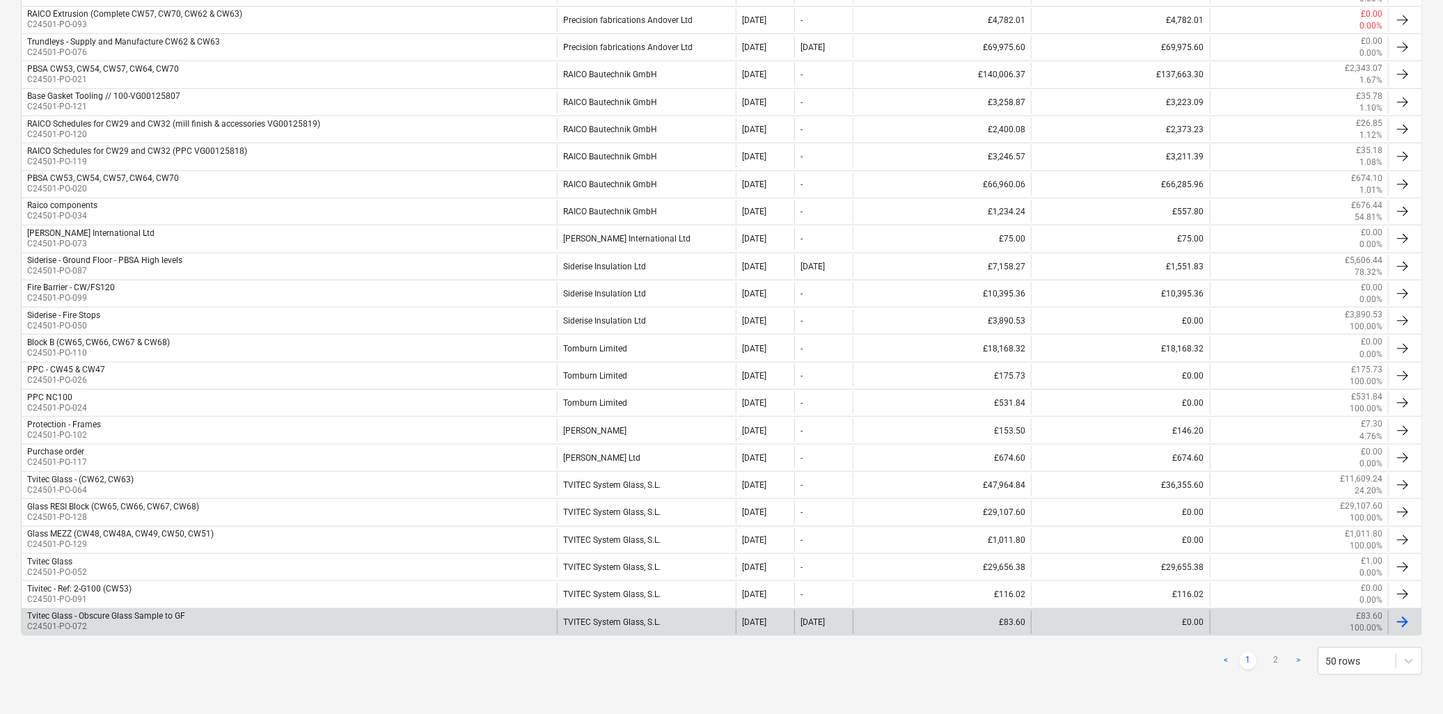
scroll to position [1088, 0]
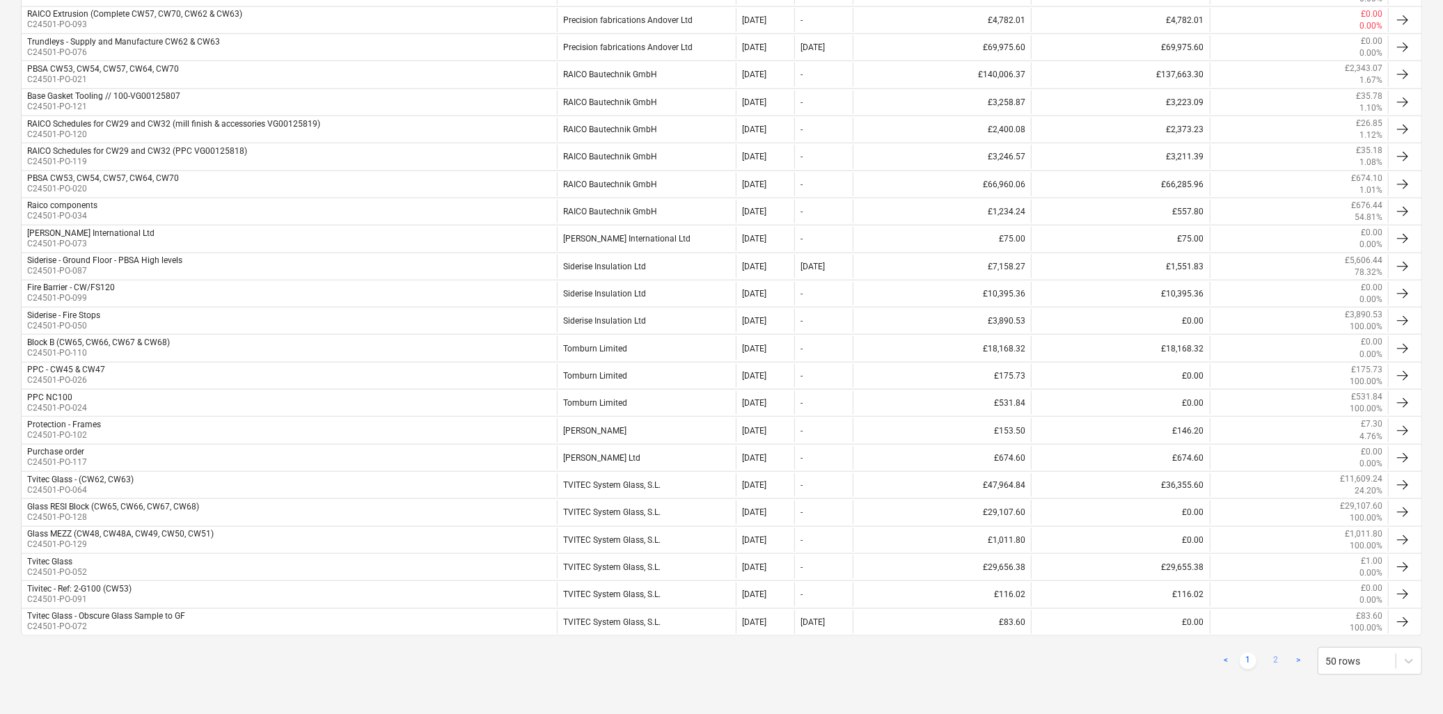
click at [1280, 663] on link "2" at bounding box center [1276, 661] width 17 height 17
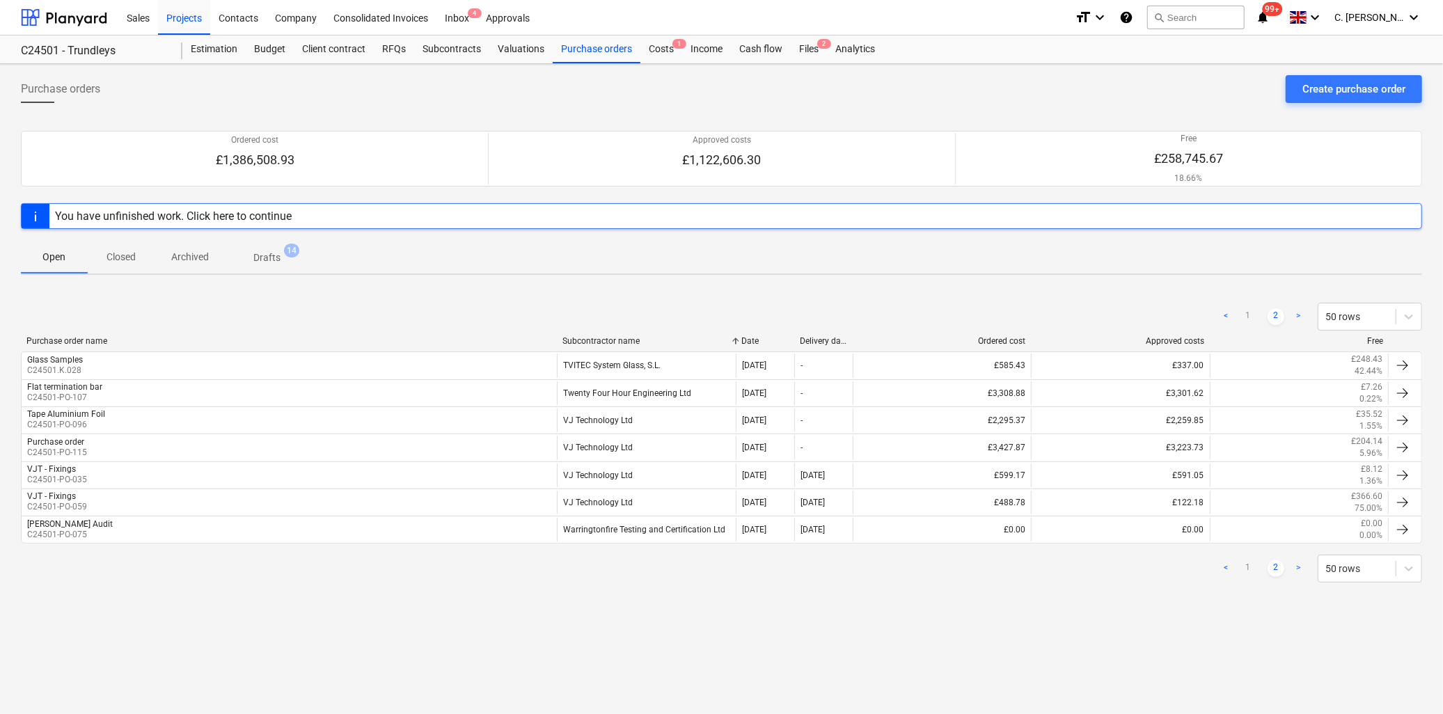
scroll to position [0, 0]
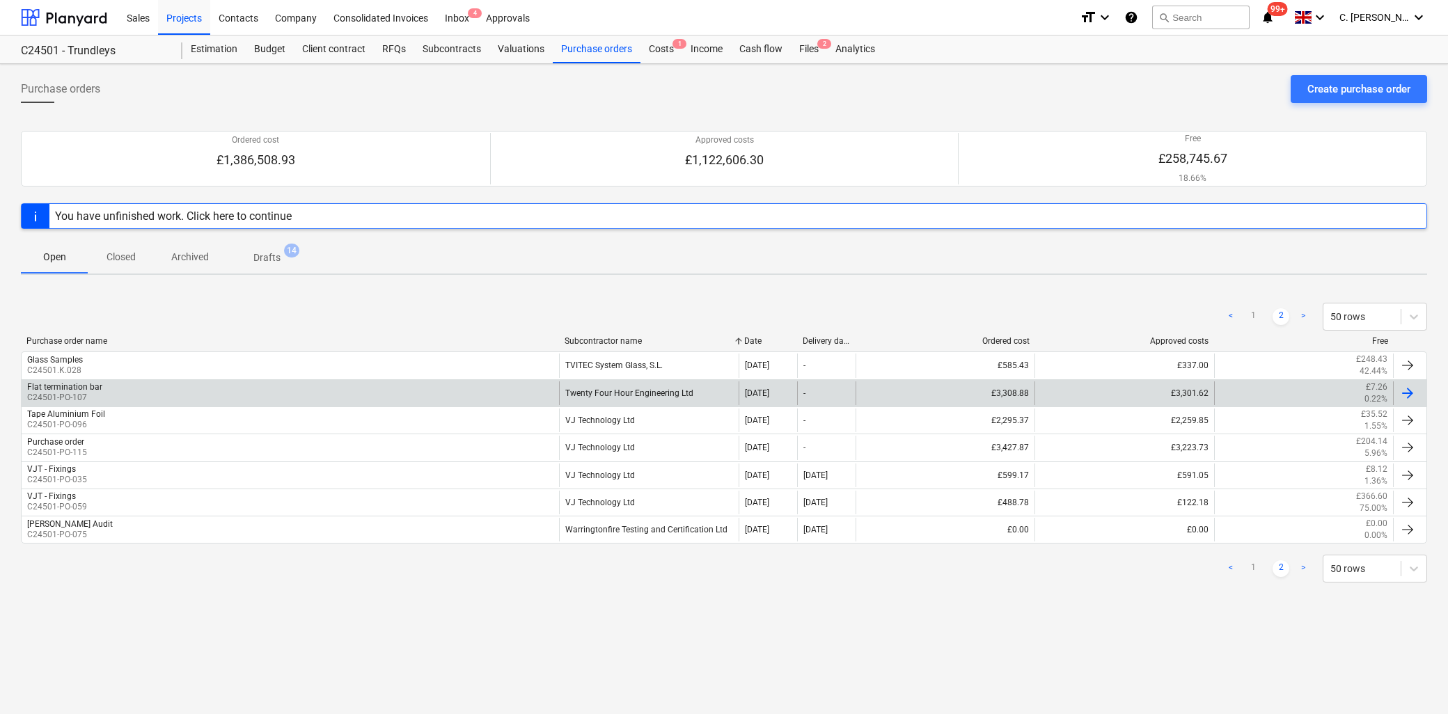
click at [615, 392] on div "Twenty Four Hour Engineering Ltd" at bounding box center [648, 394] width 179 height 24
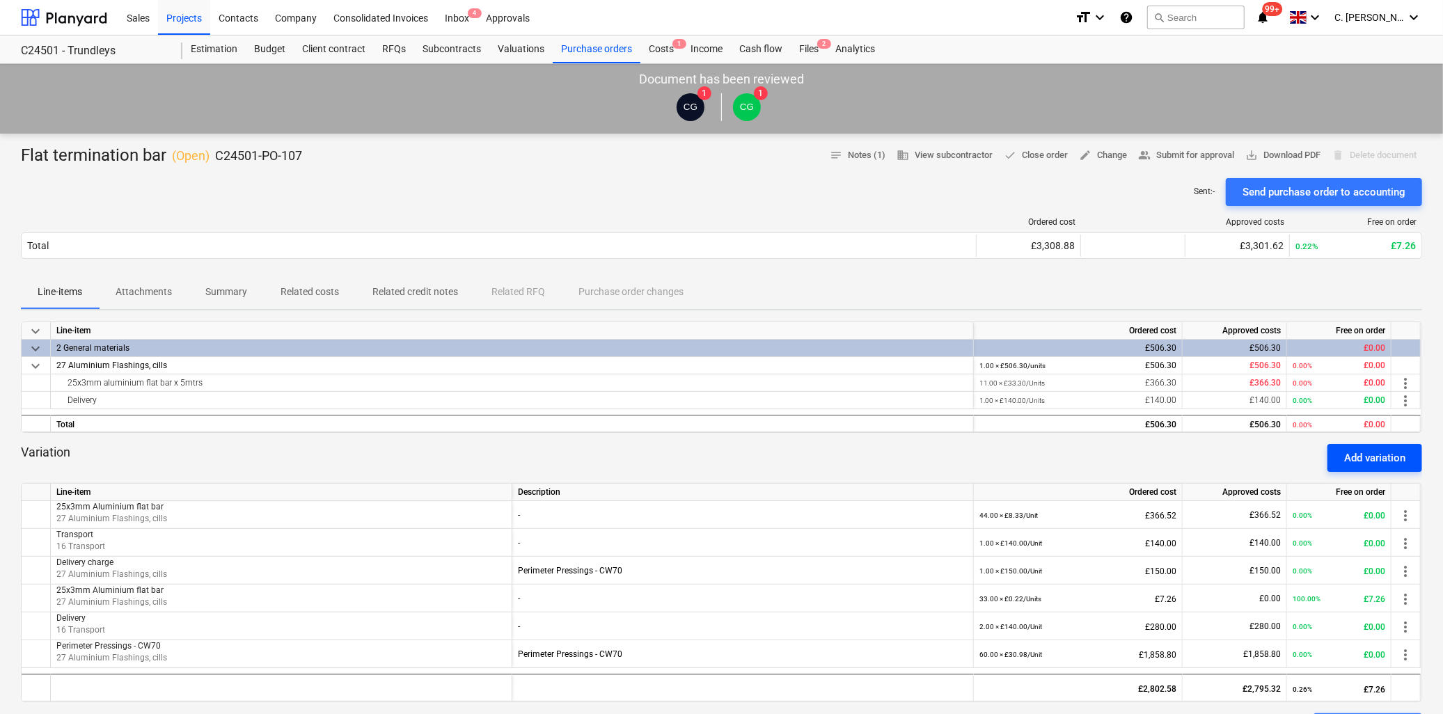
click at [1356, 457] on div "Add variation" at bounding box center [1374, 458] width 61 height 18
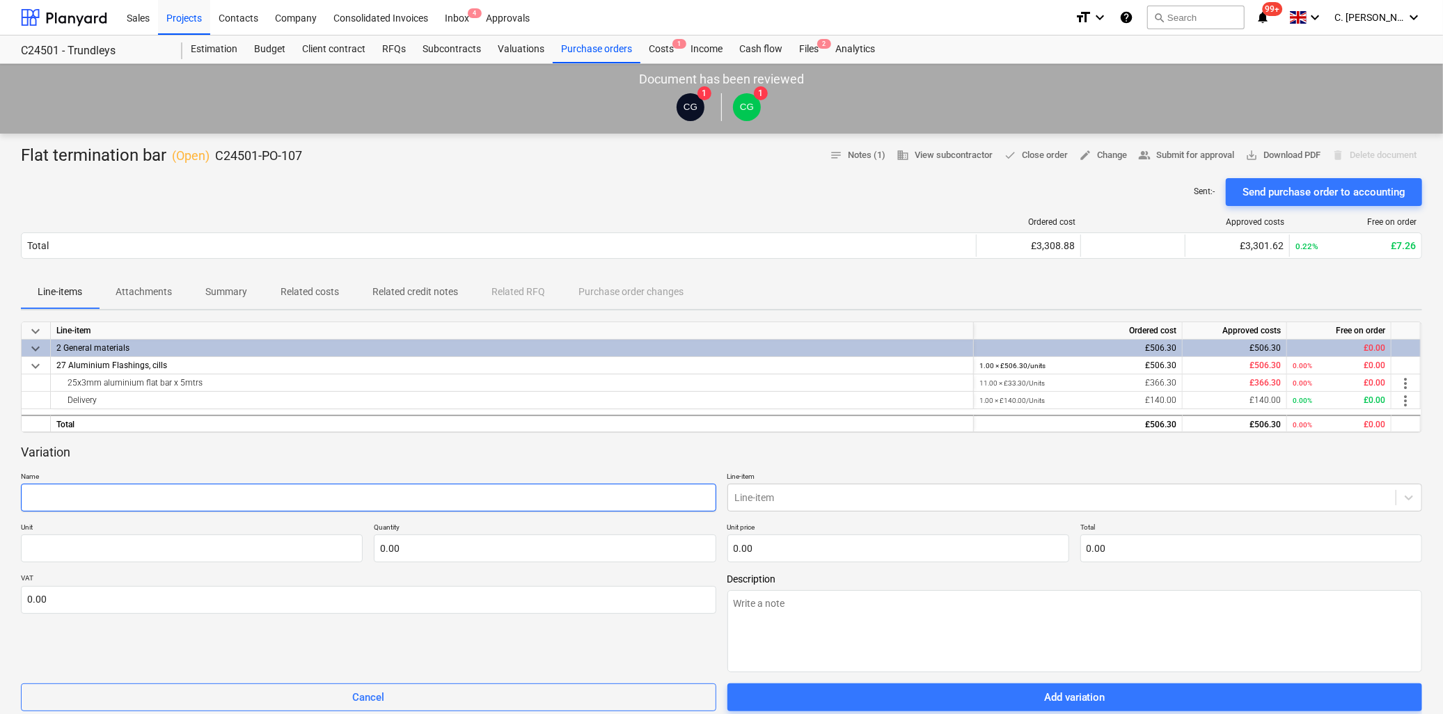
click at [91, 495] on input "text" at bounding box center [368, 498] width 695 height 28
click at [266, 496] on input "text" at bounding box center [368, 498] width 695 height 28
paste input "End caps 140x56mm base with folded channel 50x25 x 85 long puddle welded. PPC R…"
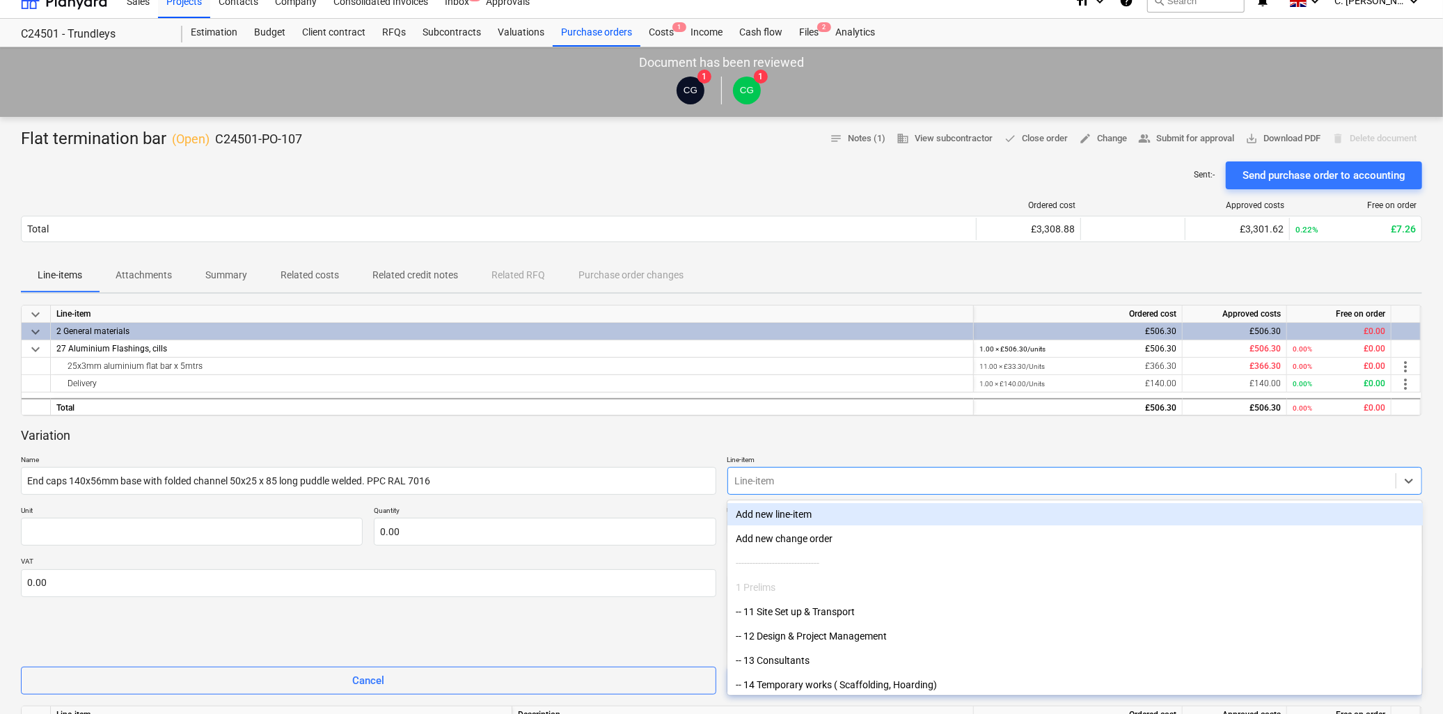
click at [811, 490] on div "Line-item" at bounding box center [1075, 481] width 695 height 28
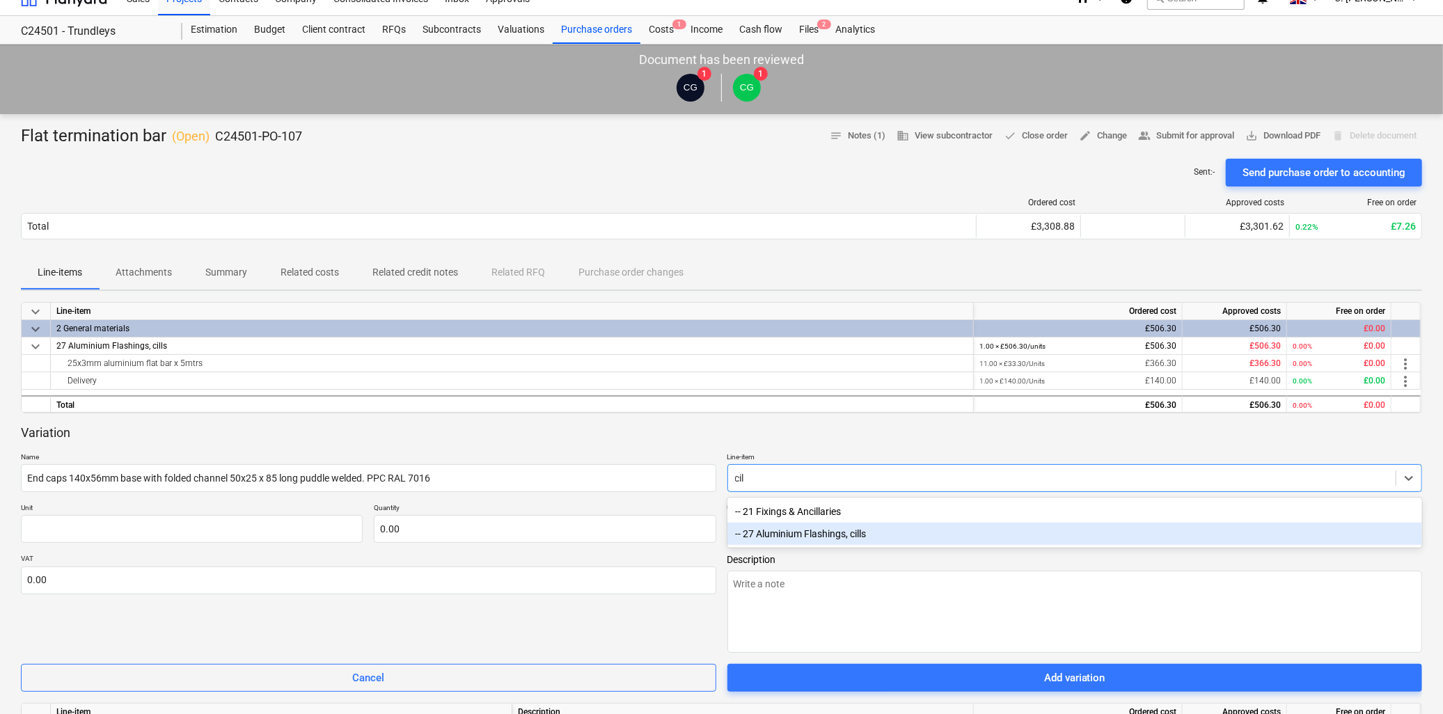
click at [841, 536] on div "-- 27 Aluminium Flashings, cills" at bounding box center [1075, 534] width 695 height 22
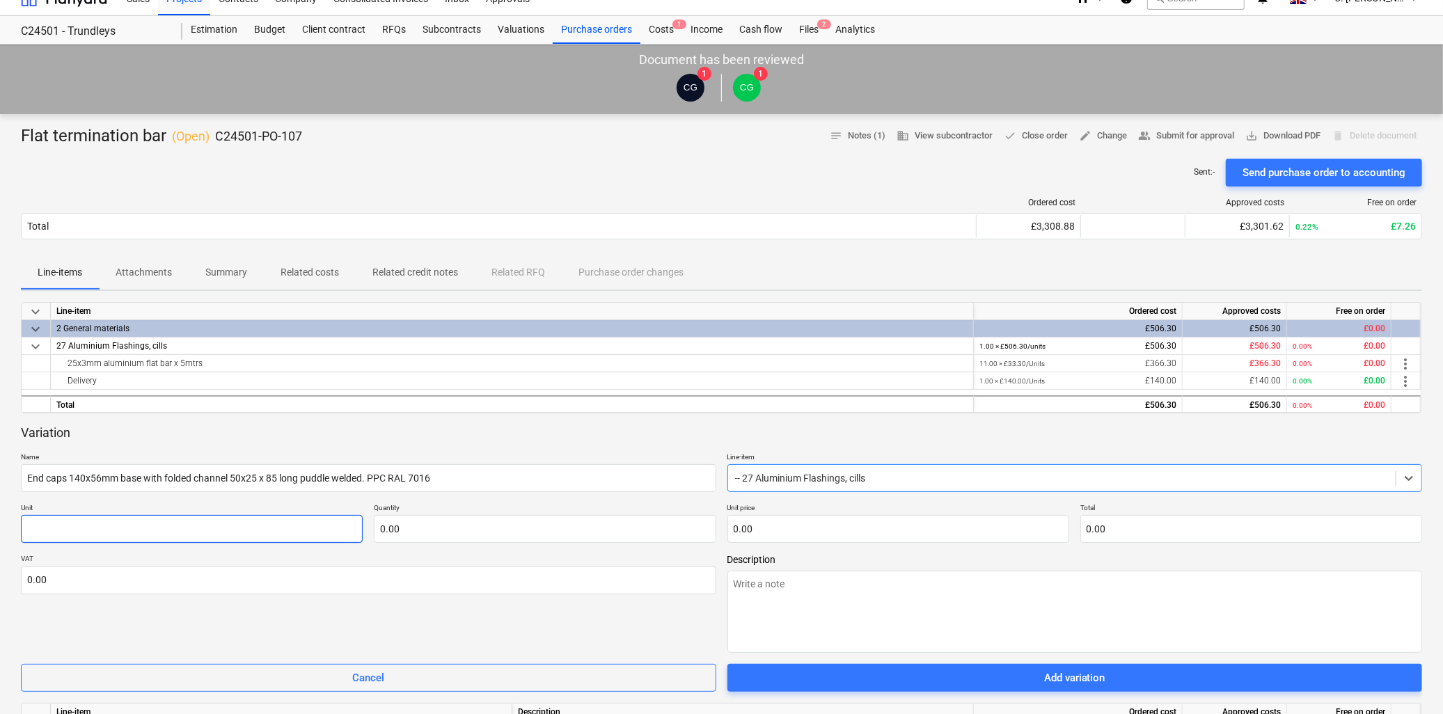
click at [63, 532] on input "text" at bounding box center [192, 529] width 342 height 28
drag, startPoint x: 529, startPoint y: 541, endPoint x: 535, endPoint y: 531, distance: 11.2
click at [530, 537] on input "text" at bounding box center [545, 529] width 342 height 28
click at [788, 532] on input "text" at bounding box center [899, 529] width 342 height 28
click at [877, 590] on textarea at bounding box center [1075, 612] width 695 height 82
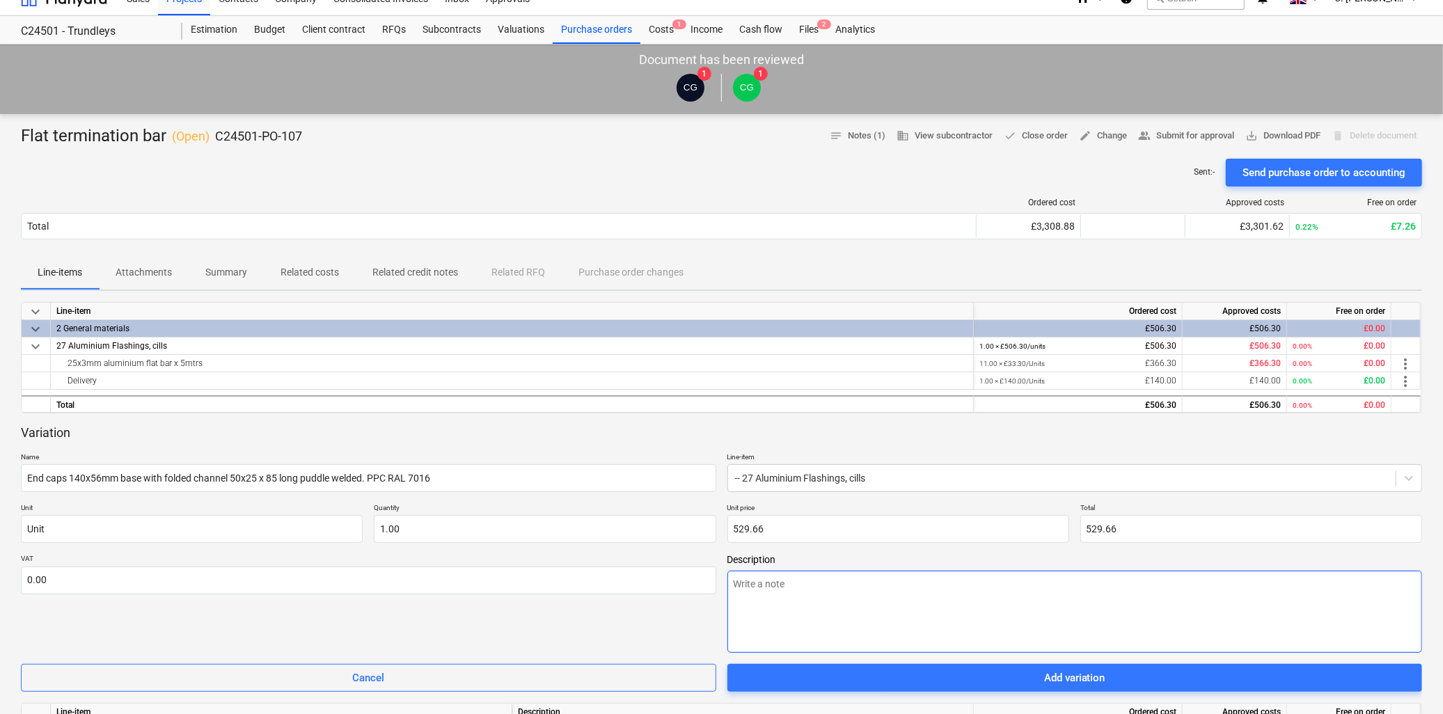
click at [822, 590] on textarea at bounding box center [1075, 612] width 695 height 82
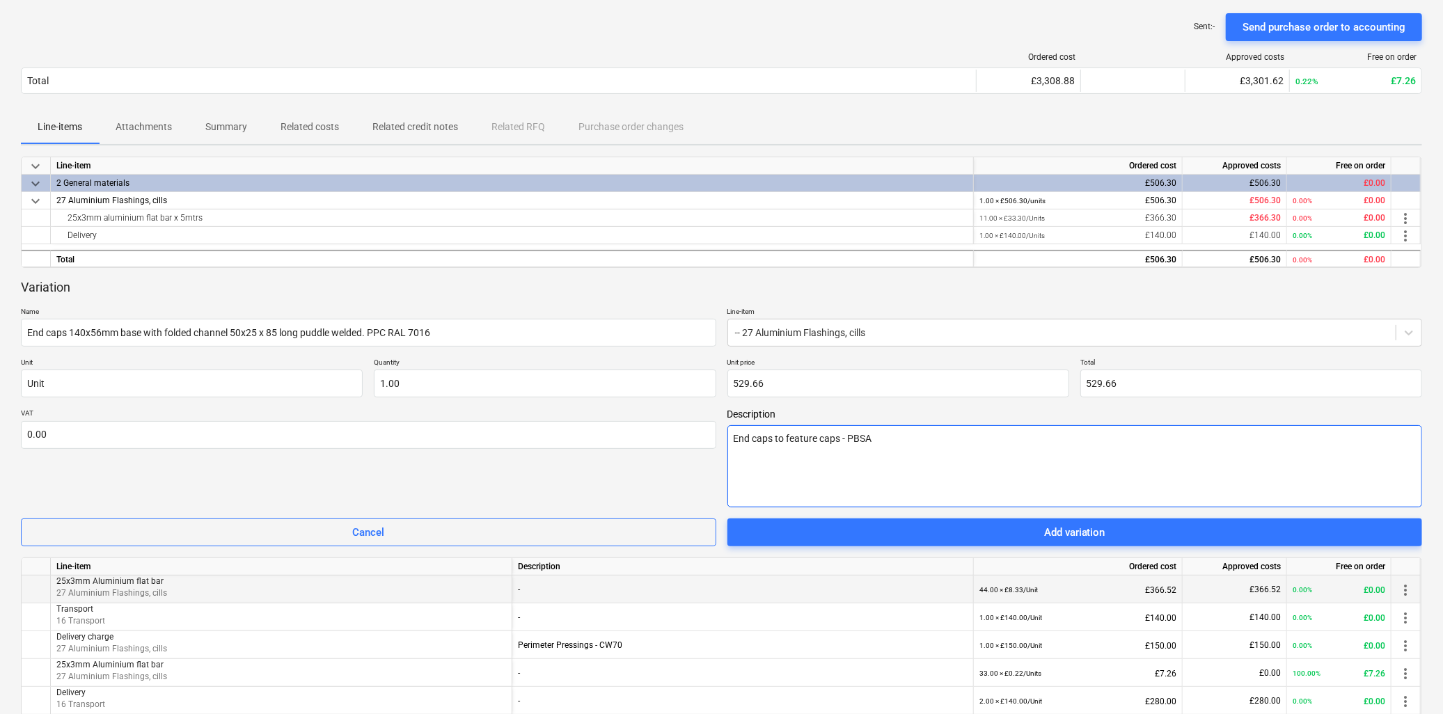
scroll to position [175, 0]
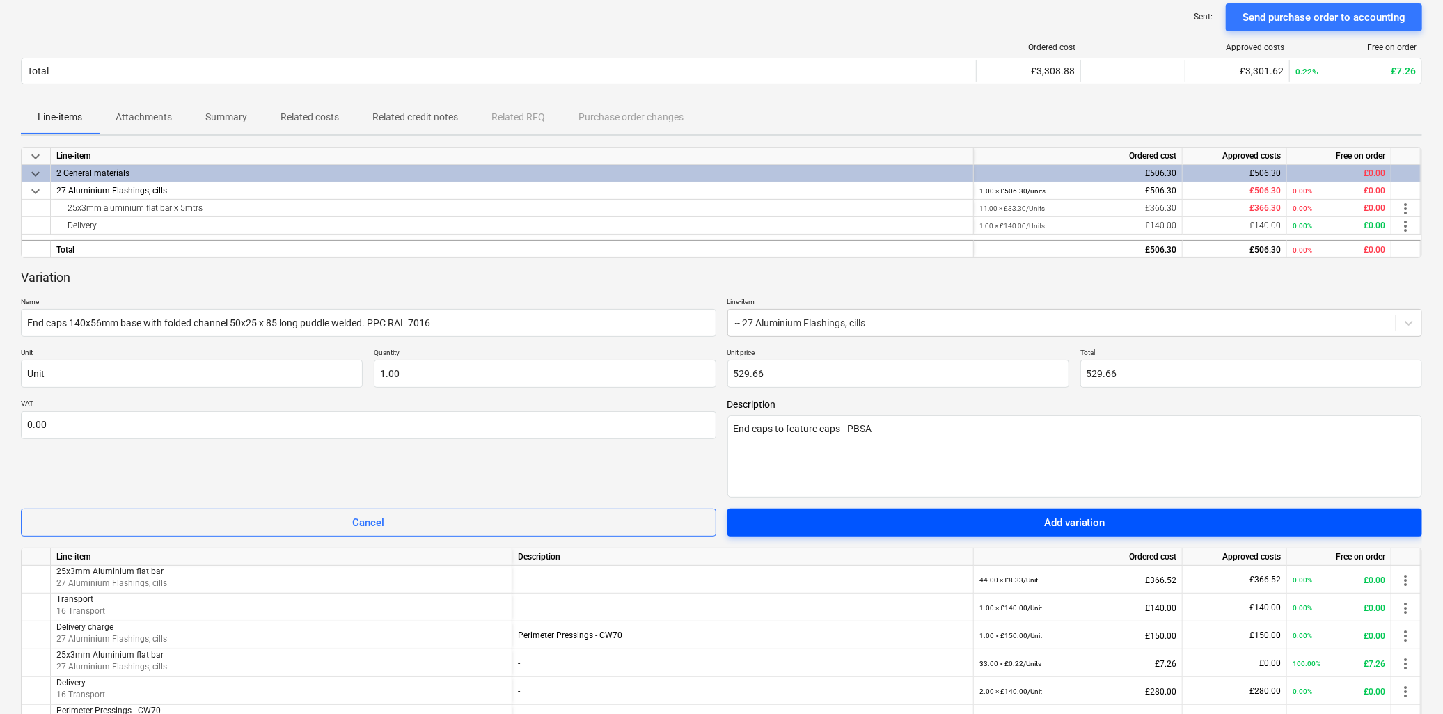
click at [983, 523] on span "Add variation" at bounding box center [1075, 523] width 662 height 18
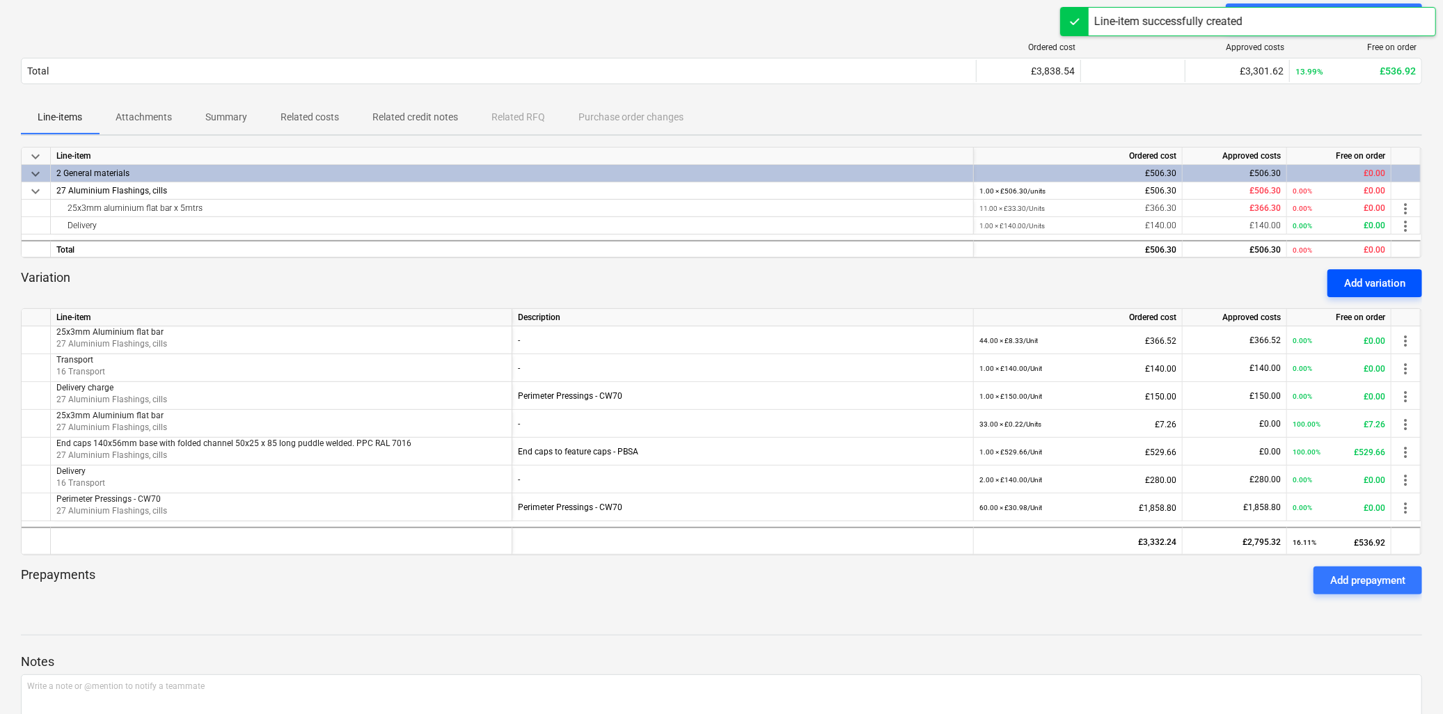
click at [1365, 288] on div "Add variation" at bounding box center [1374, 283] width 61 height 18
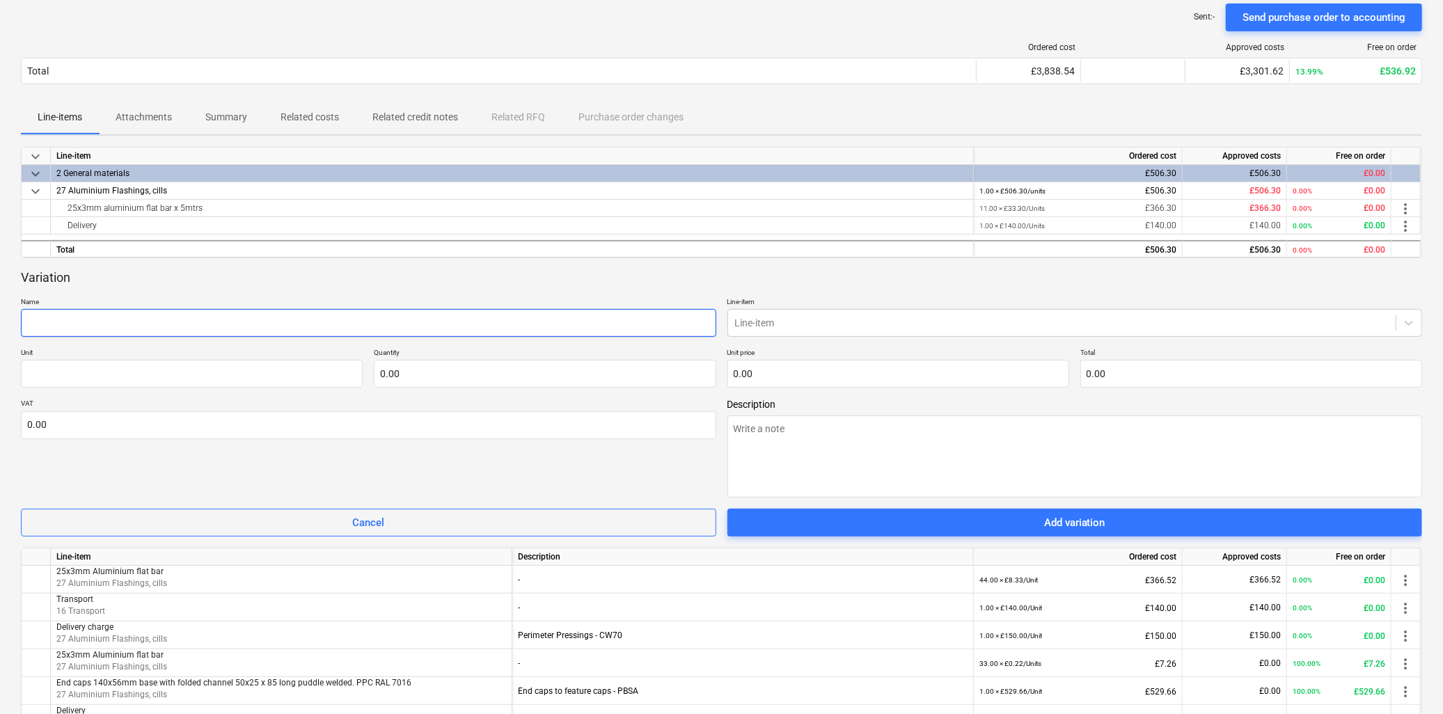
click at [213, 320] on input "text" at bounding box center [368, 323] width 695 height 28
click at [160, 366] on input "text" at bounding box center [192, 374] width 342 height 28
click at [398, 379] on input "text" at bounding box center [545, 374] width 342 height 28
click at [778, 373] on input "text" at bounding box center [899, 374] width 342 height 28
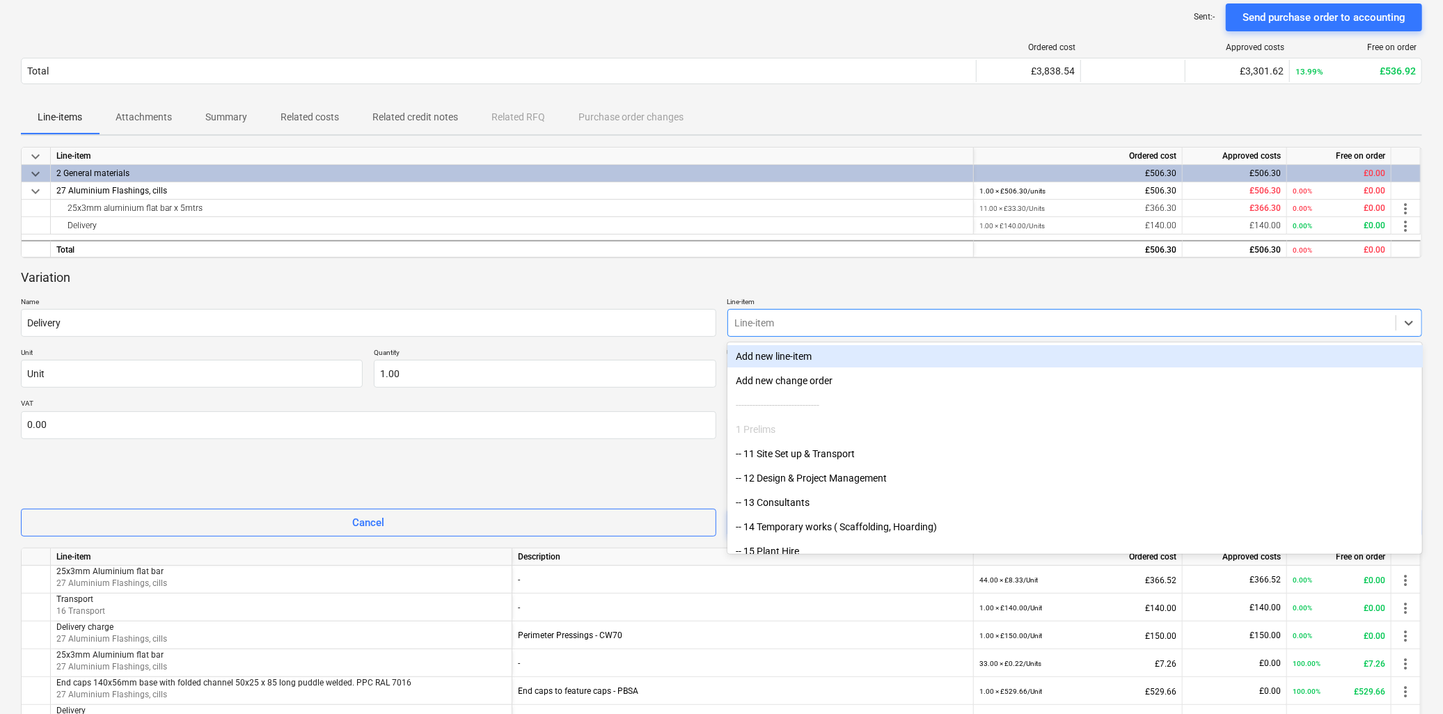
click at [822, 317] on div at bounding box center [1062, 323] width 654 height 14
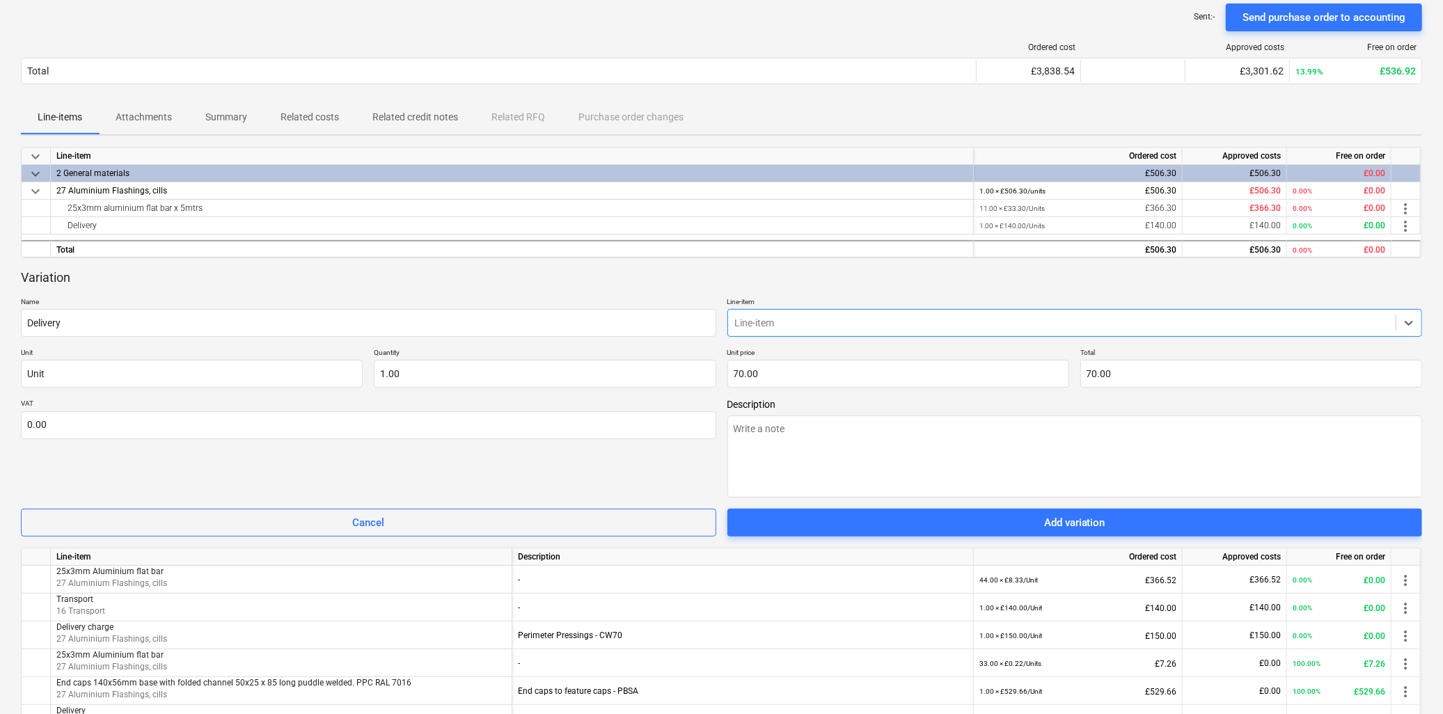
click at [834, 318] on div at bounding box center [1062, 323] width 654 height 14
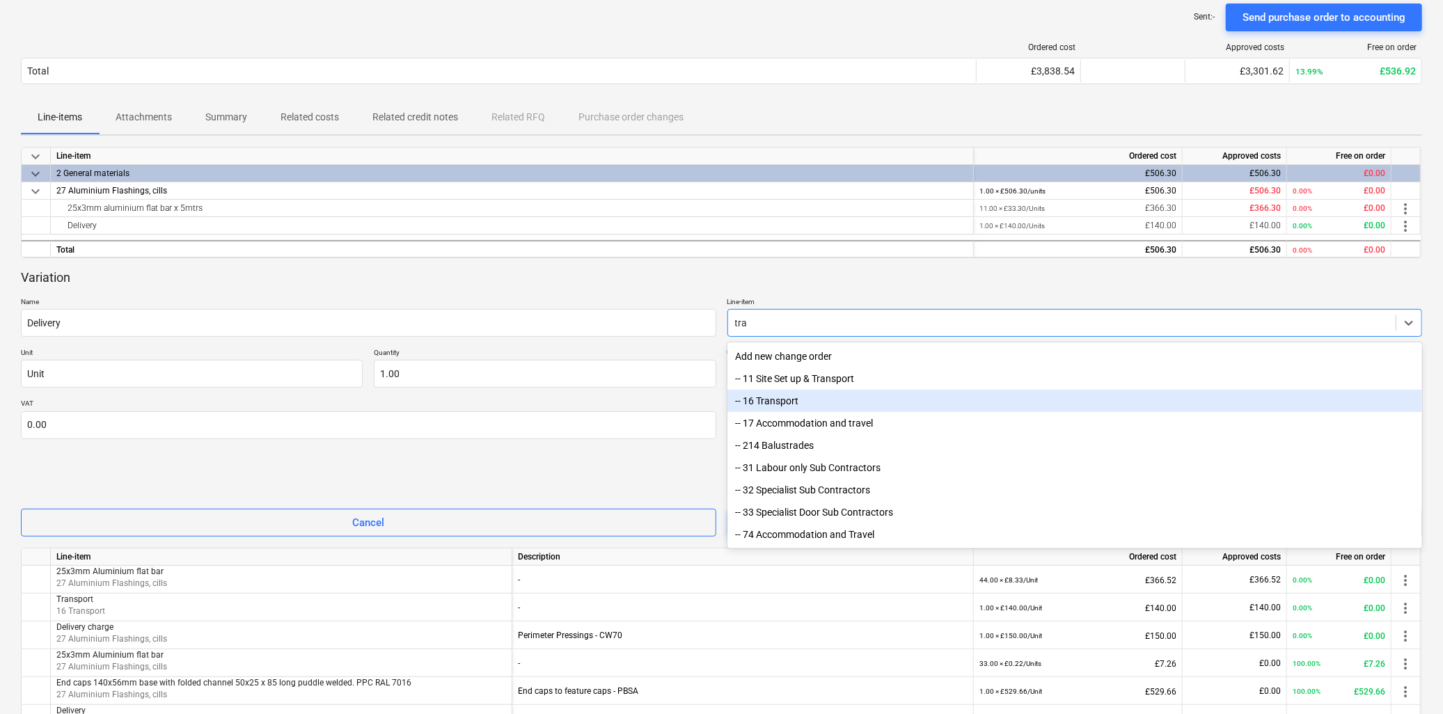
click at [795, 405] on div "-- 16 Transport" at bounding box center [1075, 401] width 695 height 22
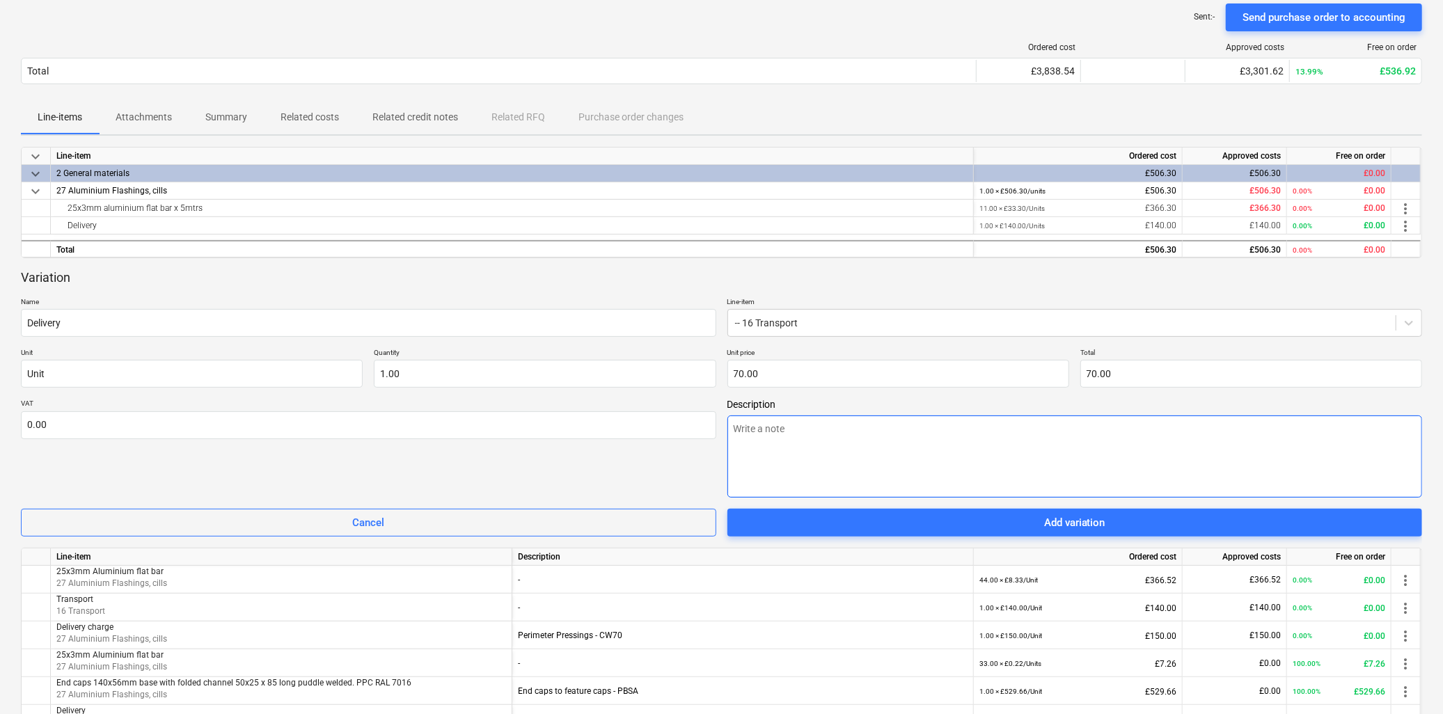
click at [764, 439] on textarea at bounding box center [1075, 457] width 695 height 82
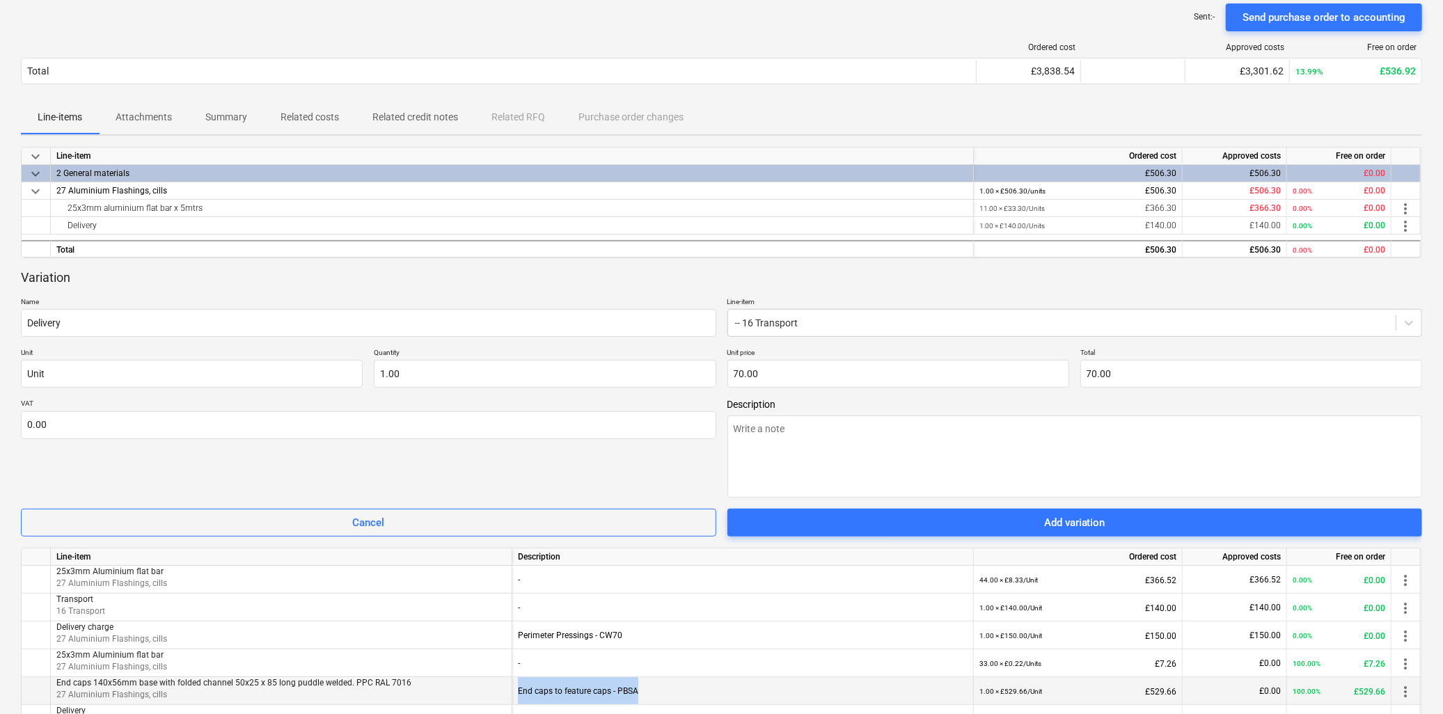
drag, startPoint x: 517, startPoint y: 691, endPoint x: 718, endPoint y: 683, distance: 200.7
click at [718, 683] on div "End caps to feature caps - PBSA" at bounding box center [743, 691] width 450 height 28
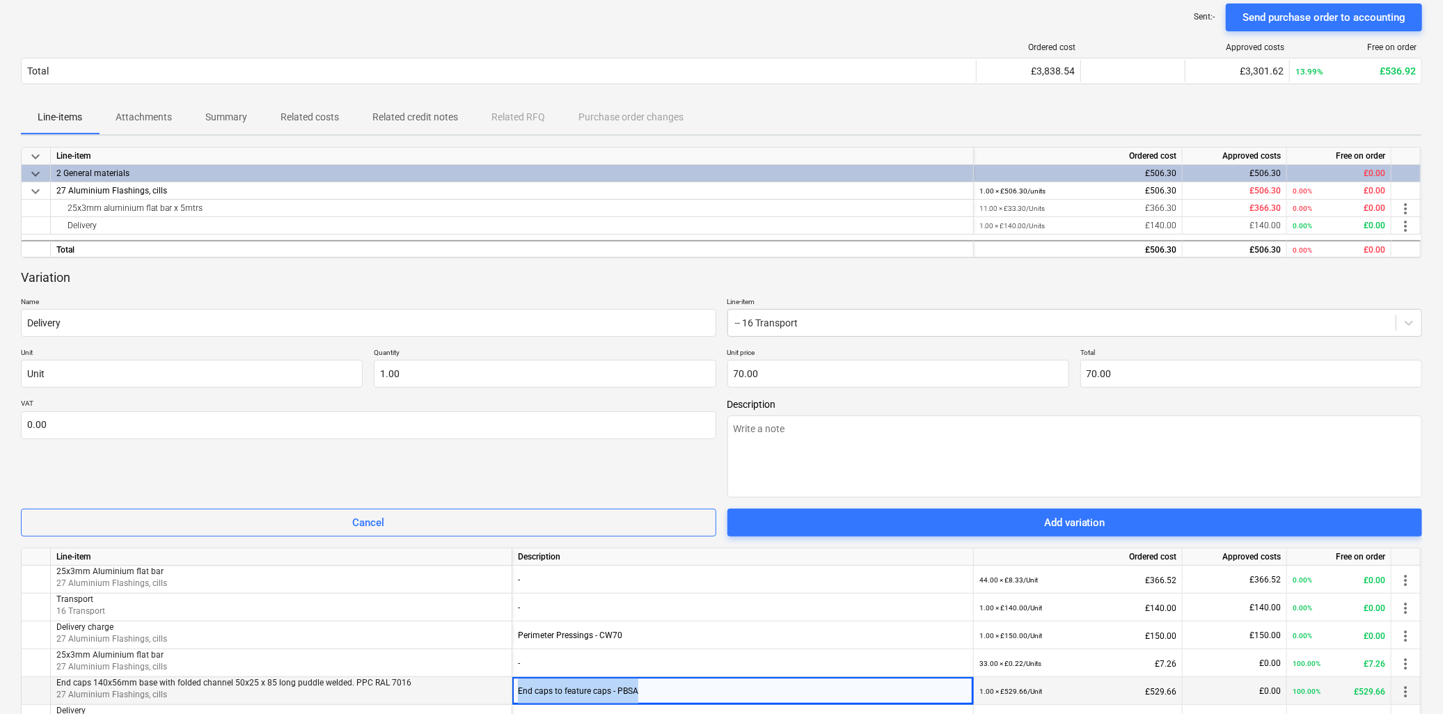
copy div "End caps to feature caps - PBSA"
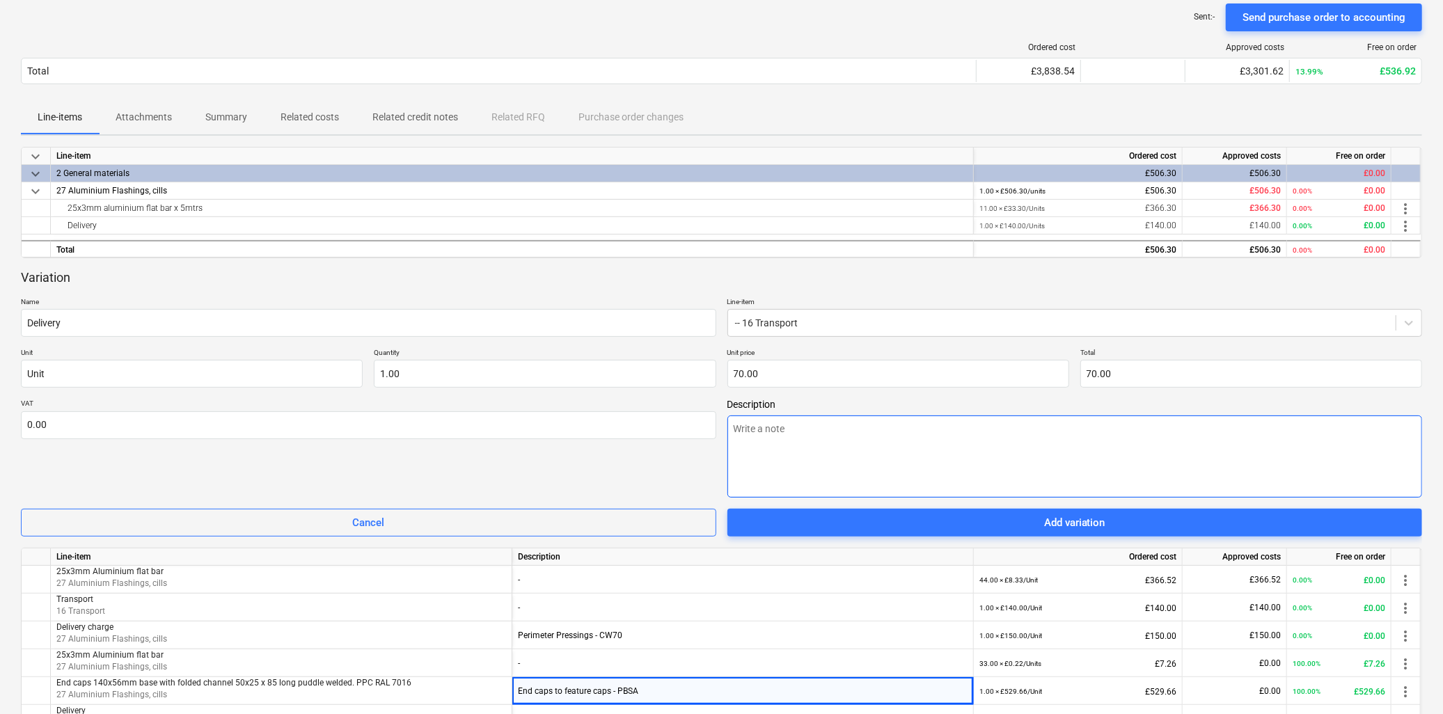
click at [971, 441] on textarea at bounding box center [1075, 457] width 695 height 82
paste textarea "End caps to feature caps - PBSA"
click at [737, 432] on textarea "End caps to feature caps - PBSA" at bounding box center [1075, 457] width 695 height 82
drag, startPoint x: 729, startPoint y: 426, endPoint x: 987, endPoint y: 451, distance: 259.5
click at [731, 427] on textarea "End caps to feature caps - PBSA" at bounding box center [1075, 457] width 695 height 82
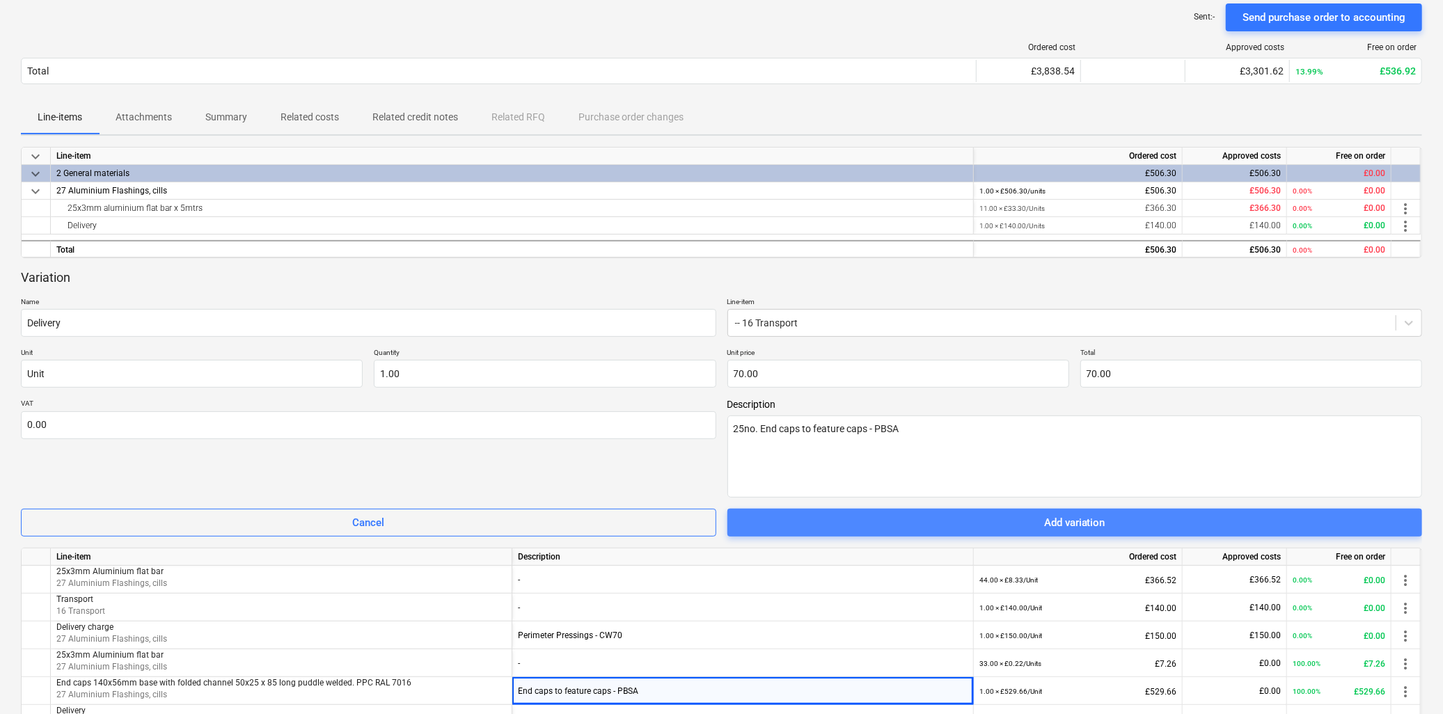
click at [1063, 529] on div "Add variation" at bounding box center [1074, 523] width 61 height 18
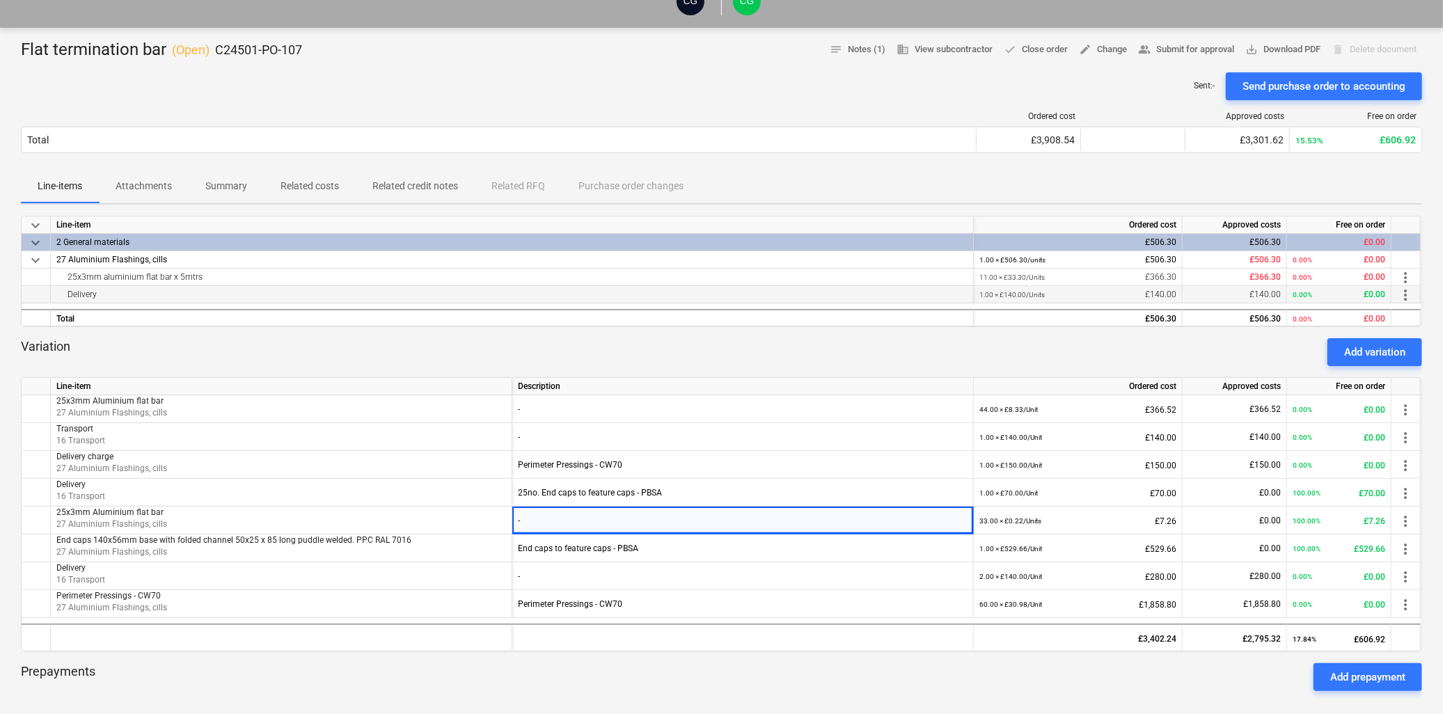
scroll to position [0, 0]
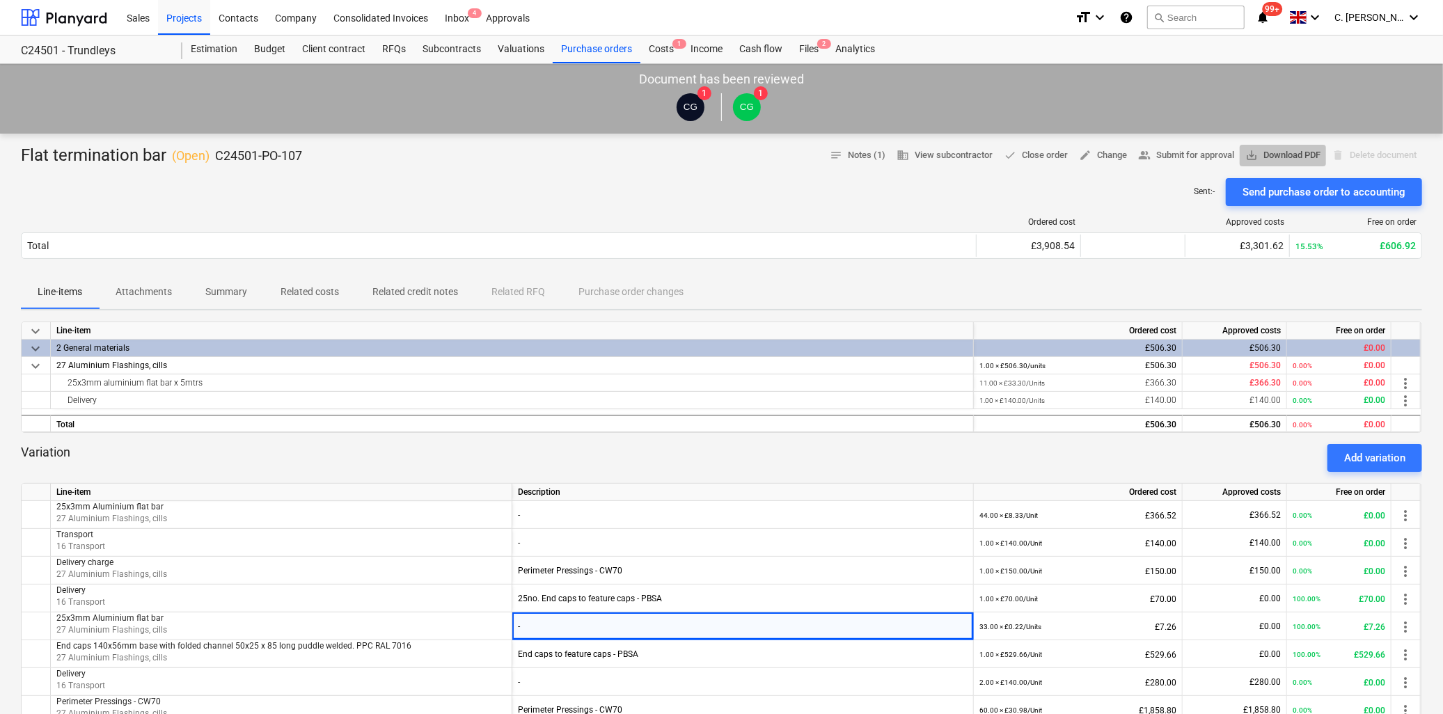
click at [1309, 155] on span "save_alt Download PDF" at bounding box center [1282, 156] width 75 height 16
